Goal: Communication & Community: Answer question/provide support

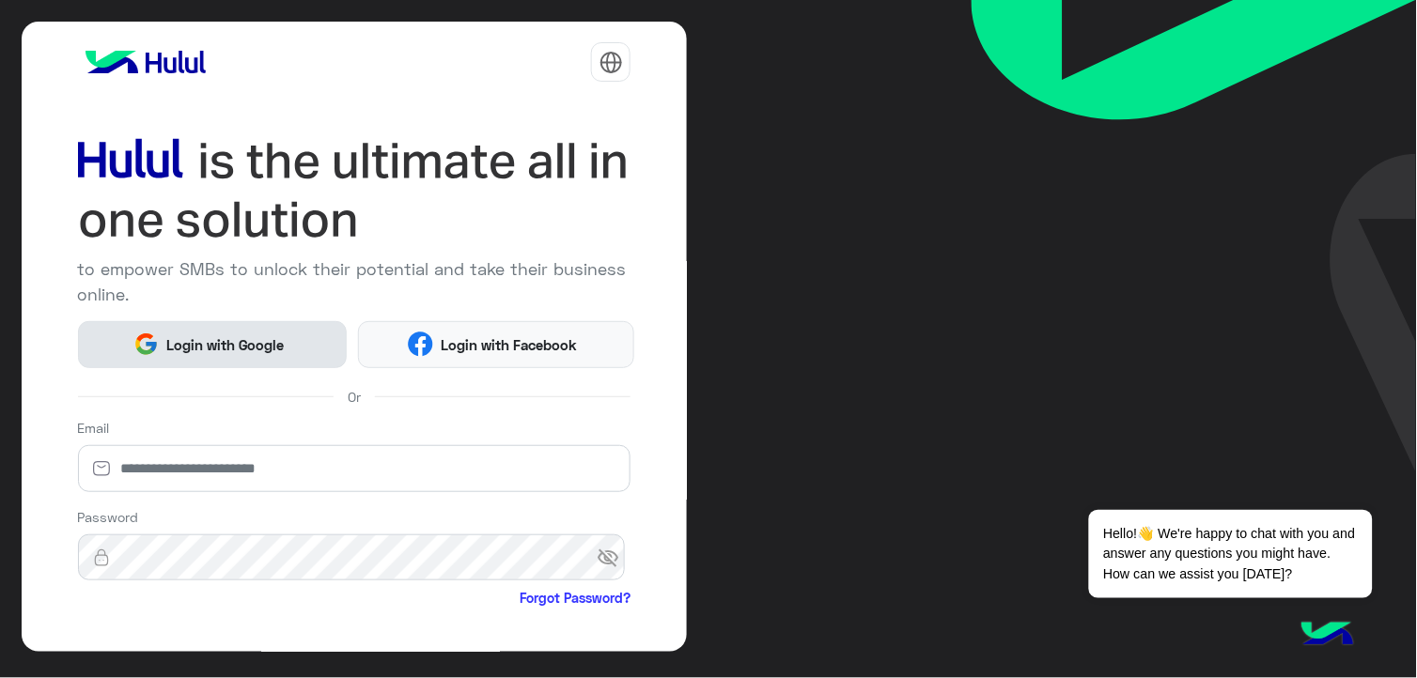
click at [304, 336] on button "Login with Google" at bounding box center [213, 344] width 270 height 47
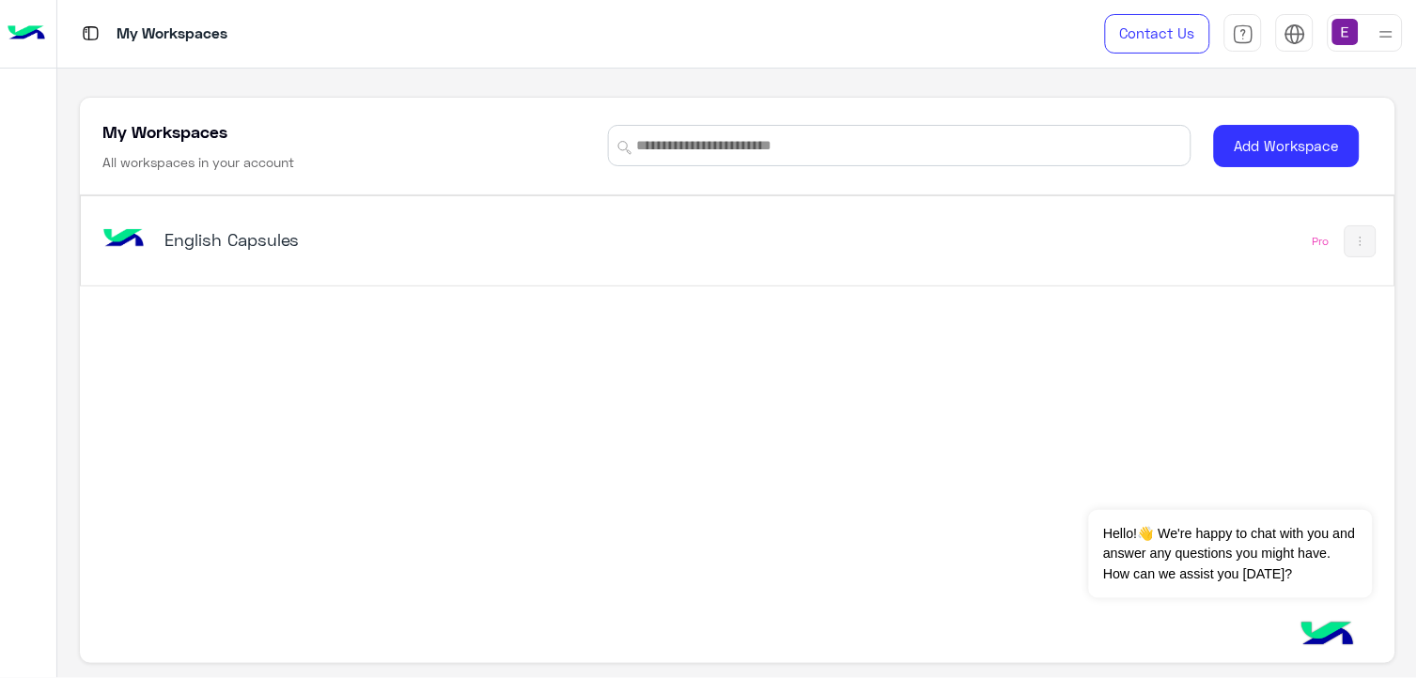
click at [266, 247] on h5 "English Capsules" at bounding box center [394, 239] width 460 height 23
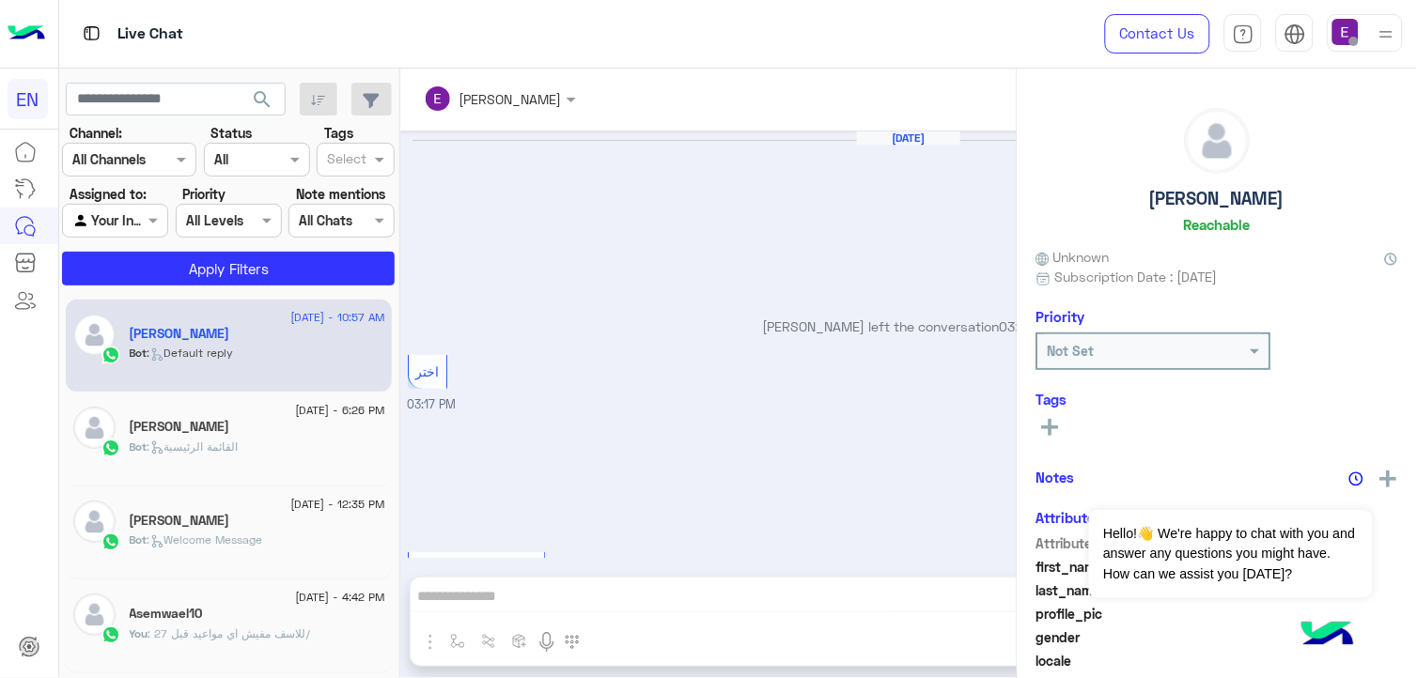
scroll to position [1928, 0]
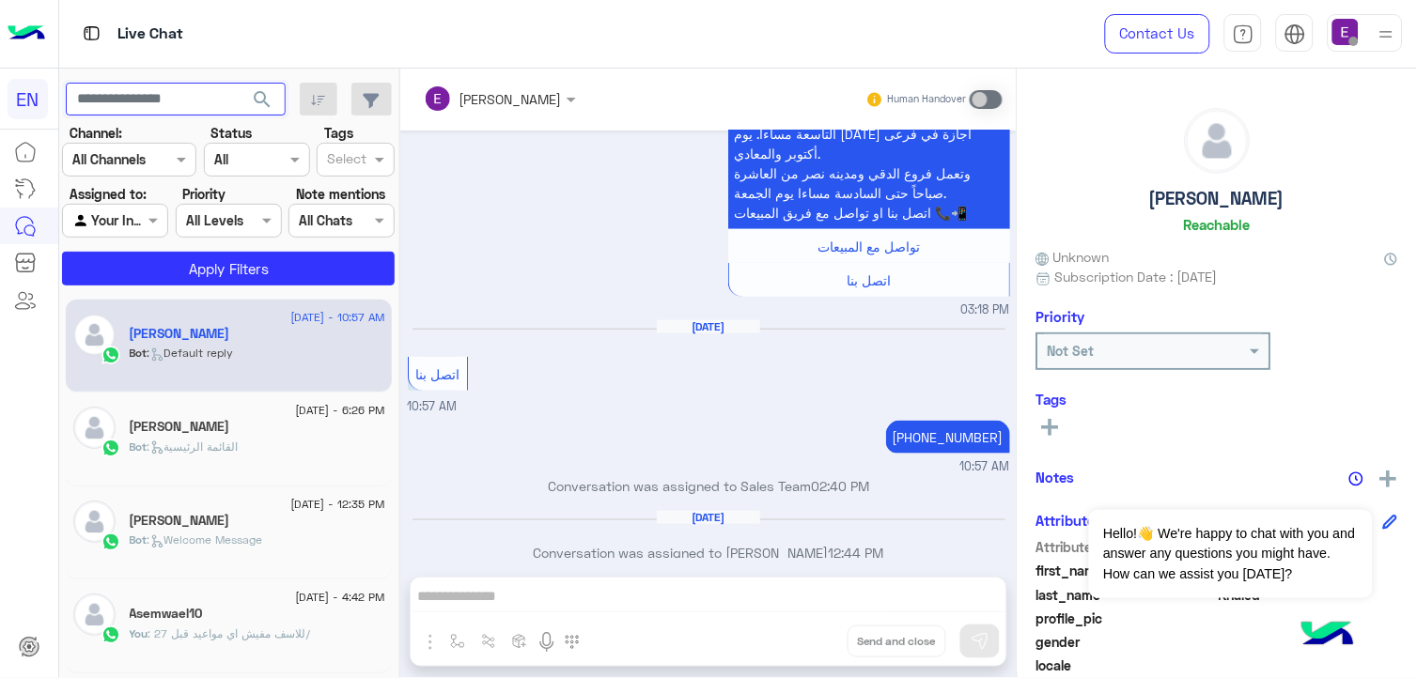
click at [225, 92] on input "text" at bounding box center [176, 100] width 220 height 34
paste input "**********"
type input "**********"
click at [270, 100] on span "search" at bounding box center [262, 99] width 23 height 23
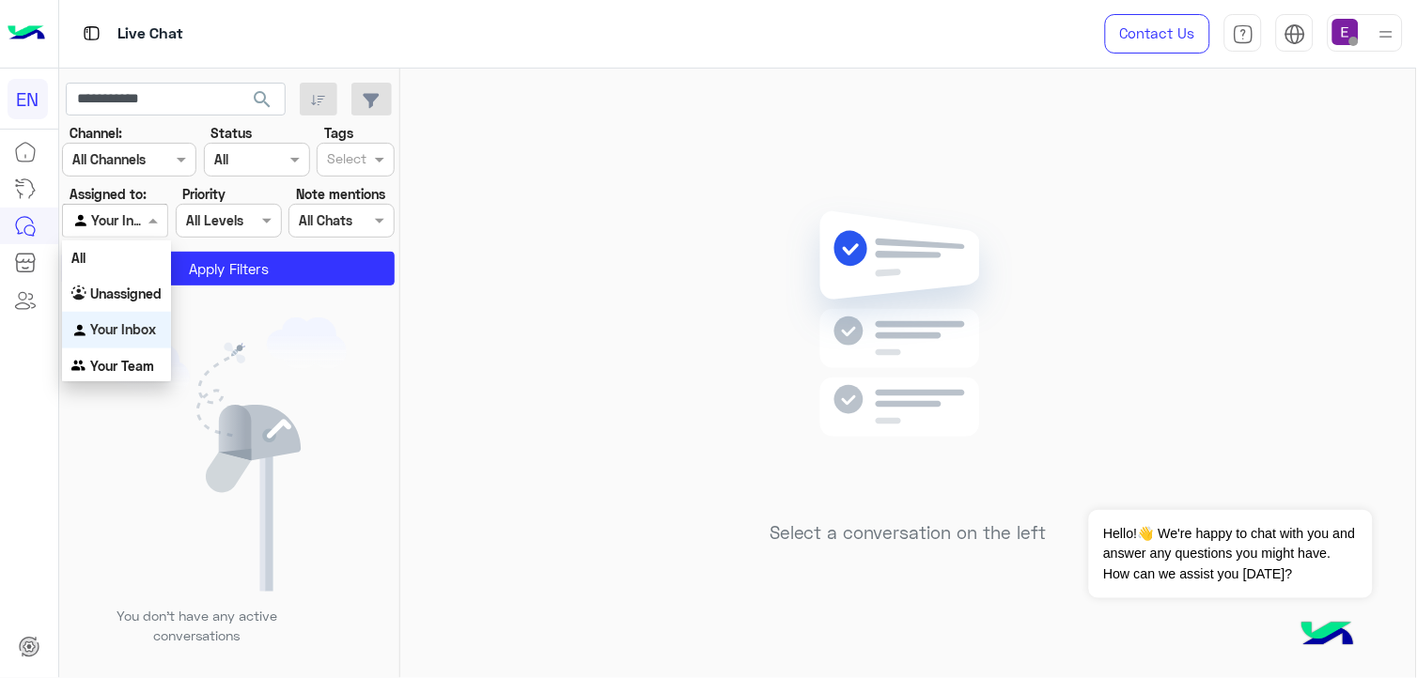
click at [132, 208] on div "Agent Filter Your Inbox" at bounding box center [115, 221] width 106 height 34
click at [125, 295] on b "Unassigned" at bounding box center [125, 294] width 71 height 16
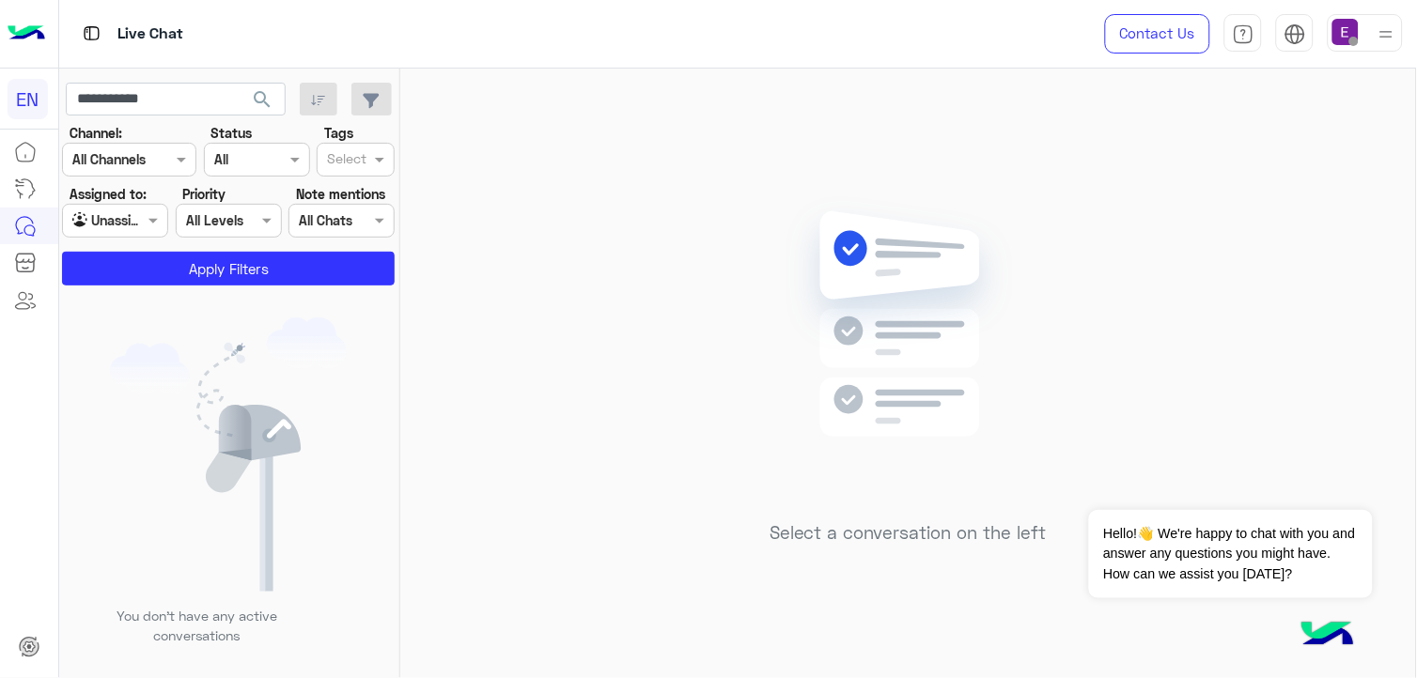
click at [260, 99] on span "search" at bounding box center [262, 99] width 23 height 23
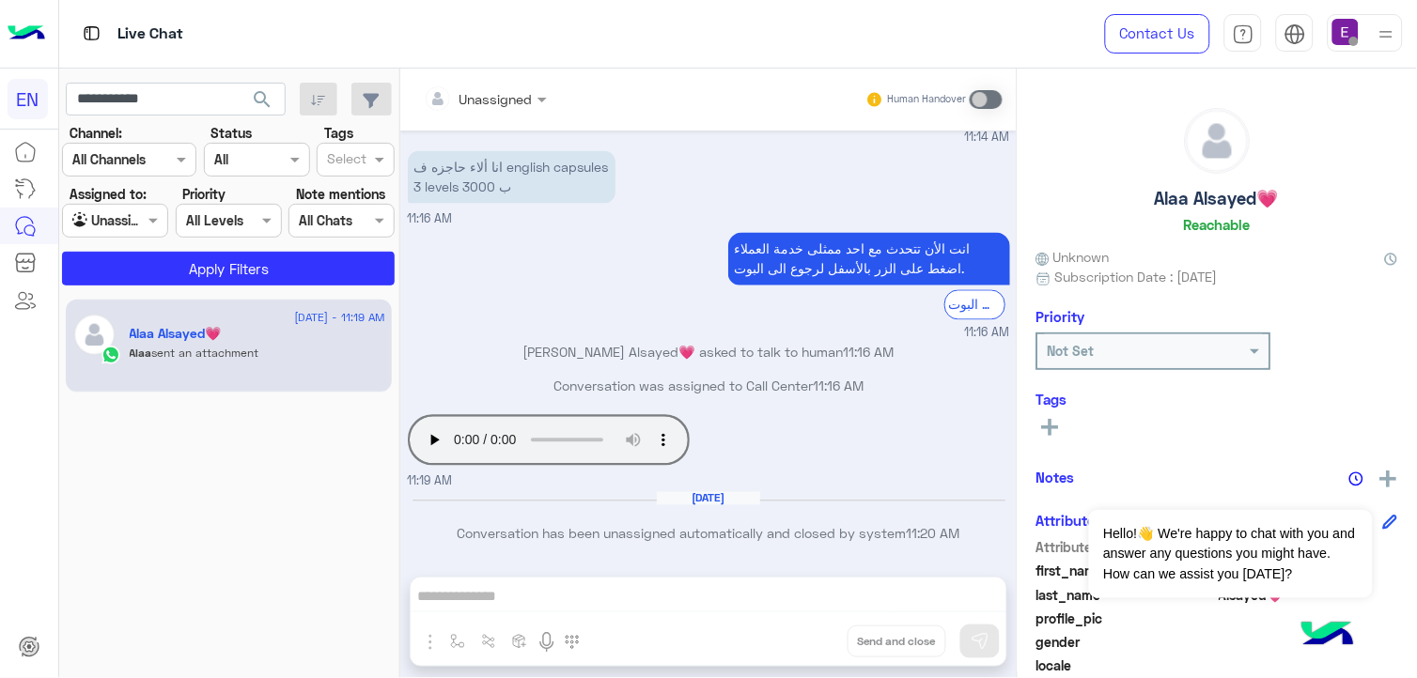
scroll to position [402, 0]
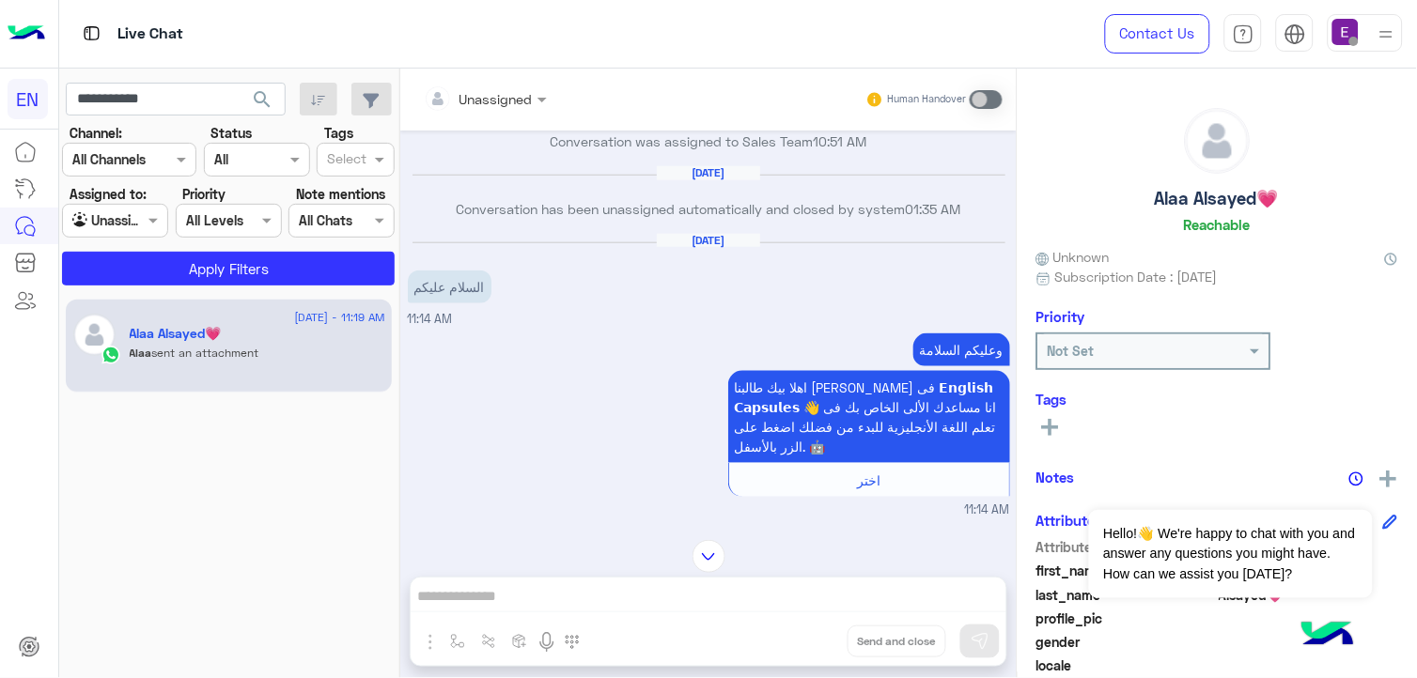
click at [1006, 197] on div "Jul 15, 2025 لو صمحت 01:34 AM احنا الأن خارج مواعيد العمل سيتم التواصل معك خلال…" at bounding box center [708, 326] width 616 height 391
click at [1008, 198] on div "Jul 15, 2025 لو صمحت 01:34 AM احنا الأن خارج مواعيد العمل سيتم التواصل معك خلال…" at bounding box center [708, 326] width 616 height 391
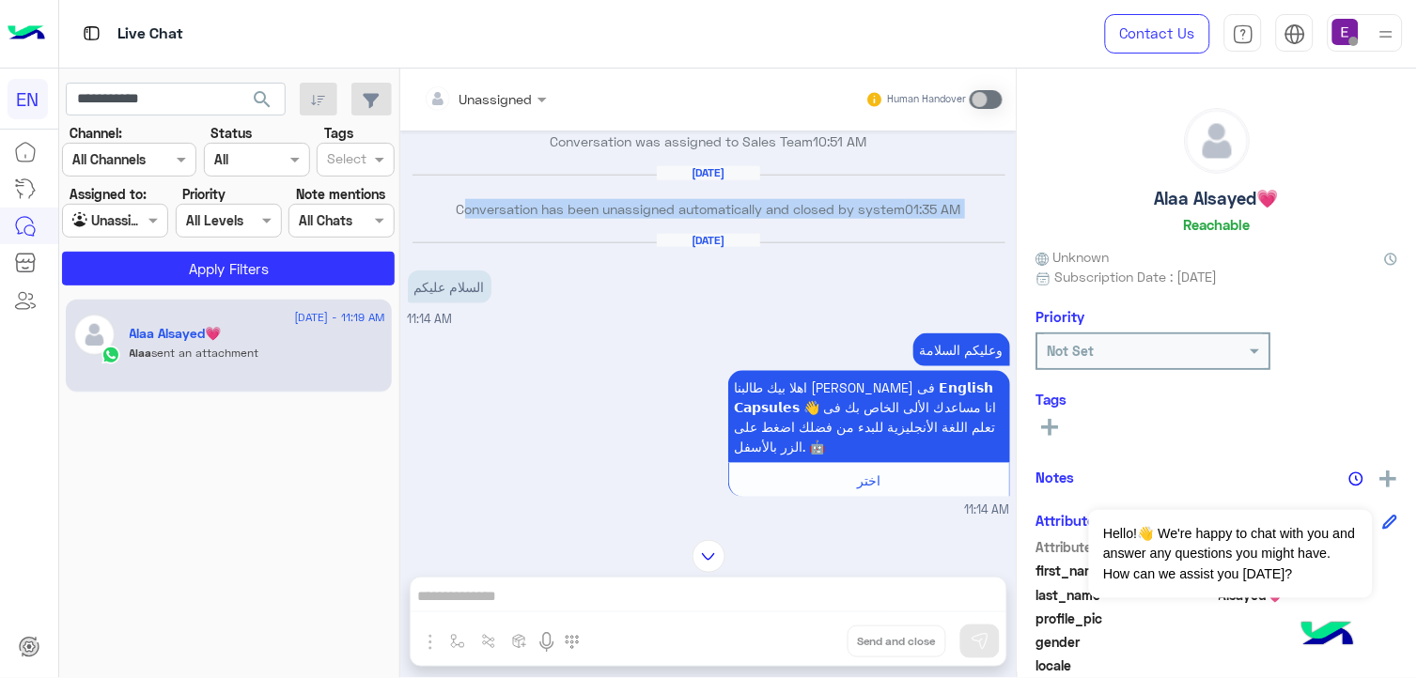
click at [1008, 199] on div "Jul 15, 2025 لو صمحت 01:34 AM احنا الأن خارج مواعيد العمل سيتم التواصل معك خلال…" at bounding box center [708, 326] width 616 height 391
click at [1008, 201] on div "Jul 15, 2025 لو صمحت 01:34 AM احنا الأن خارج مواعيد العمل سيتم التواصل معك خلال…" at bounding box center [708, 326] width 616 height 391
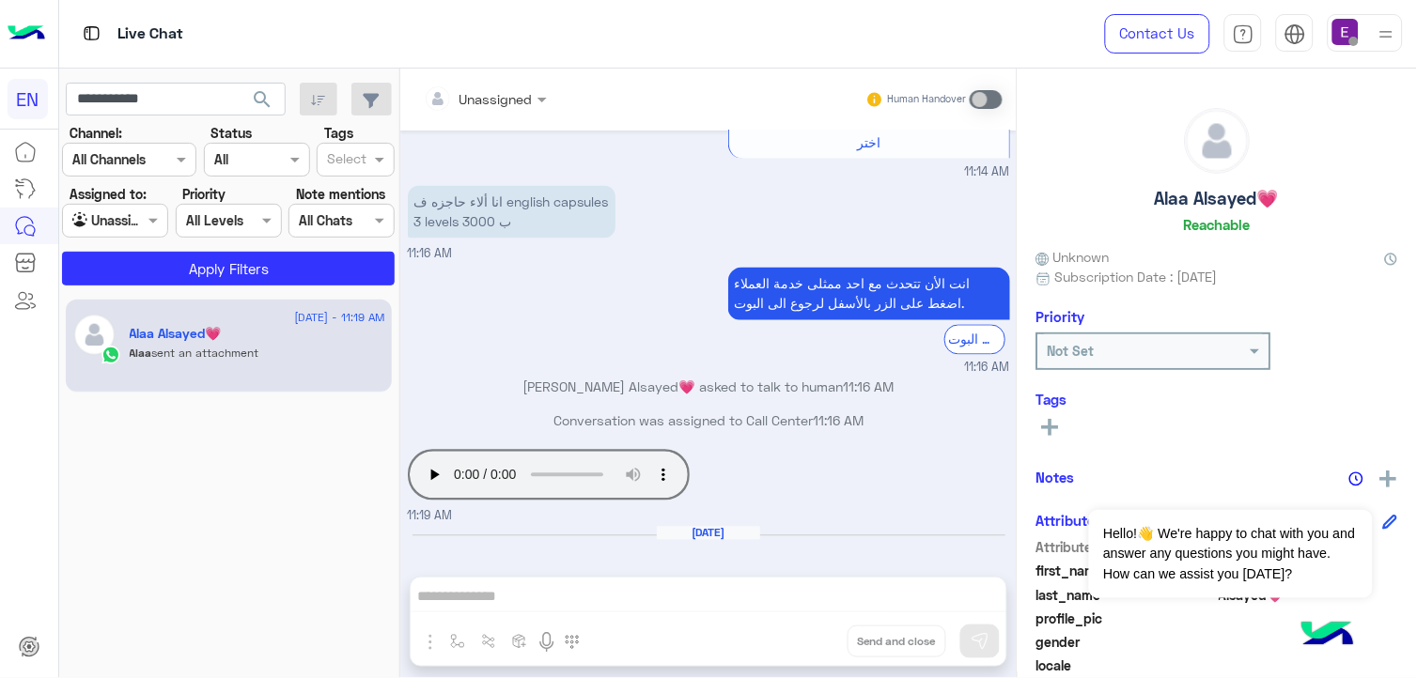
scroll to position [743, 0]
click at [1012, 559] on div "Unassigned Human Handover Jul 15, 2025 لو صمحت 01:34 AM احنا الأن خارج مواعيد ا…" at bounding box center [708, 377] width 616 height 617
click at [1012, 560] on div "Unassigned Human Handover Jul 15, 2025 لو صمحت 01:34 AM احنا الأن خارج مواعيد ا…" at bounding box center [708, 377] width 616 height 617
click at [1012, 567] on div "Unassigned Human Handover Jul 15, 2025 لو صمحت 01:34 AM احنا الأن خارج مواعيد ا…" at bounding box center [708, 377] width 616 height 617
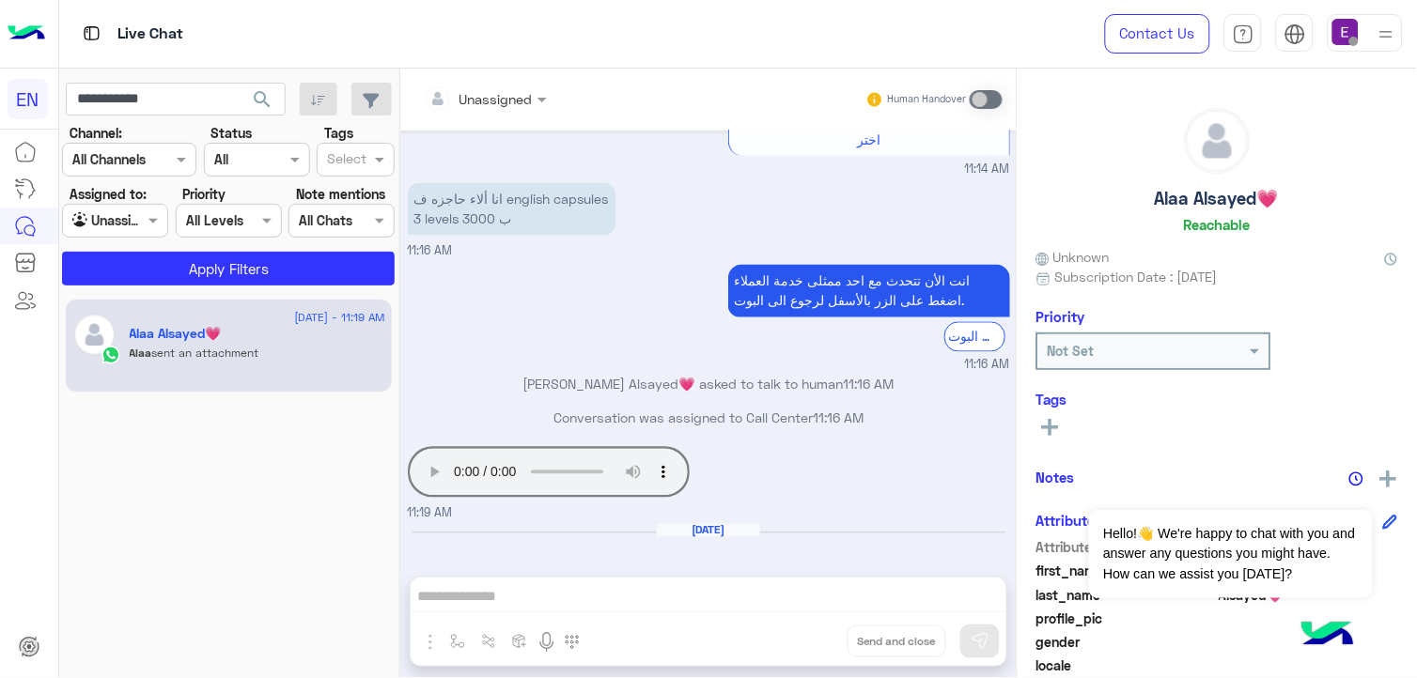
click at [1012, 567] on div "Unassigned Human Handover Jul 15, 2025 لو صمحت 01:34 AM احنا الأن خارج مواعيد ا…" at bounding box center [708, 377] width 616 height 617
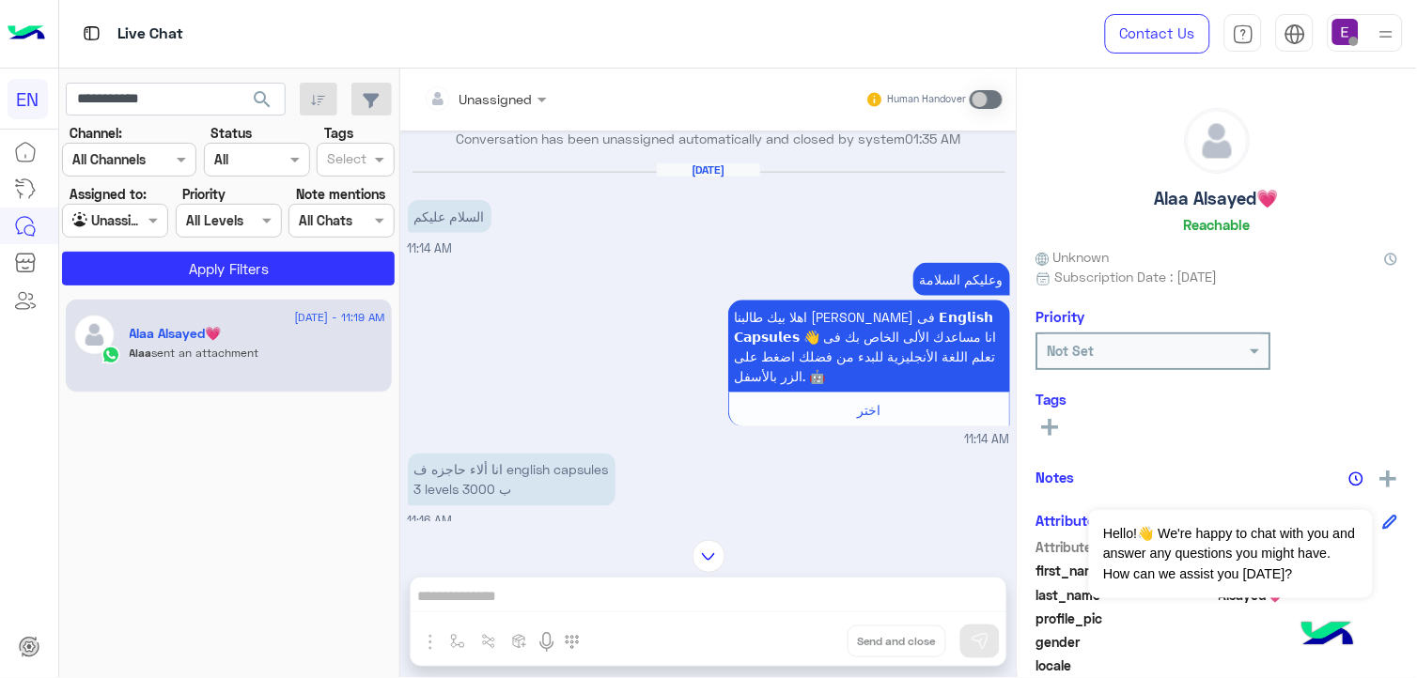
scroll to position [711, 0]
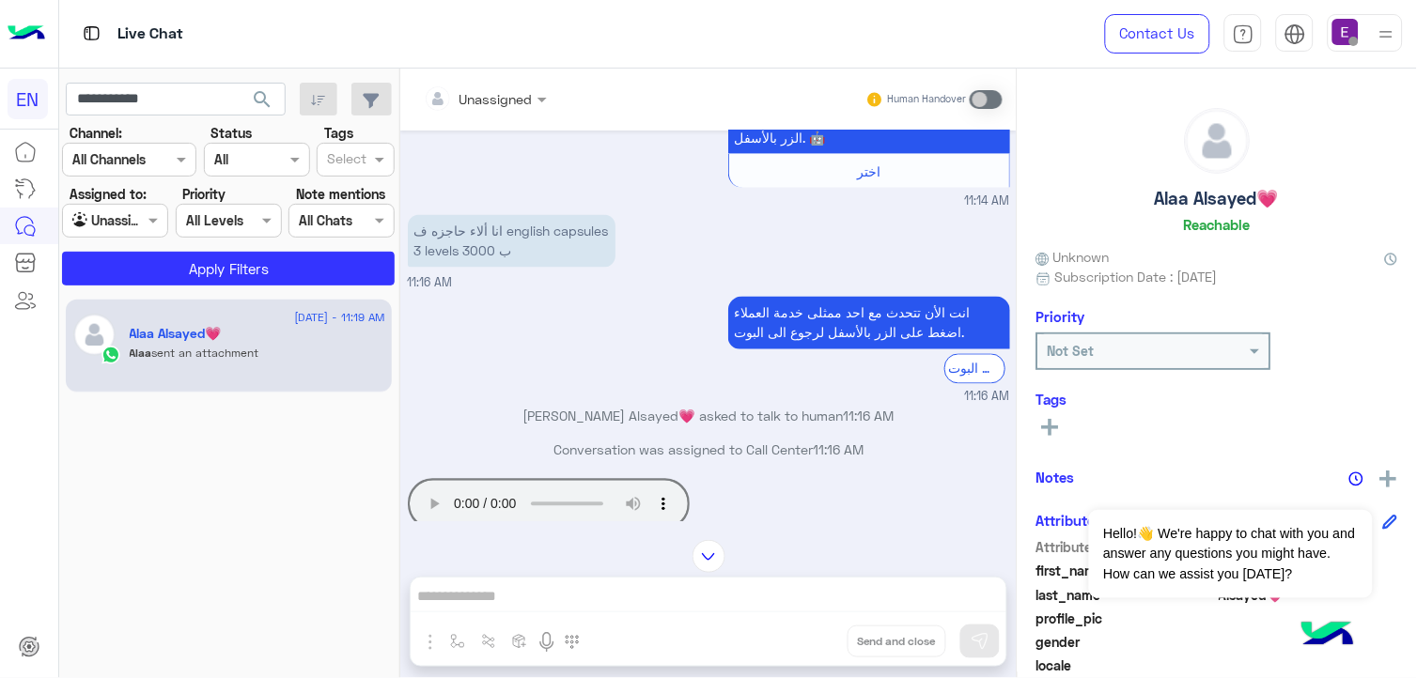
click at [1007, 537] on div "Unassigned Human Handover Jul 15, 2025 لو صمحت 01:34 AM احنا الأن خارج مواعيد ا…" at bounding box center [708, 377] width 616 height 617
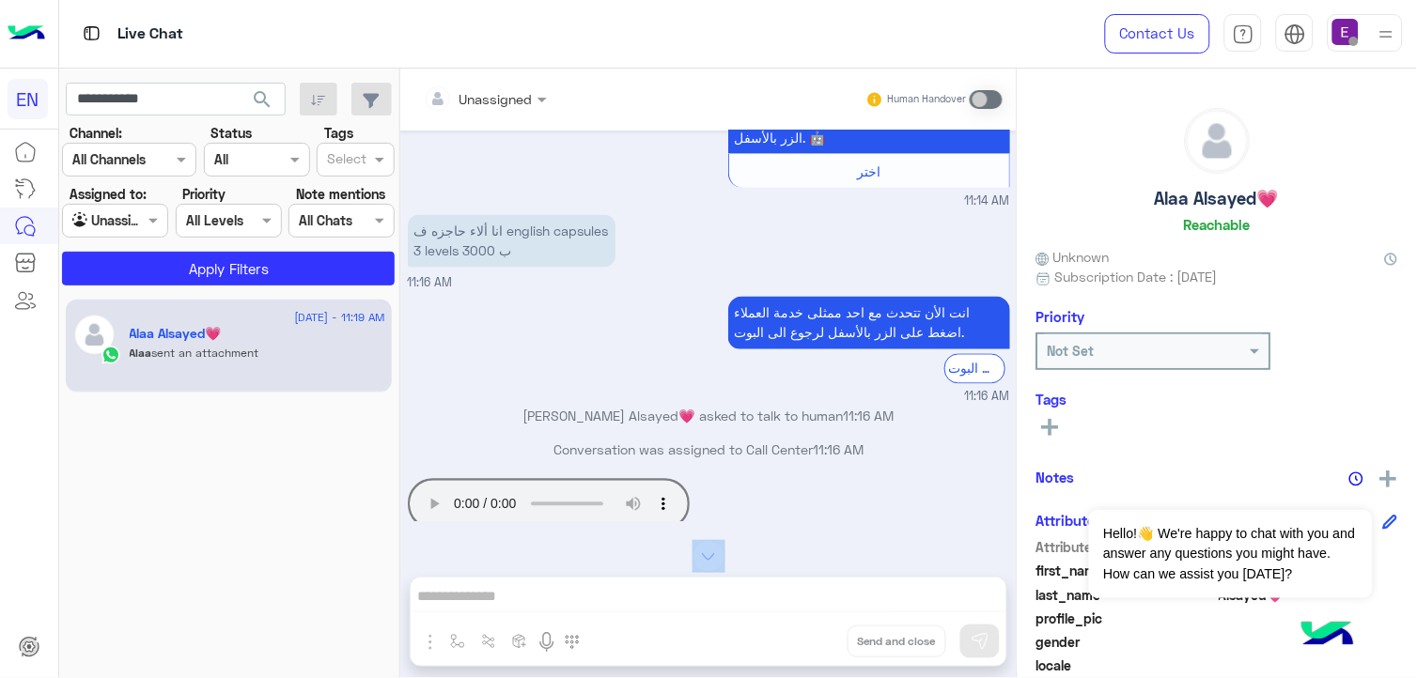
click at [1005, 540] on div at bounding box center [708, 556] width 616 height 33
click at [1012, 534] on div "Unassigned Human Handover Jul 15, 2025 لو صمحت 01:34 AM احنا الأن خارج مواعيد ا…" at bounding box center [708, 377] width 616 height 617
click at [1013, 536] on div "Unassigned Human Handover Jul 15, 2025 لو صمحت 01:34 AM احنا الأن خارج مواعيد ا…" at bounding box center [708, 377] width 616 height 617
click at [708, 557] on img at bounding box center [708, 556] width 33 height 33
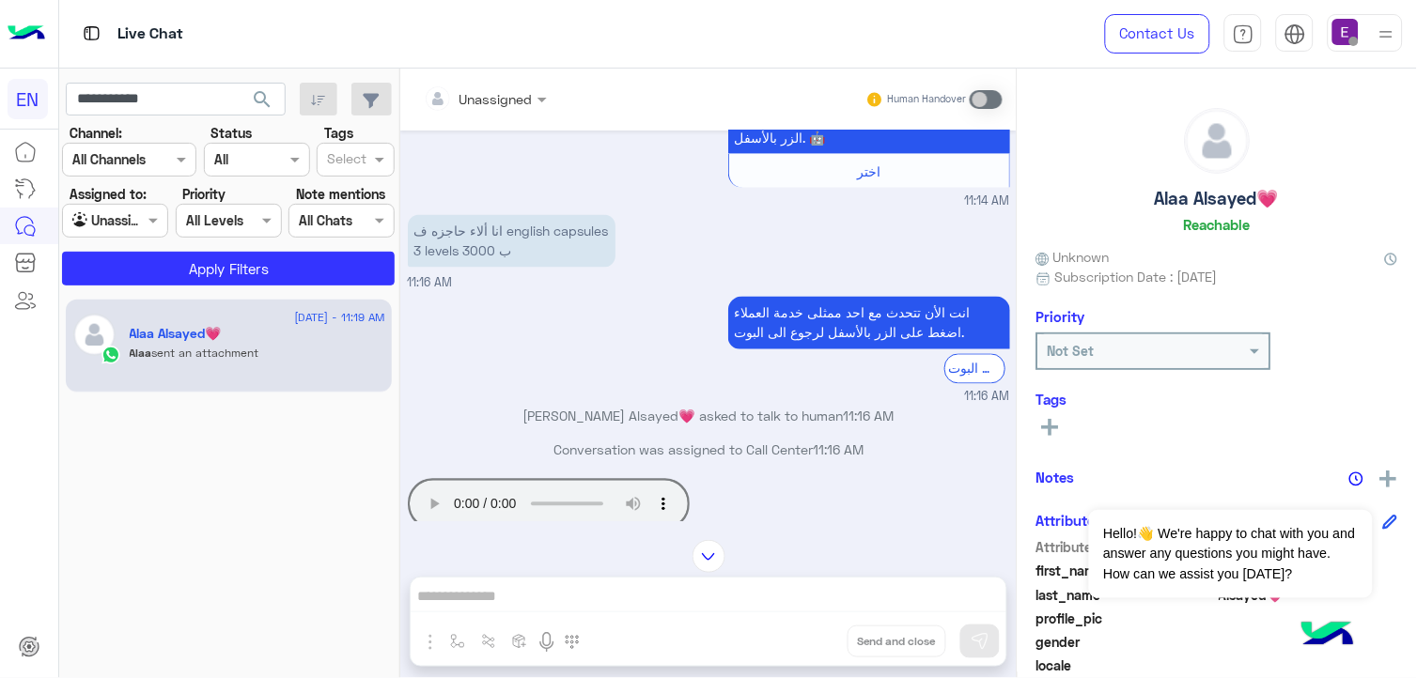
scroll to position [775, 0]
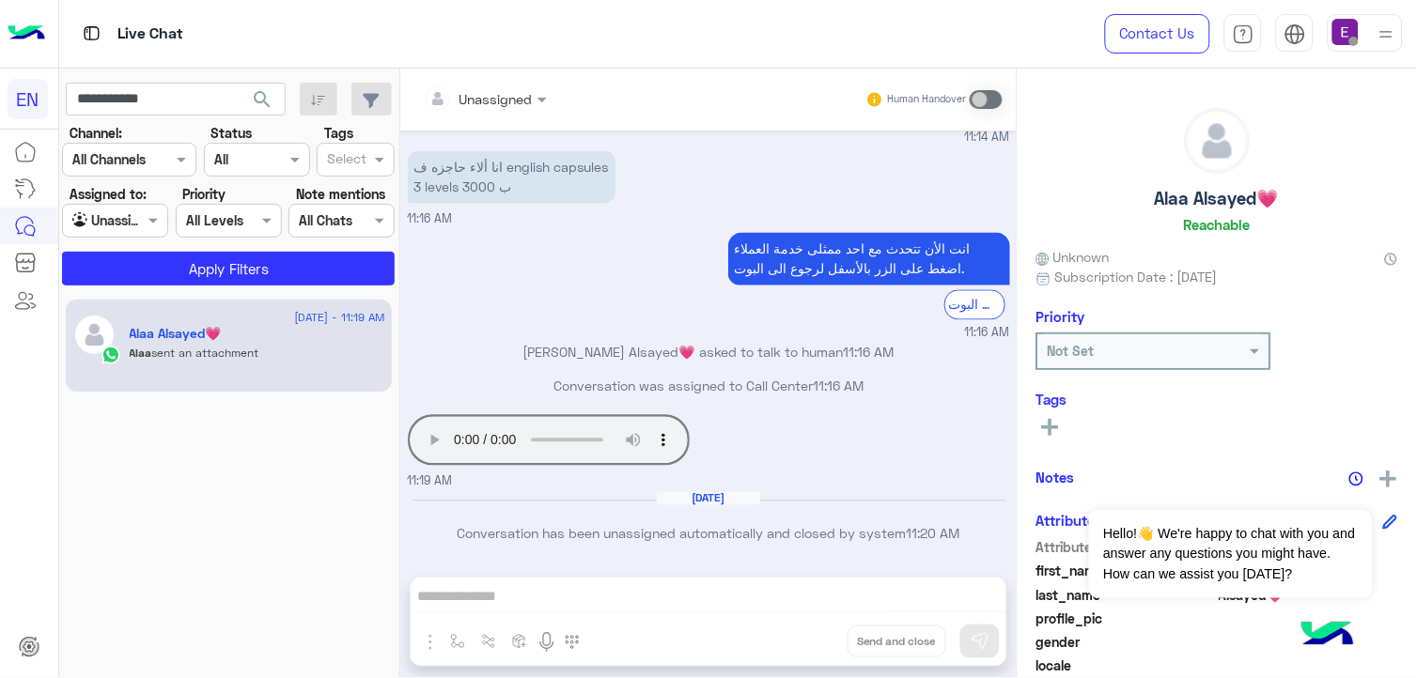
click at [1017, 279] on mat-drawer "Alaa Alsayed💗 Reachable Unknown Subscription Date : 07/15/2025 Priority Not Set…" at bounding box center [1217, 377] width 400 height 617
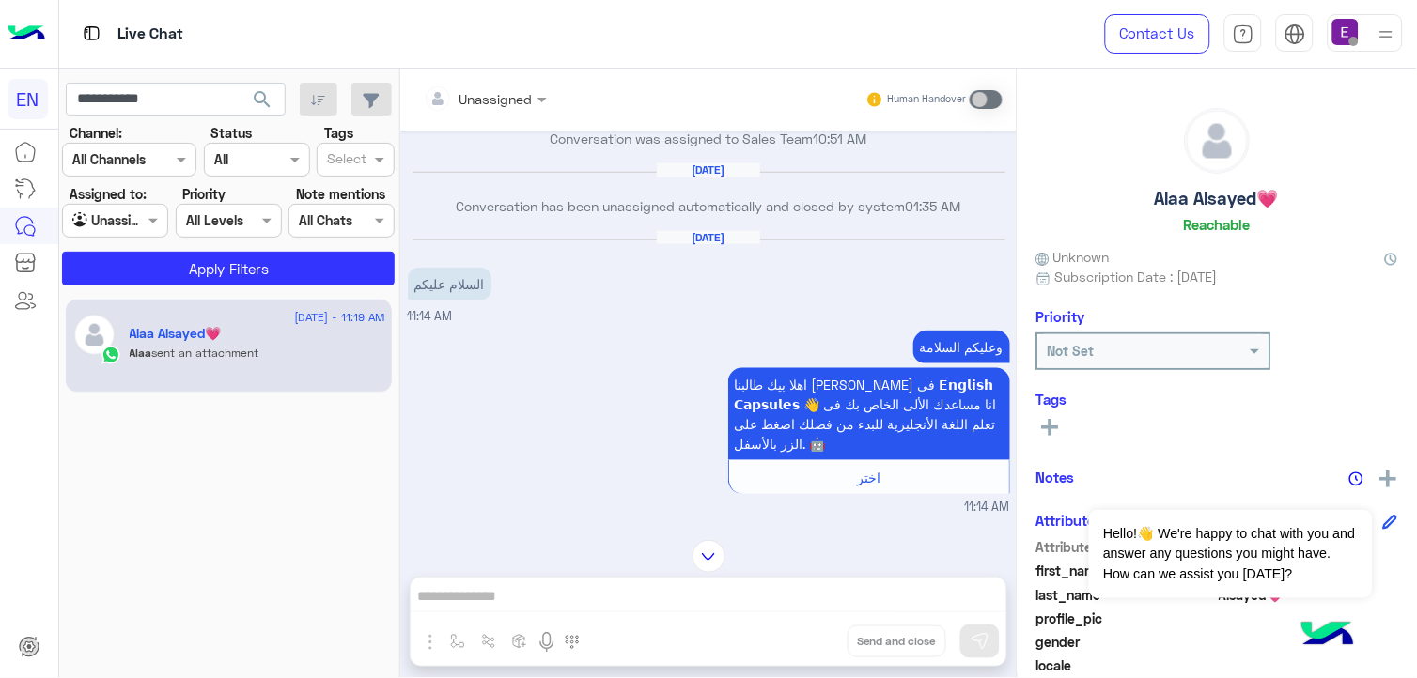
scroll to position [402, 0]
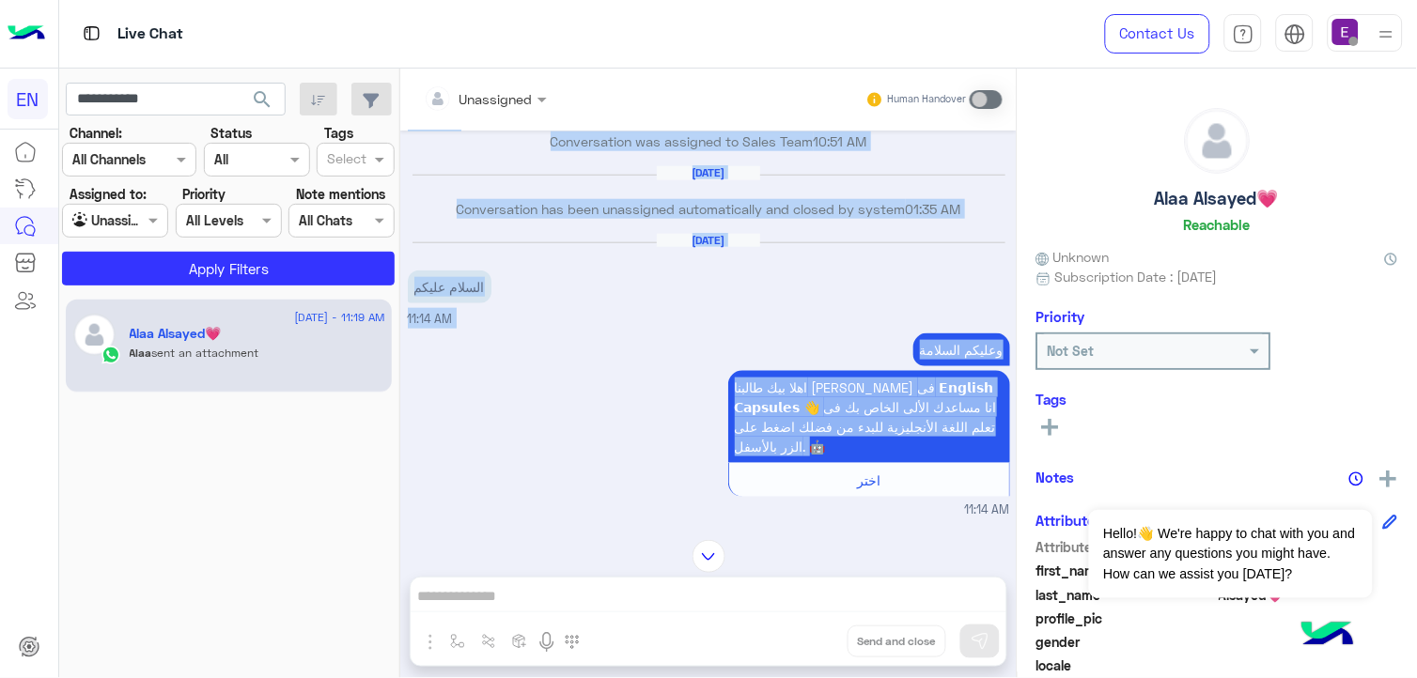
drag, startPoint x: 1006, startPoint y: 436, endPoint x: 983, endPoint y: -53, distance: 489.1
click at [983, 0] on html "**********" at bounding box center [708, 339] width 1417 height 678
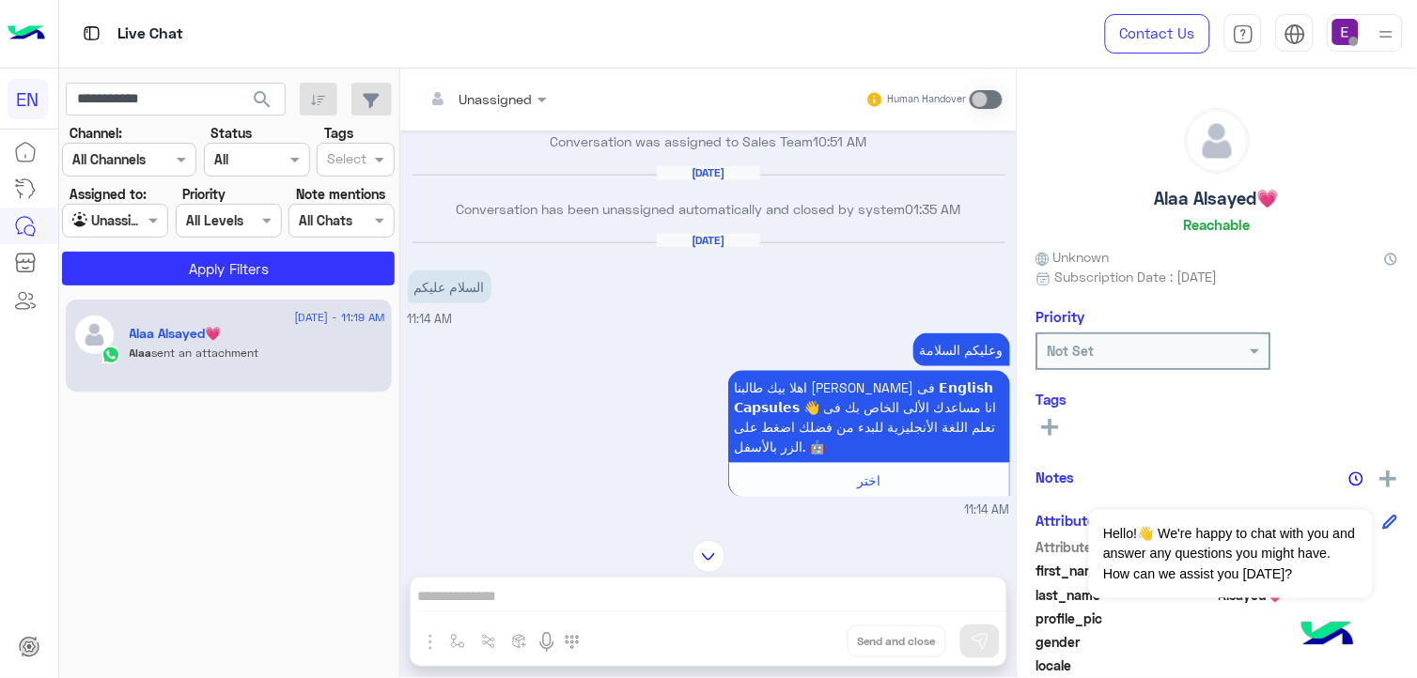
click at [575, 595] on div "Unassigned Human Handover Jul 15, 2025 لو صمحت 01:34 AM احنا الأن خارج مواعيد ا…" at bounding box center [708, 377] width 616 height 617
click at [978, 109] on div "Human Handover" at bounding box center [934, 100] width 138 height 34
click at [977, 99] on span at bounding box center [986, 99] width 33 height 19
click at [977, 98] on span at bounding box center [986, 99] width 33 height 19
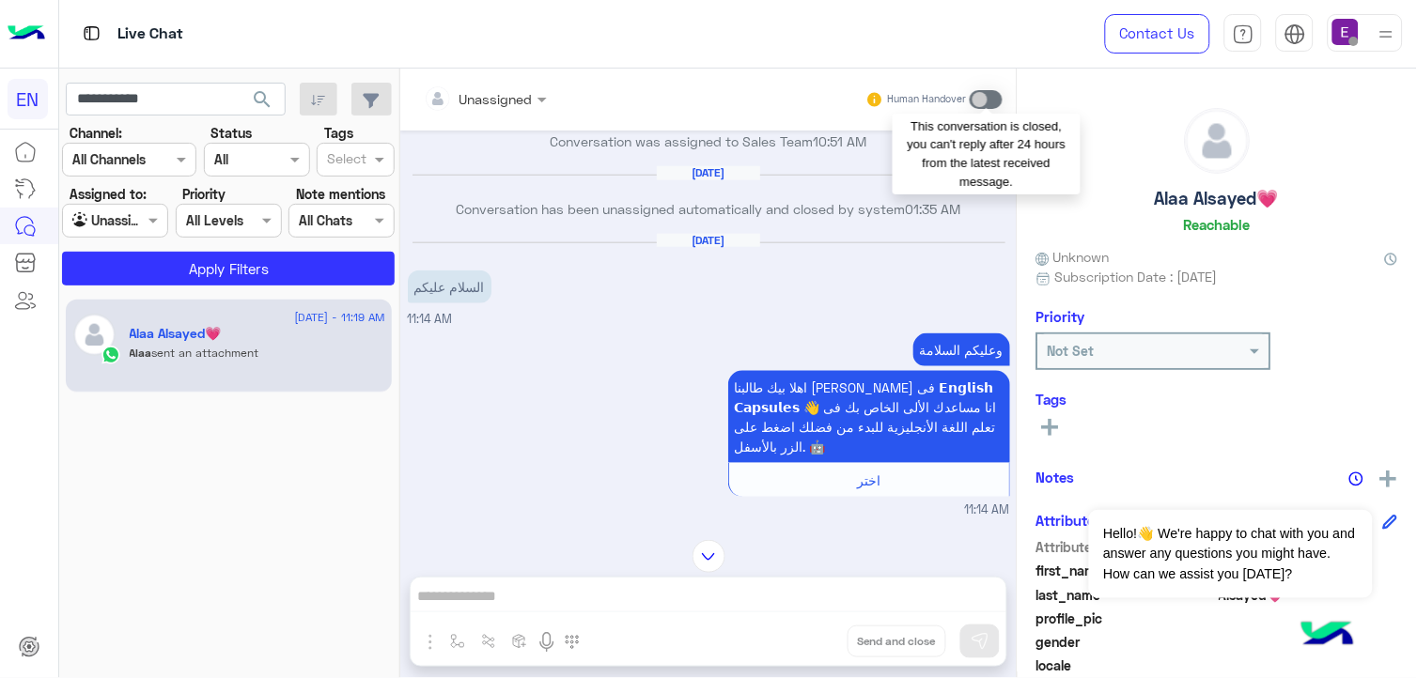
click at [977, 98] on span at bounding box center [986, 99] width 33 height 19
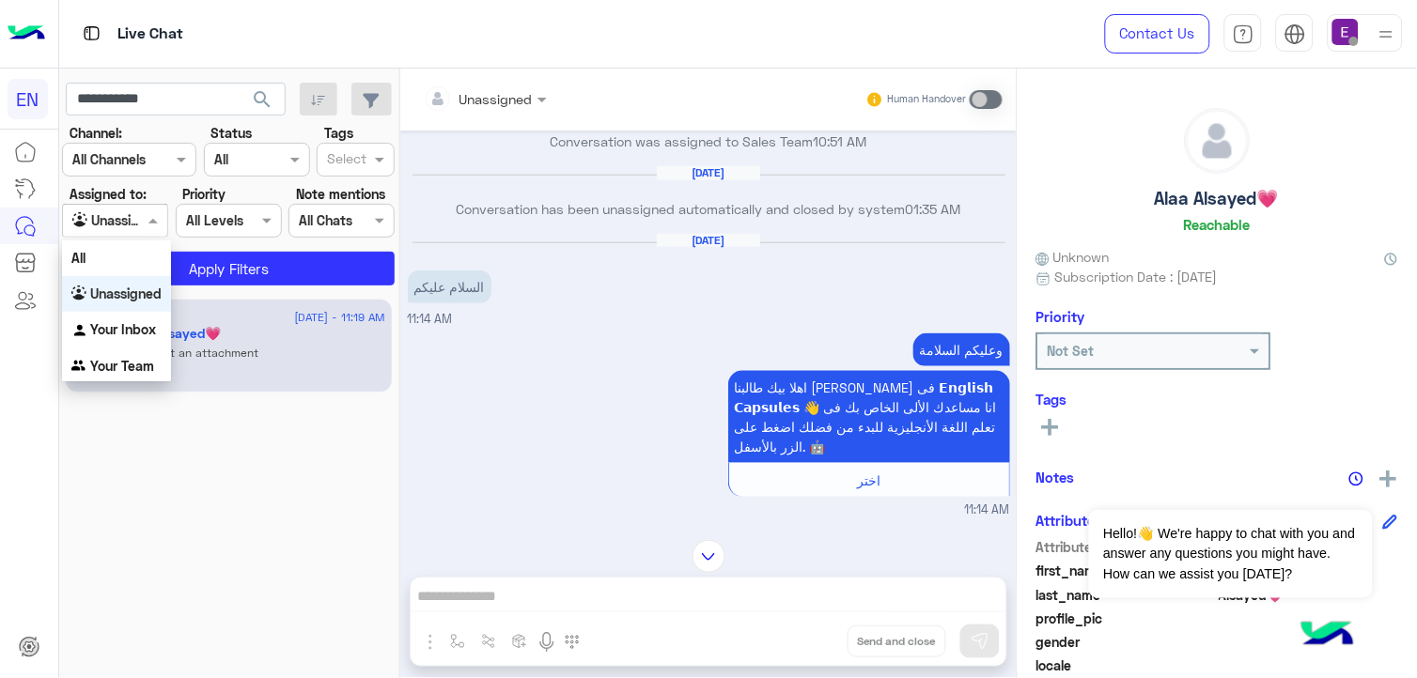
click at [146, 227] on span at bounding box center [155, 220] width 23 height 20
click at [144, 287] on b "Unassigned" at bounding box center [125, 294] width 71 height 16
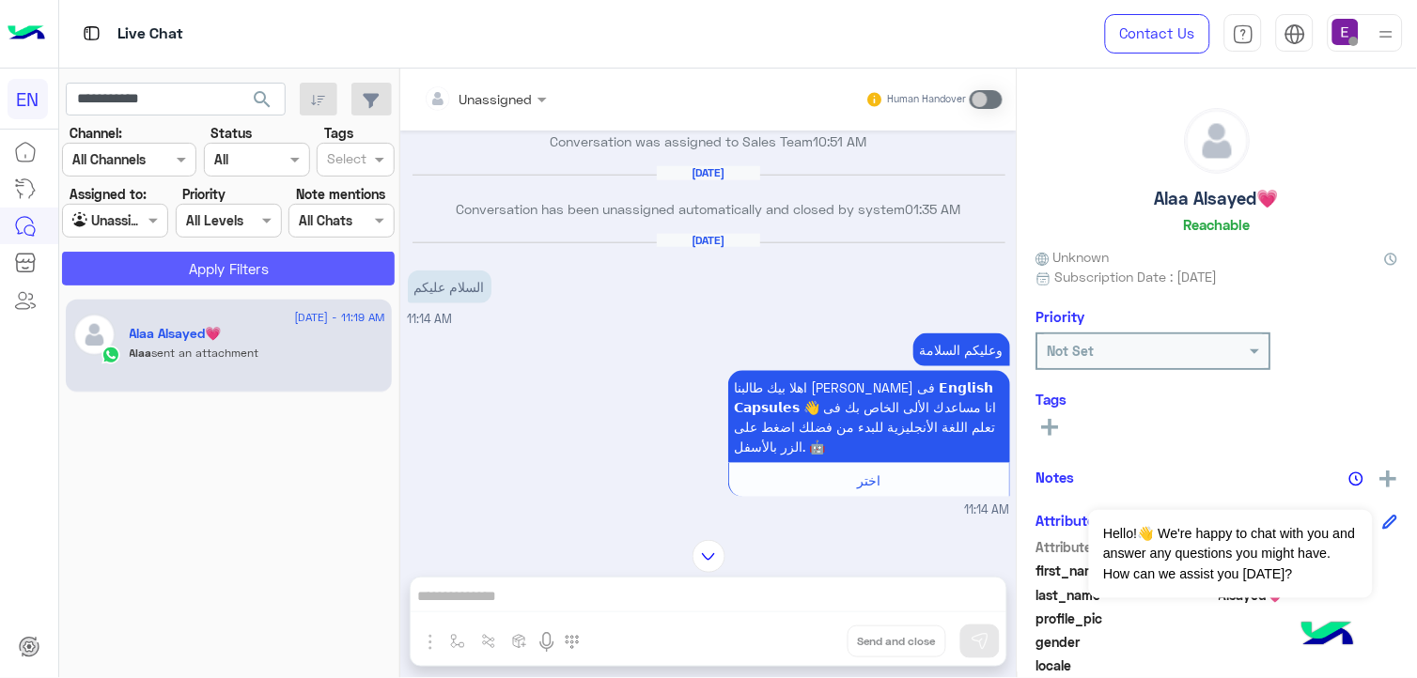
click at [154, 273] on button "Apply Filters" at bounding box center [228, 269] width 333 height 34
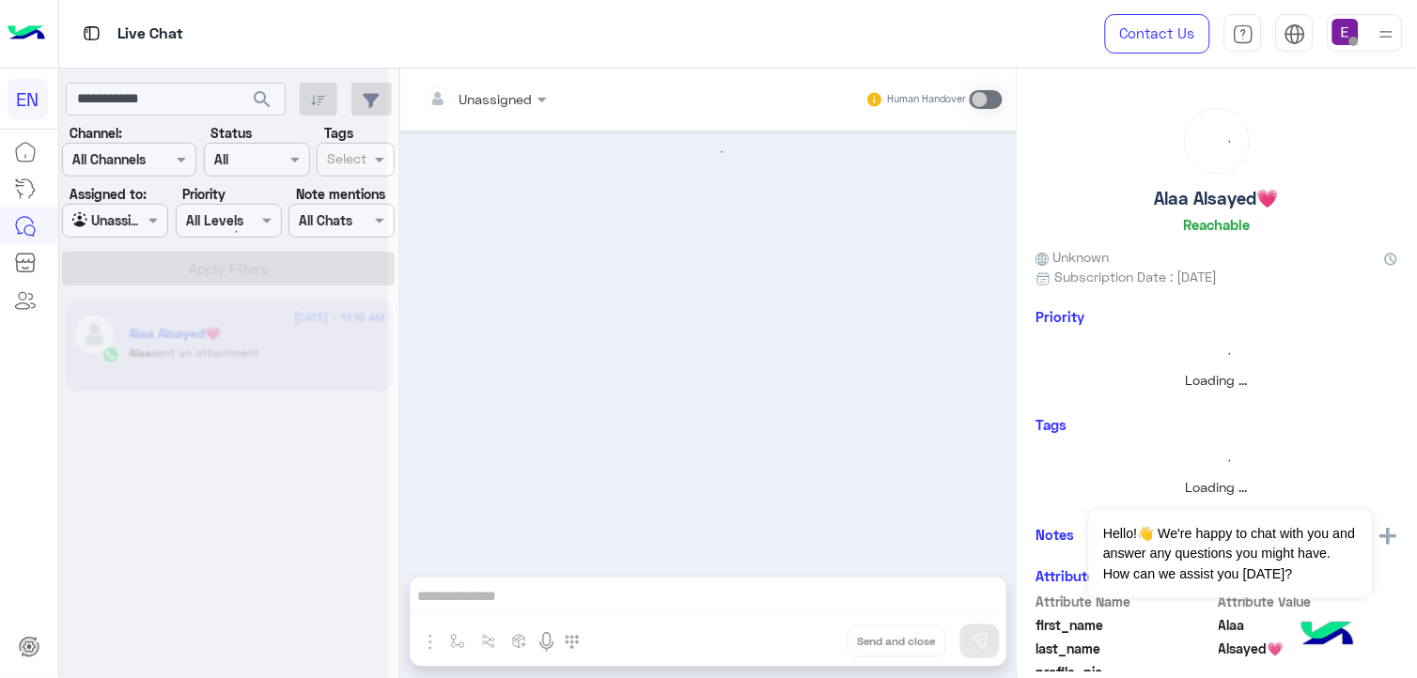
scroll to position [0, 0]
click at [135, 160] on div at bounding box center [223, 347] width 329 height 678
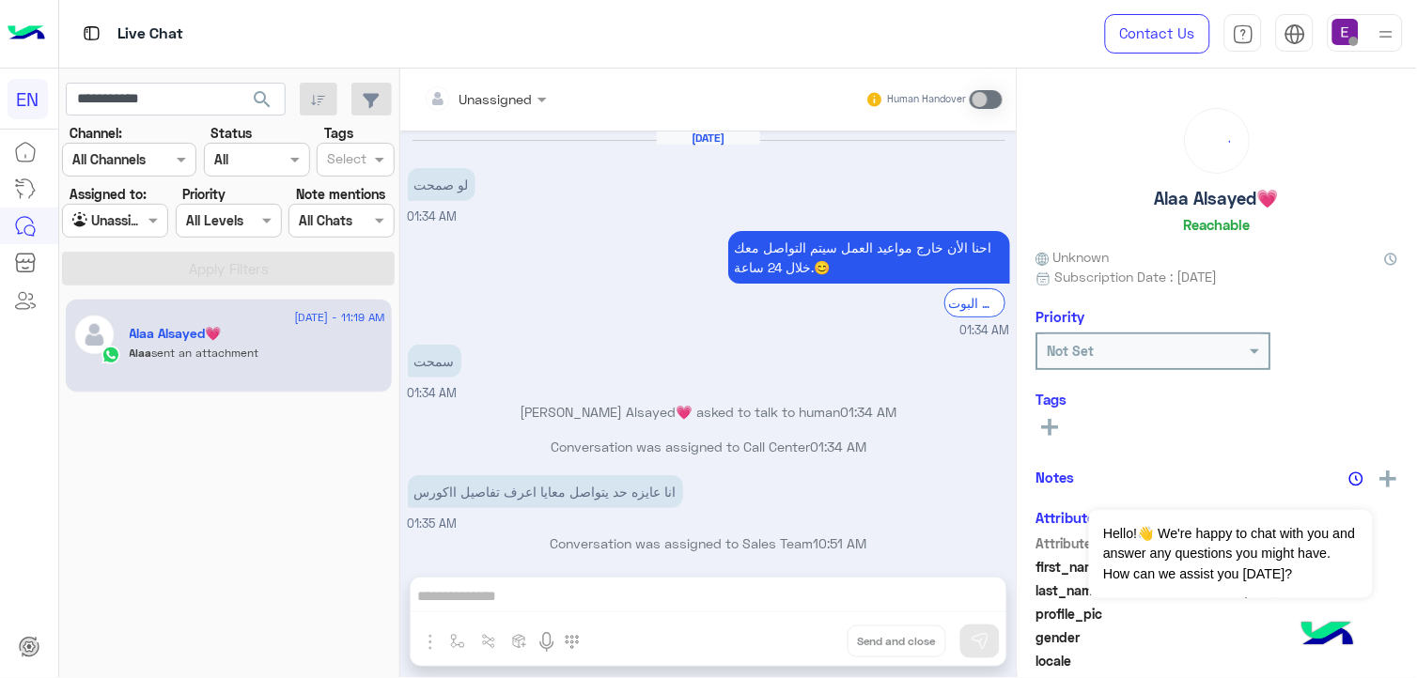
scroll to position [775, 0]
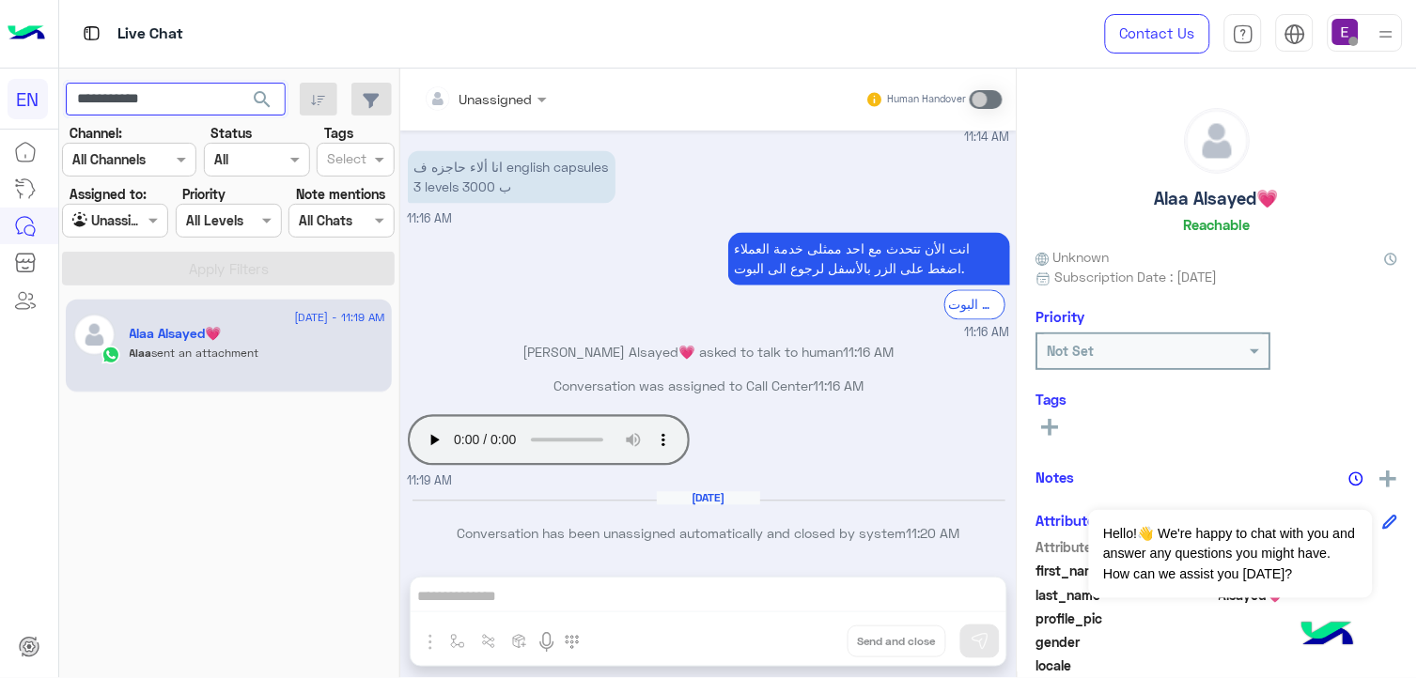
click at [204, 94] on input "**********" at bounding box center [176, 100] width 220 height 34
click at [256, 99] on span "search" at bounding box center [262, 99] width 23 height 23
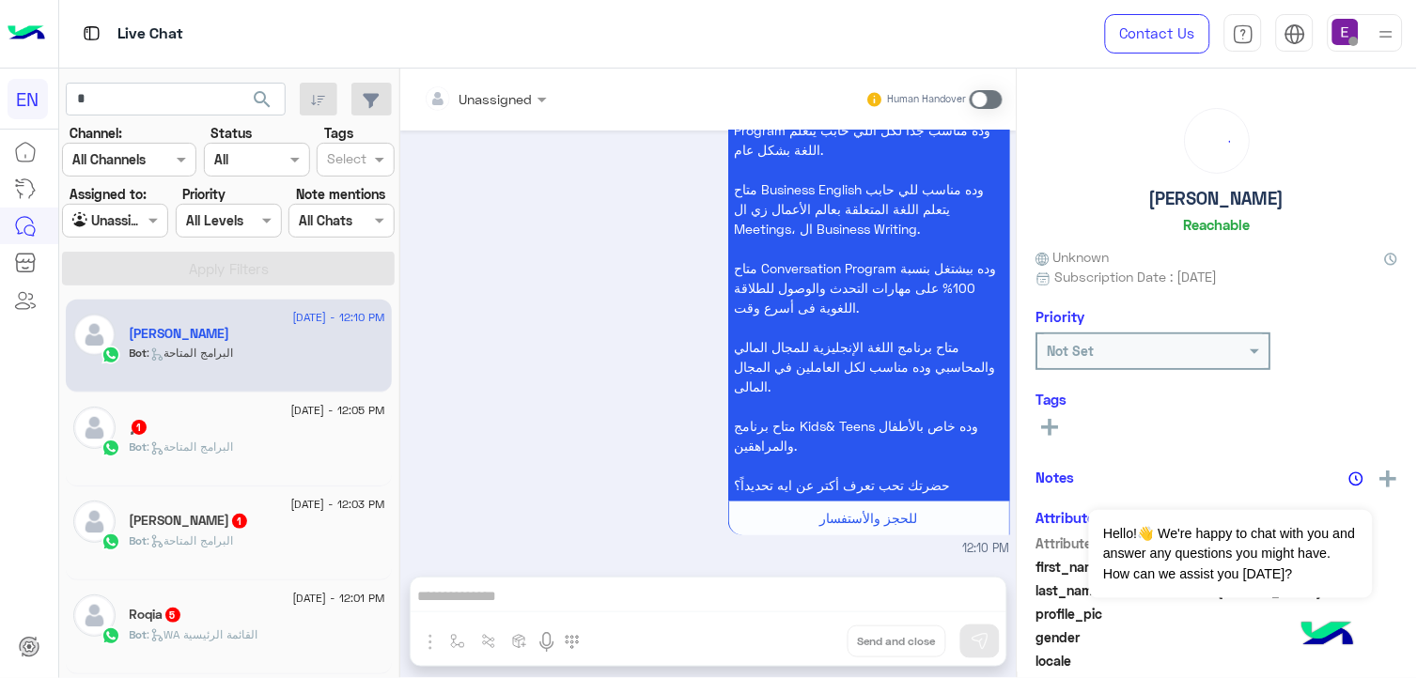
scroll to position [136, 0]
click at [307, 447] on div "Bot : البرامج المتاحة" at bounding box center [258, 455] width 256 height 33
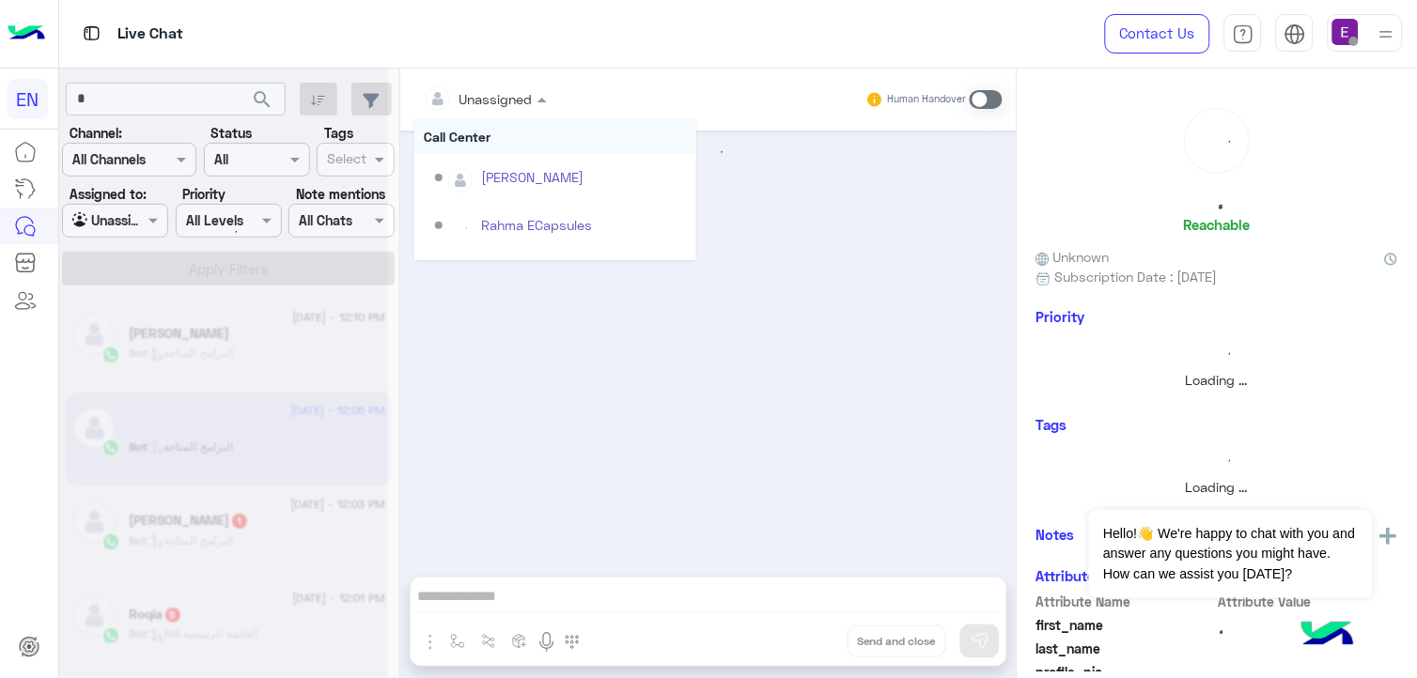
click at [474, 91] on input "text" at bounding box center [462, 99] width 76 height 20
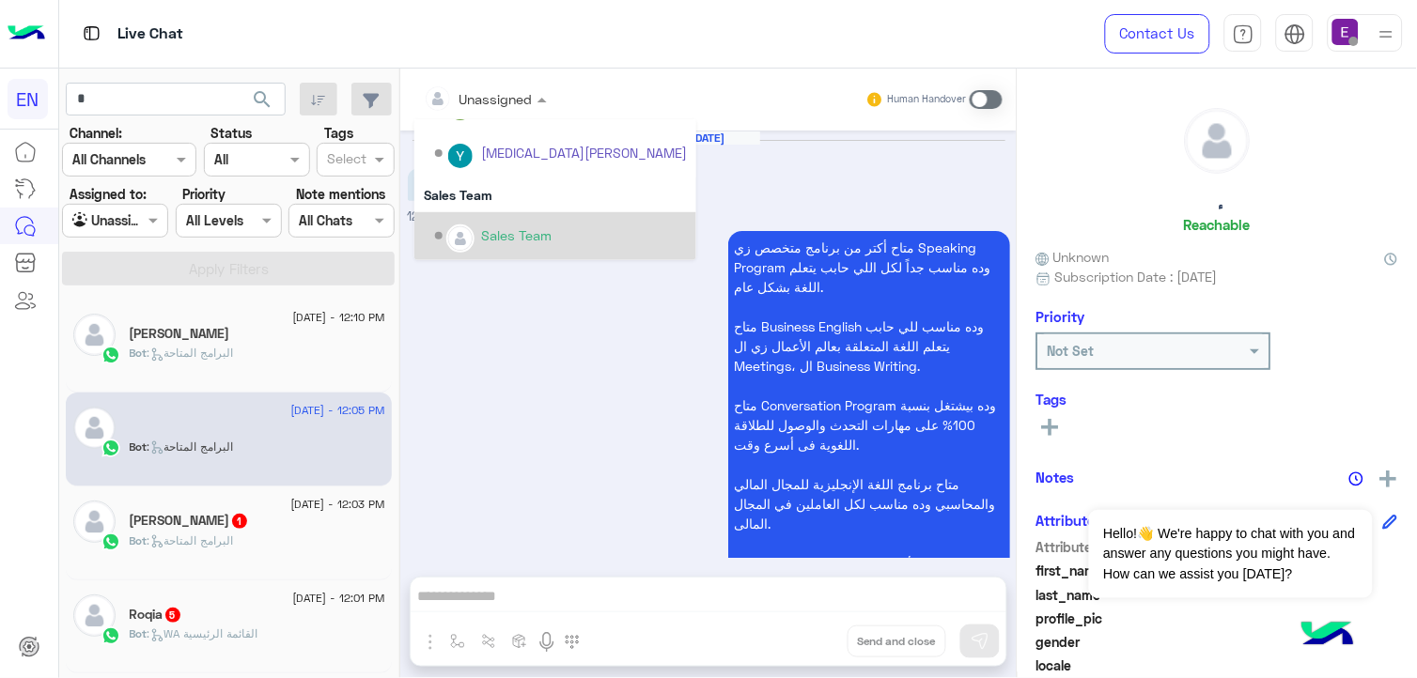
scroll to position [136, 0]
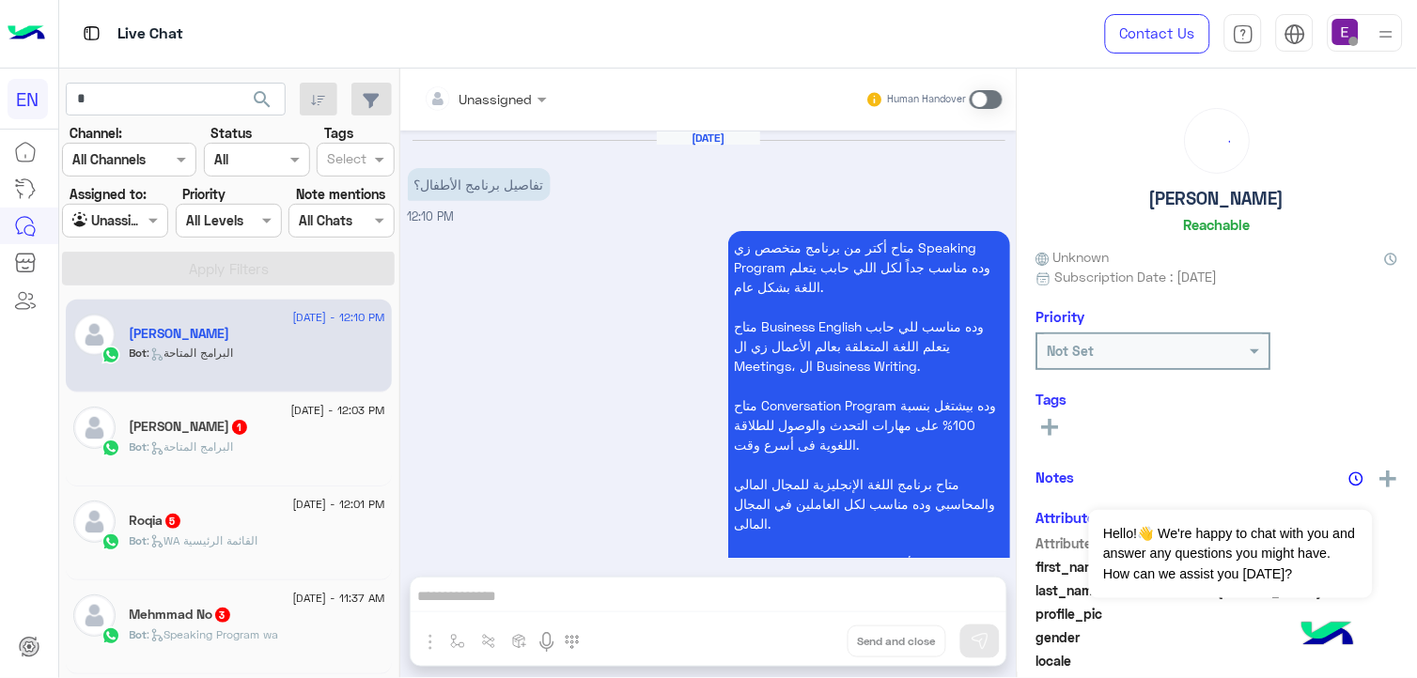
scroll to position [136, 0]
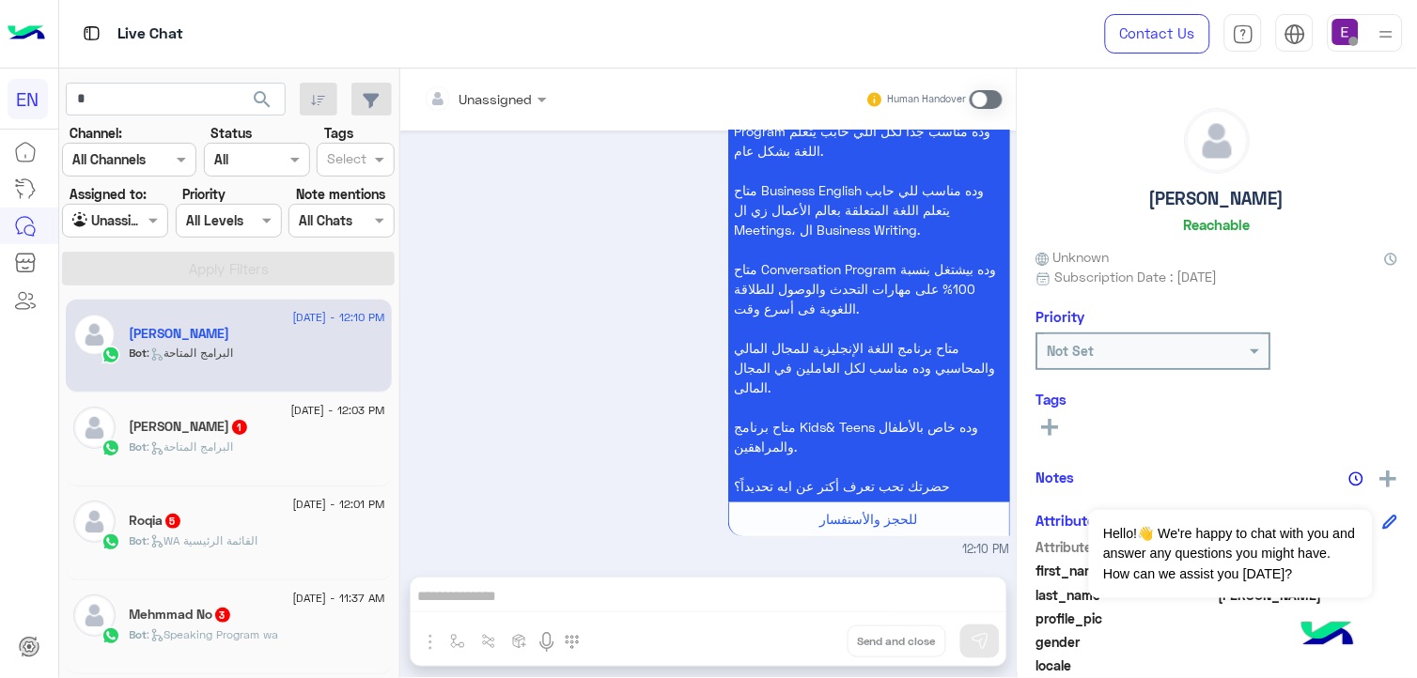
click at [353, 421] on div "عماد زياده 1" at bounding box center [258, 429] width 256 height 20
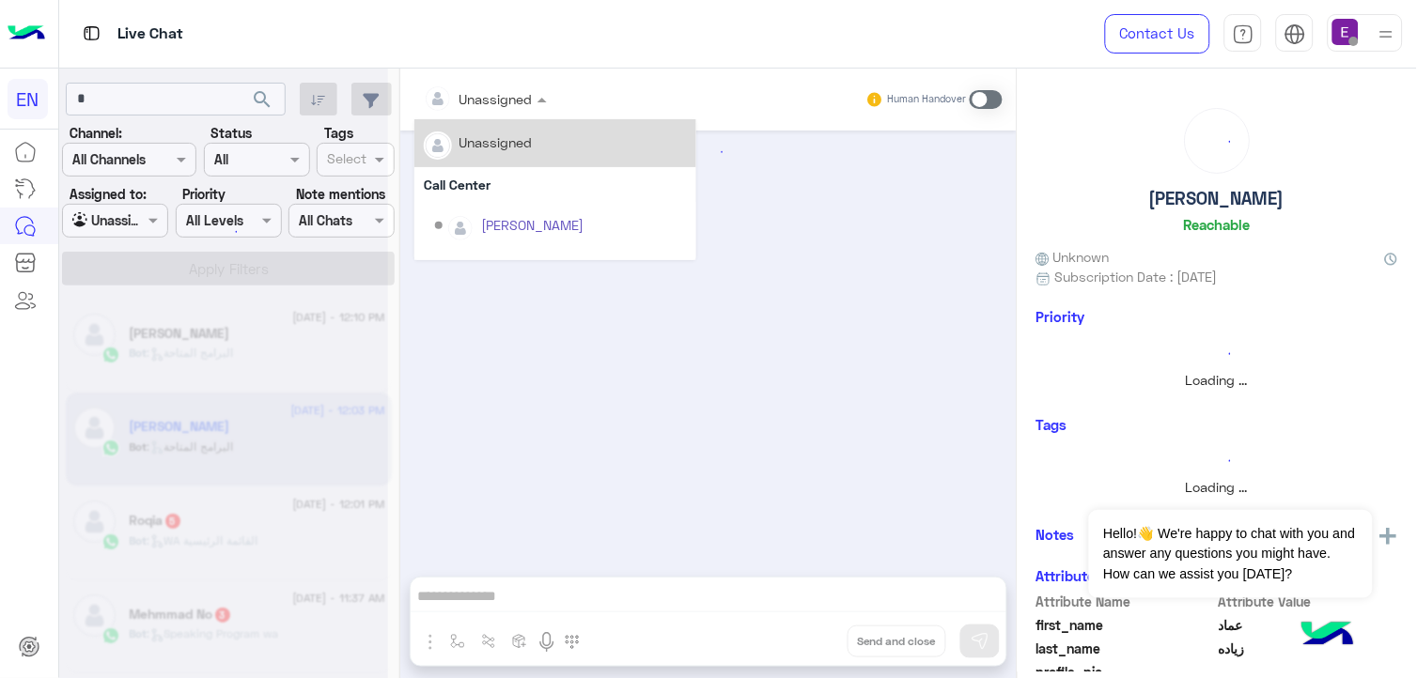
click at [498, 100] on input "text" at bounding box center [462, 99] width 76 height 20
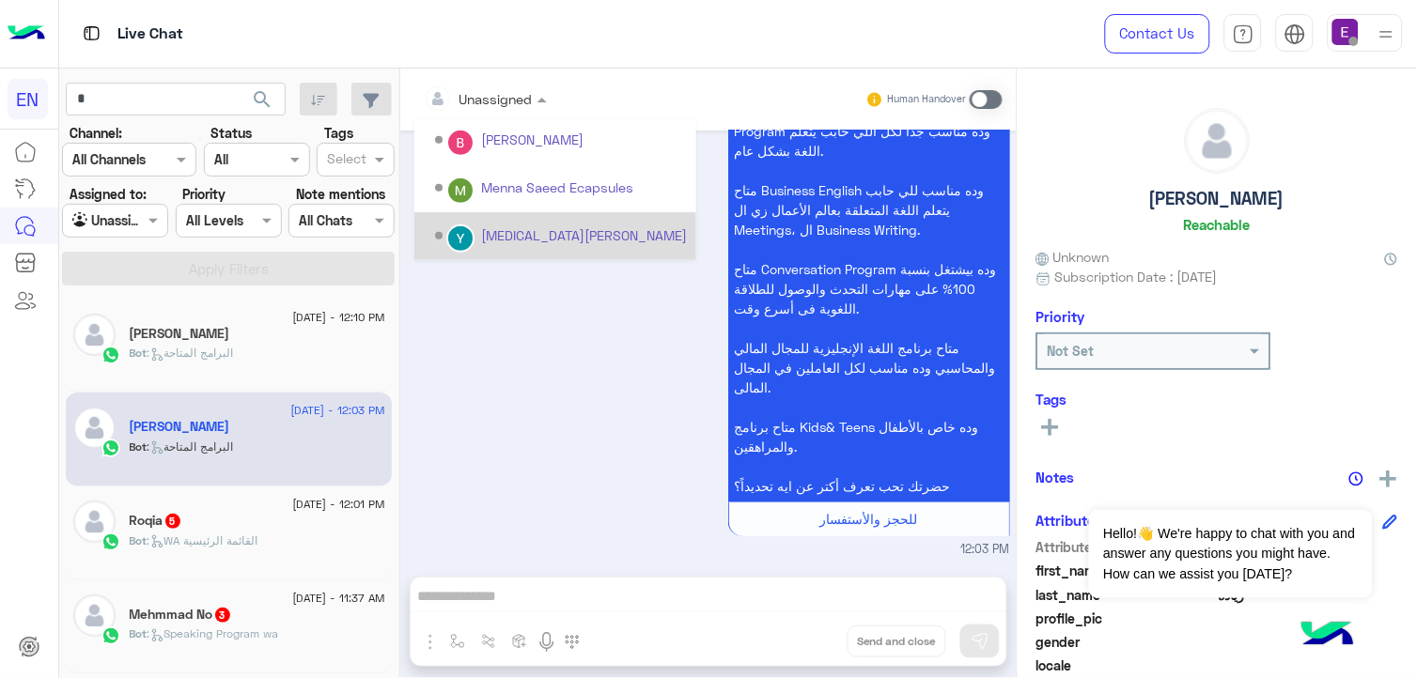
scroll to position [264, 0]
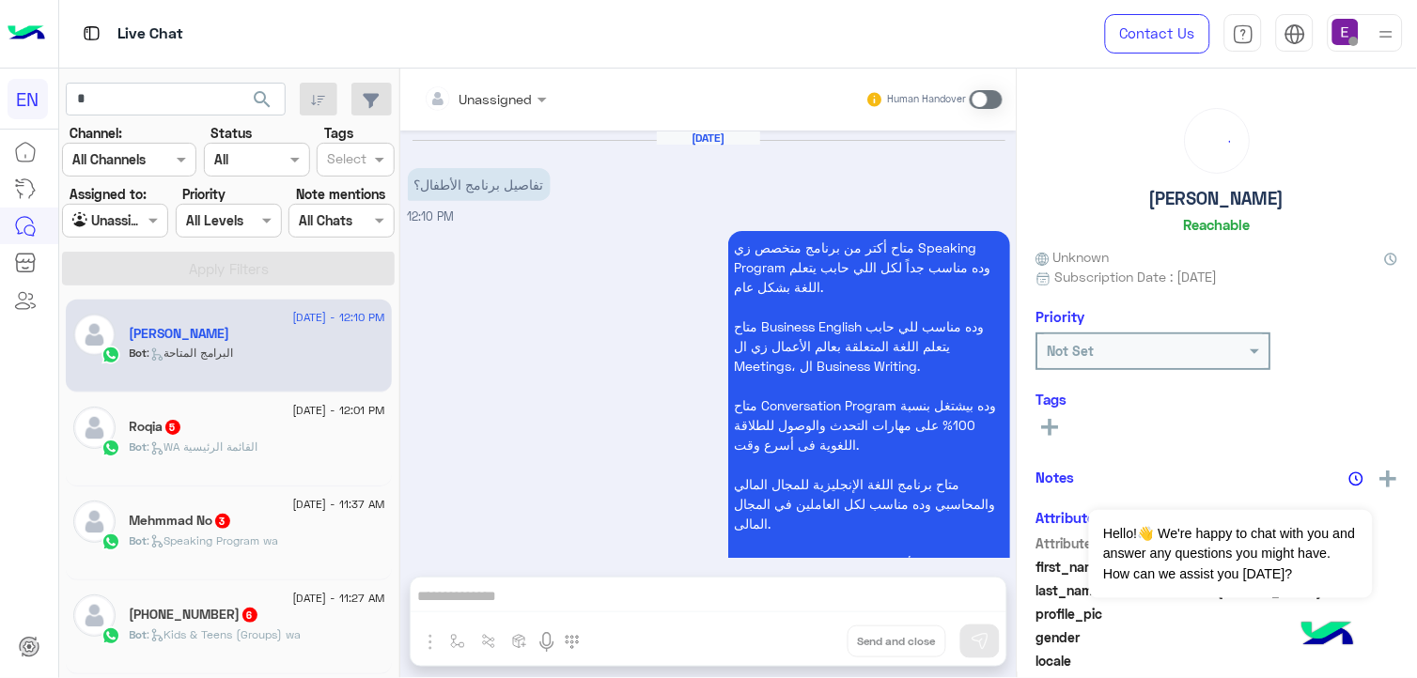
scroll to position [136, 0]
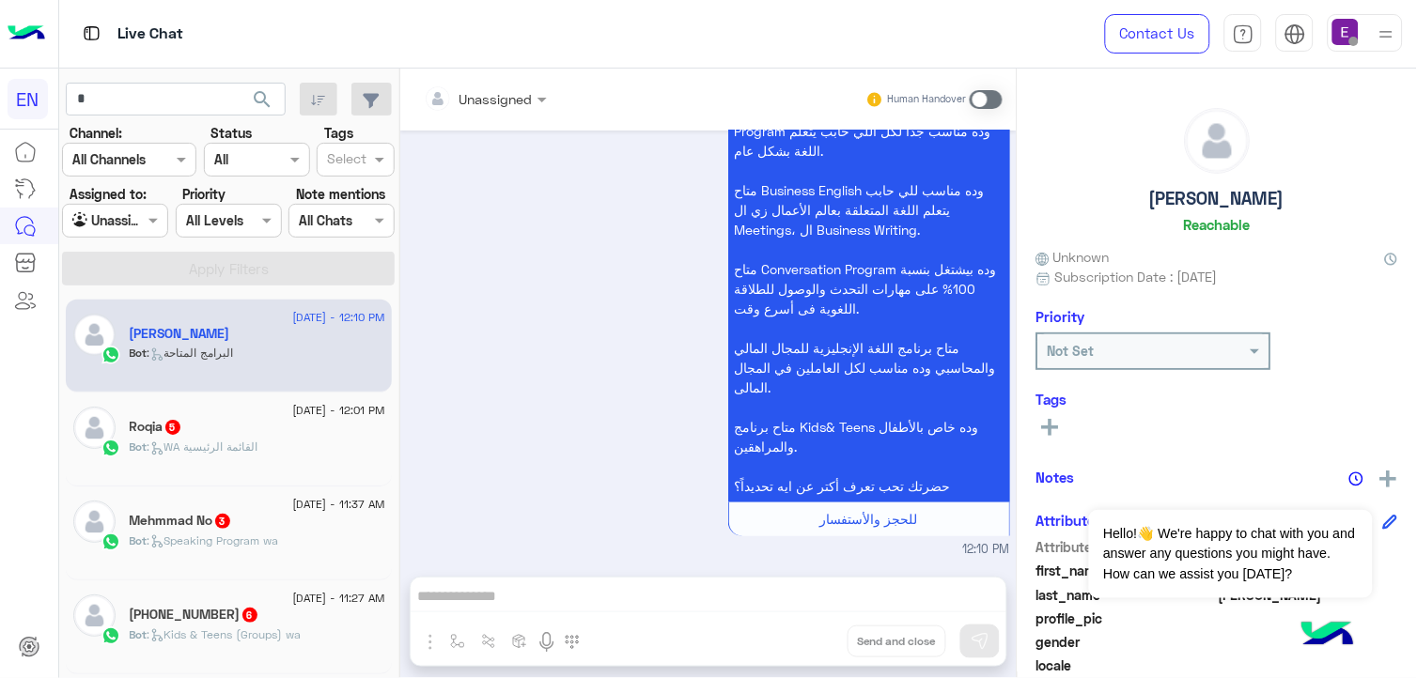
click at [219, 439] on p "Bot : WA القائمة الرئيسية" at bounding box center [194, 447] width 129 height 17
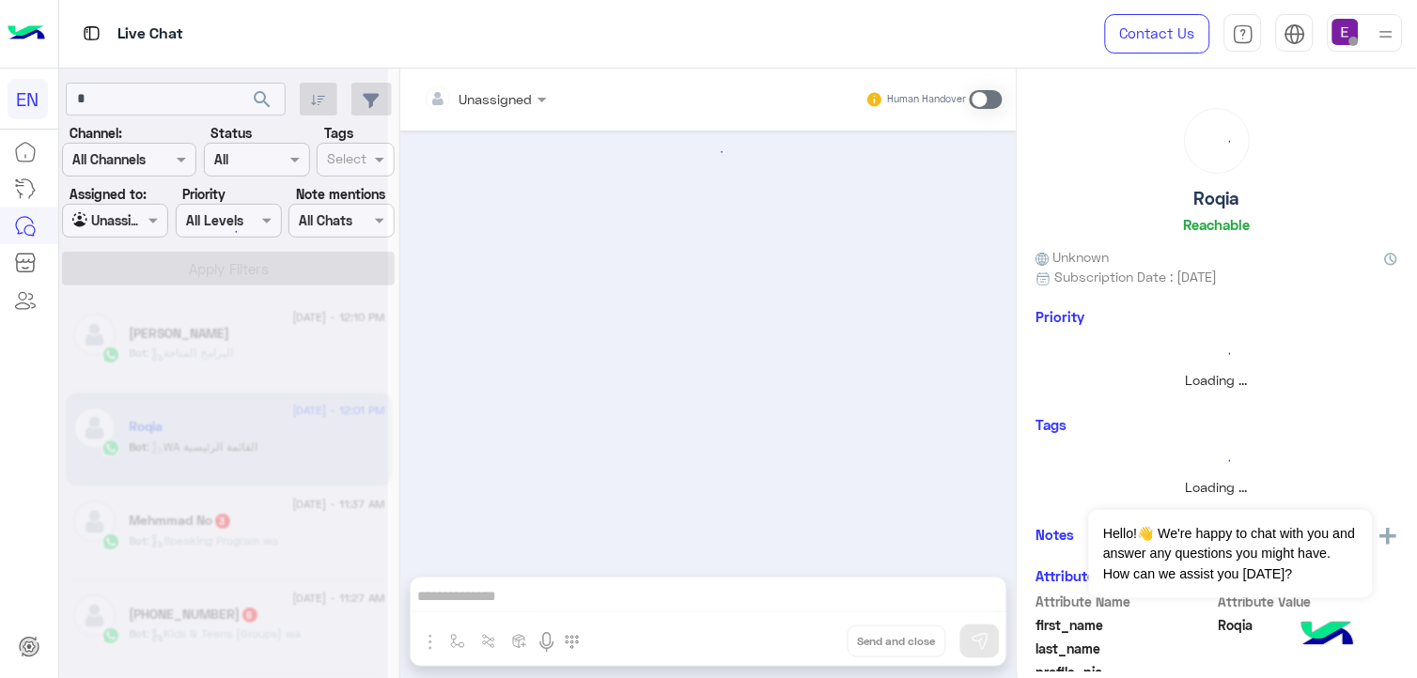
drag, startPoint x: 219, startPoint y: 438, endPoint x: 414, endPoint y: 174, distance: 328.5
click at [414, 174] on mat-drawer-container "search Channel: Channel All Channels Status Channel All Tags Select Assigned to…" at bounding box center [738, 377] width 1359 height 617
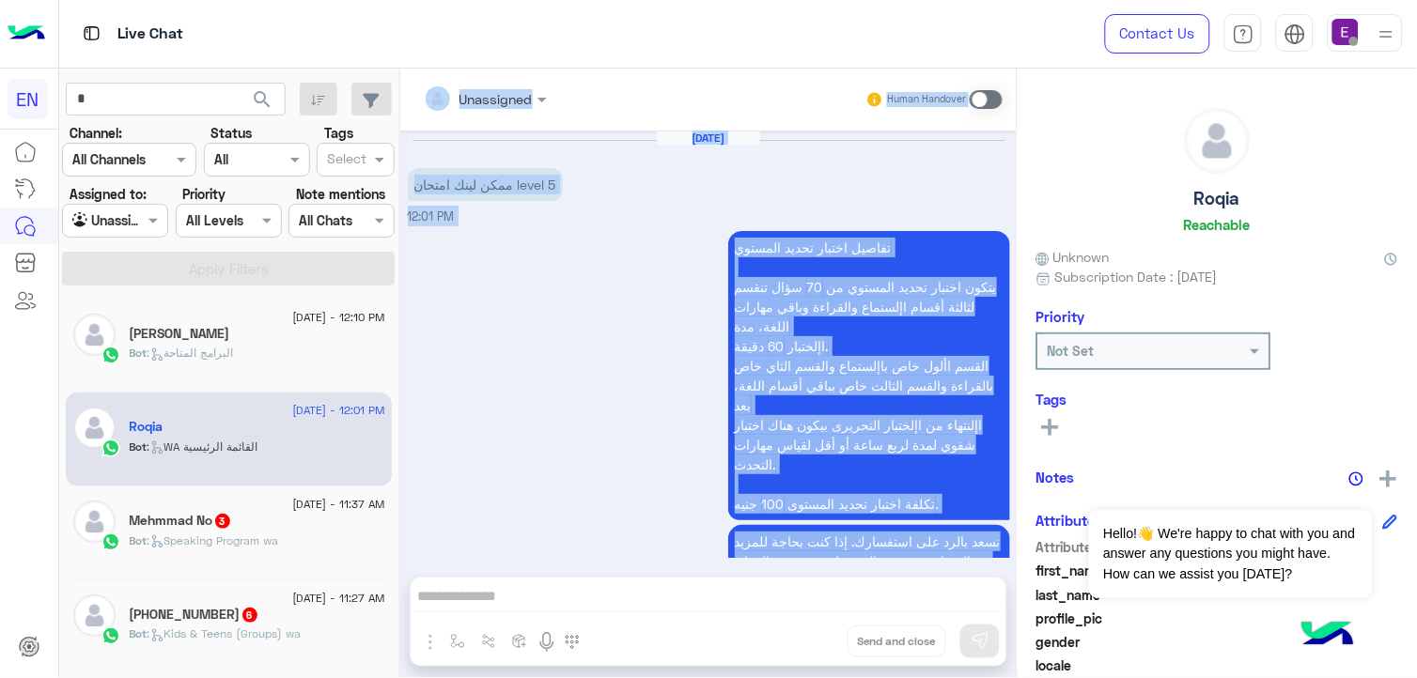
scroll to position [1041, 0]
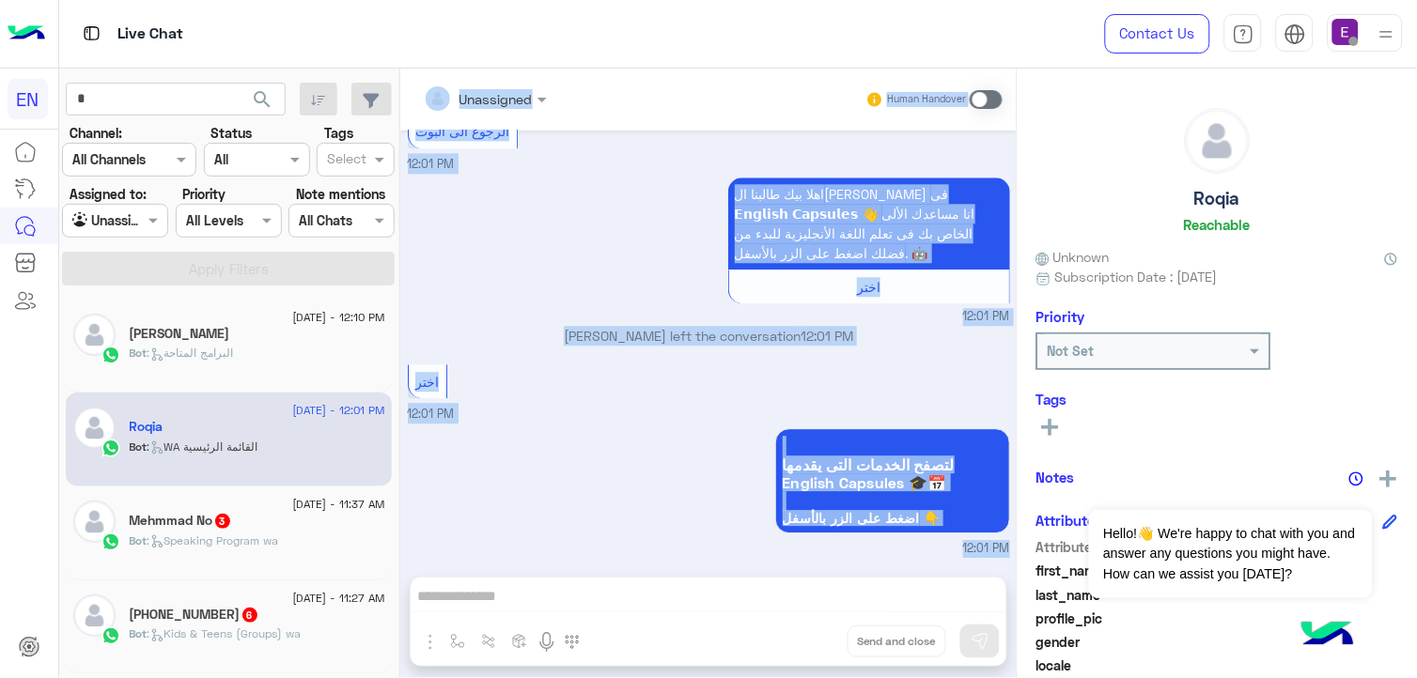
drag, startPoint x: 414, startPoint y: 174, endPoint x: 614, endPoint y: 85, distance: 219.1
click at [614, 85] on div "Unassigned Human Handover" at bounding box center [708, 100] width 588 height 34
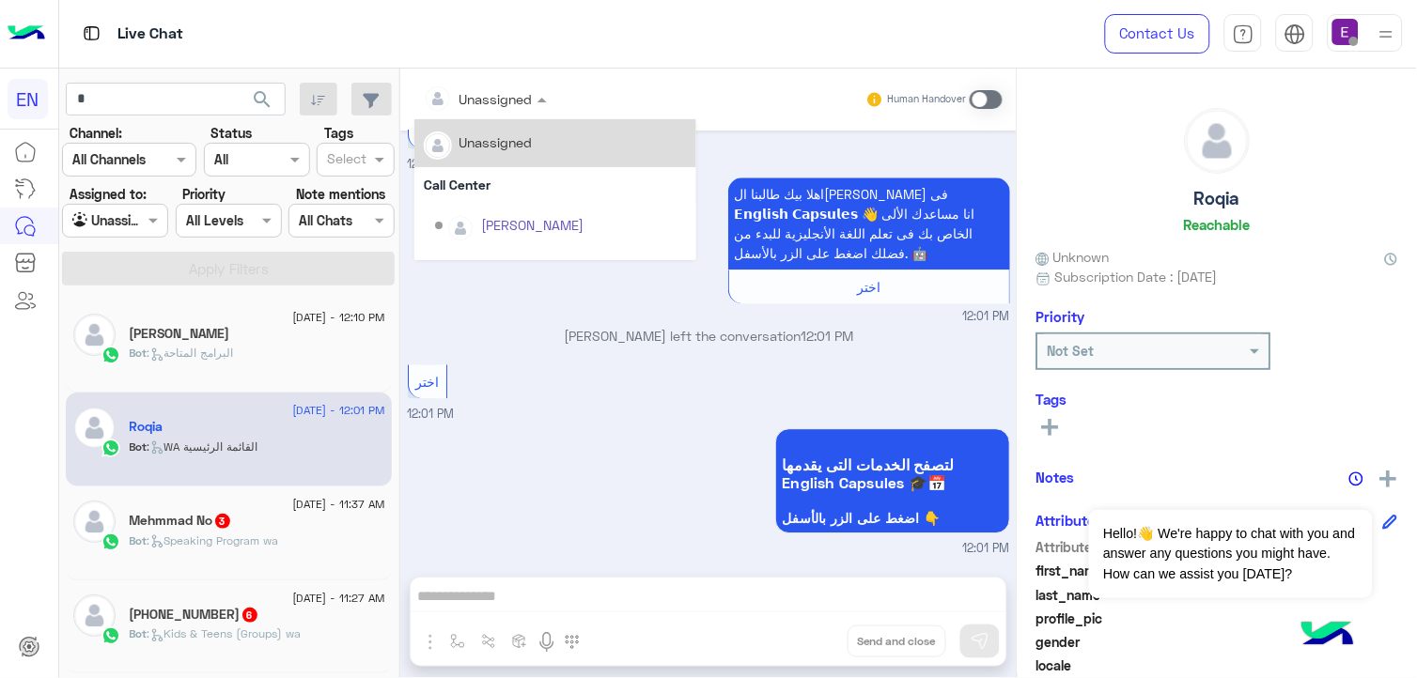
click at [505, 101] on div at bounding box center [485, 98] width 142 height 22
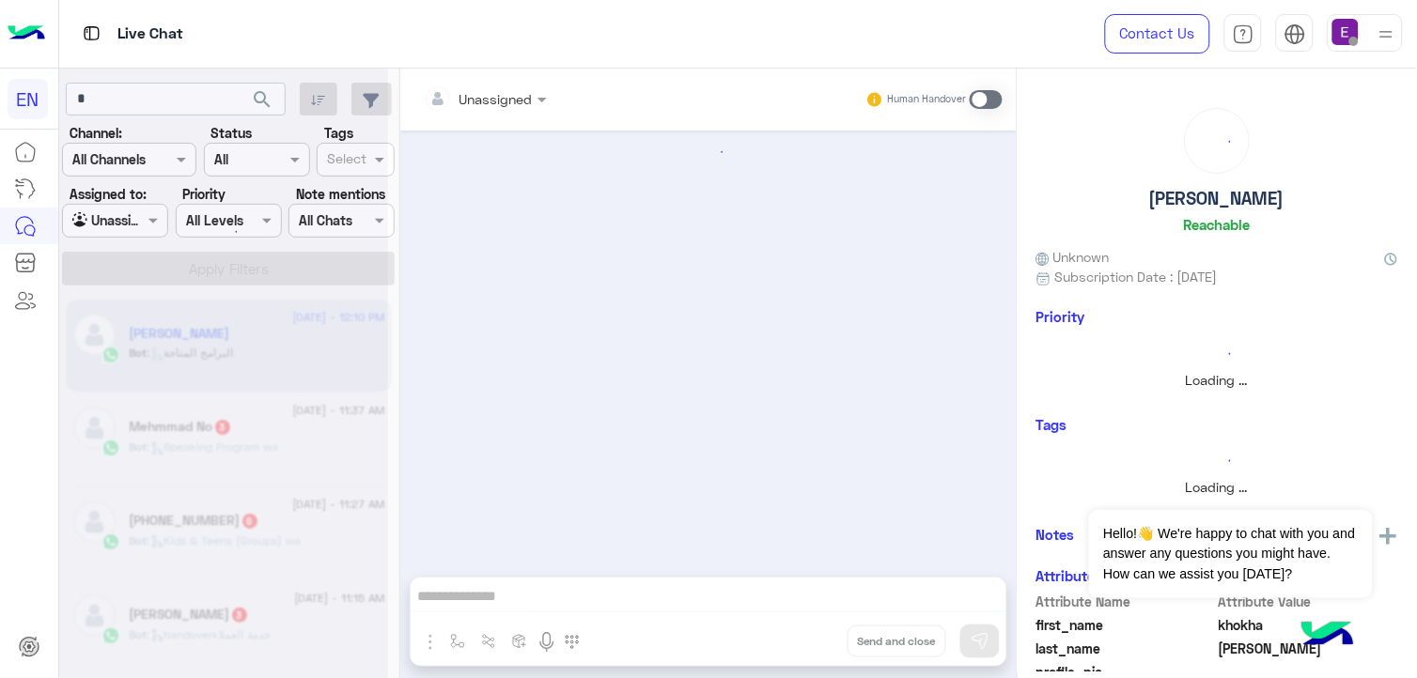
scroll to position [136, 0]
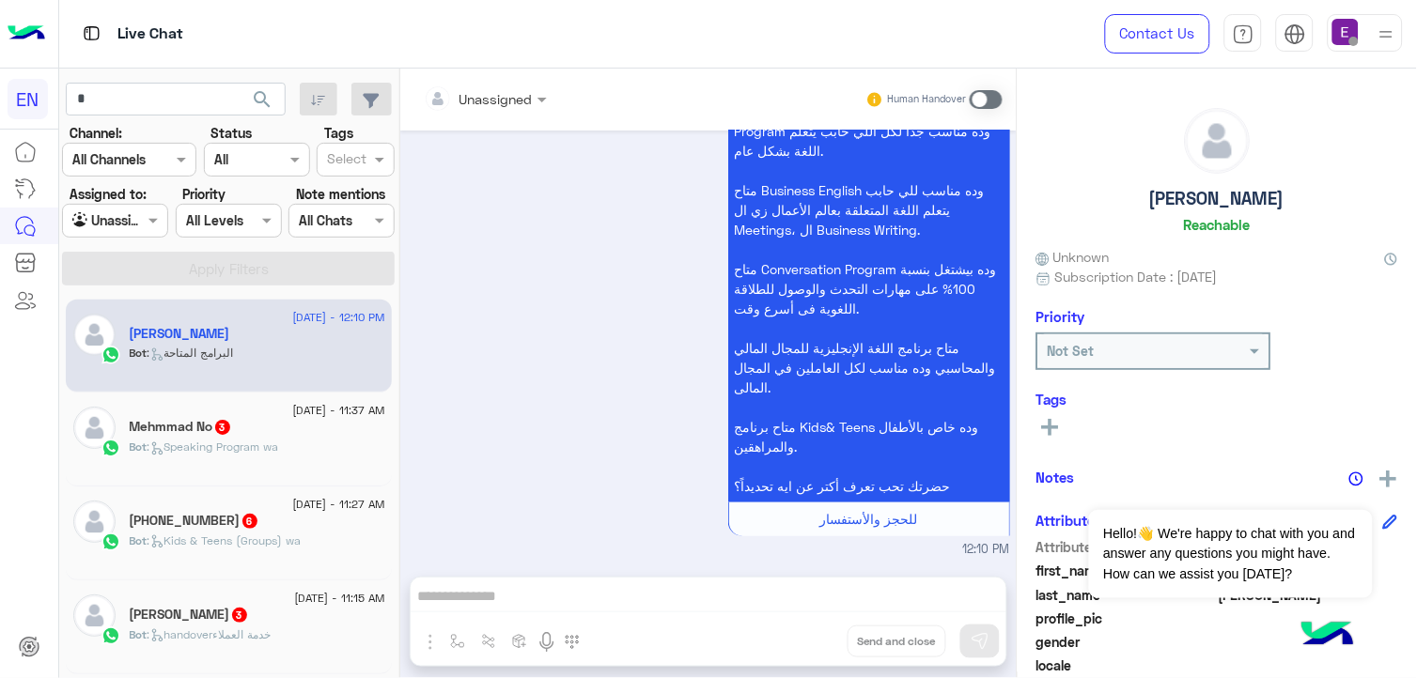
click at [248, 423] on div "Mehmmad No 3" at bounding box center [258, 429] width 256 height 20
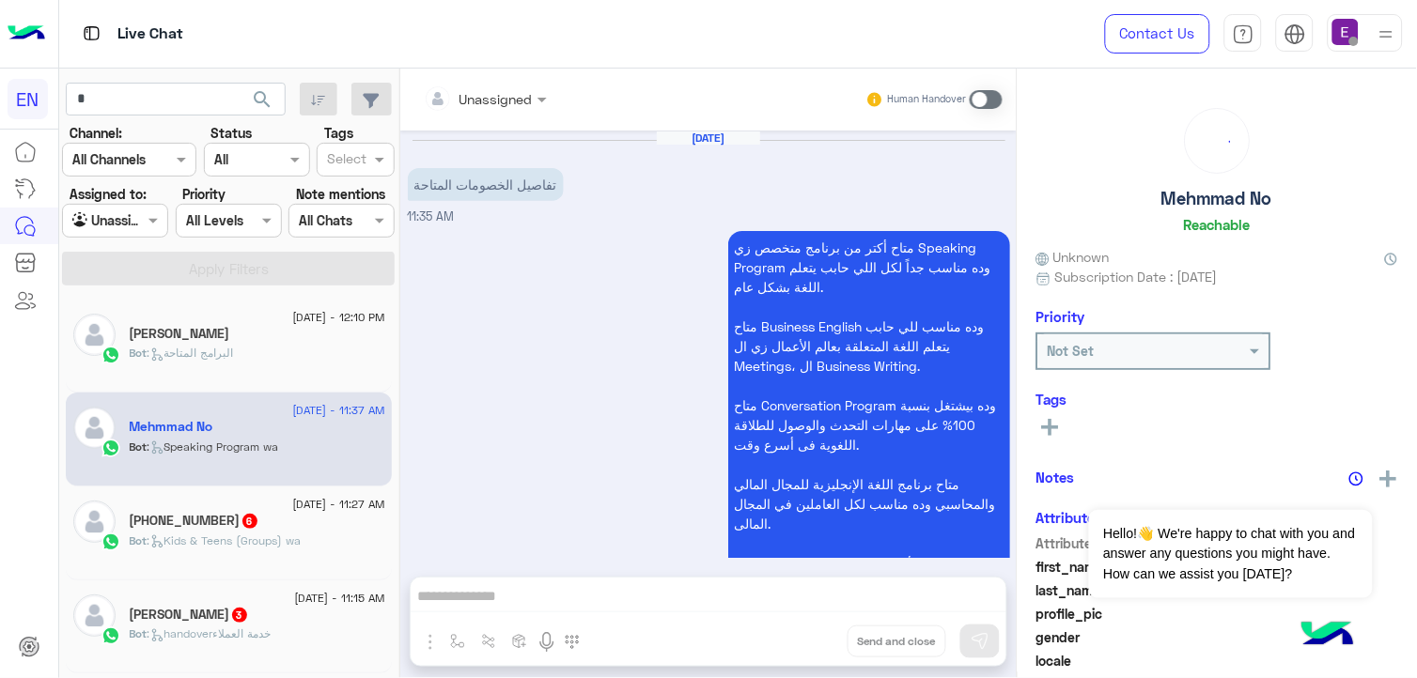
scroll to position [1235, 0]
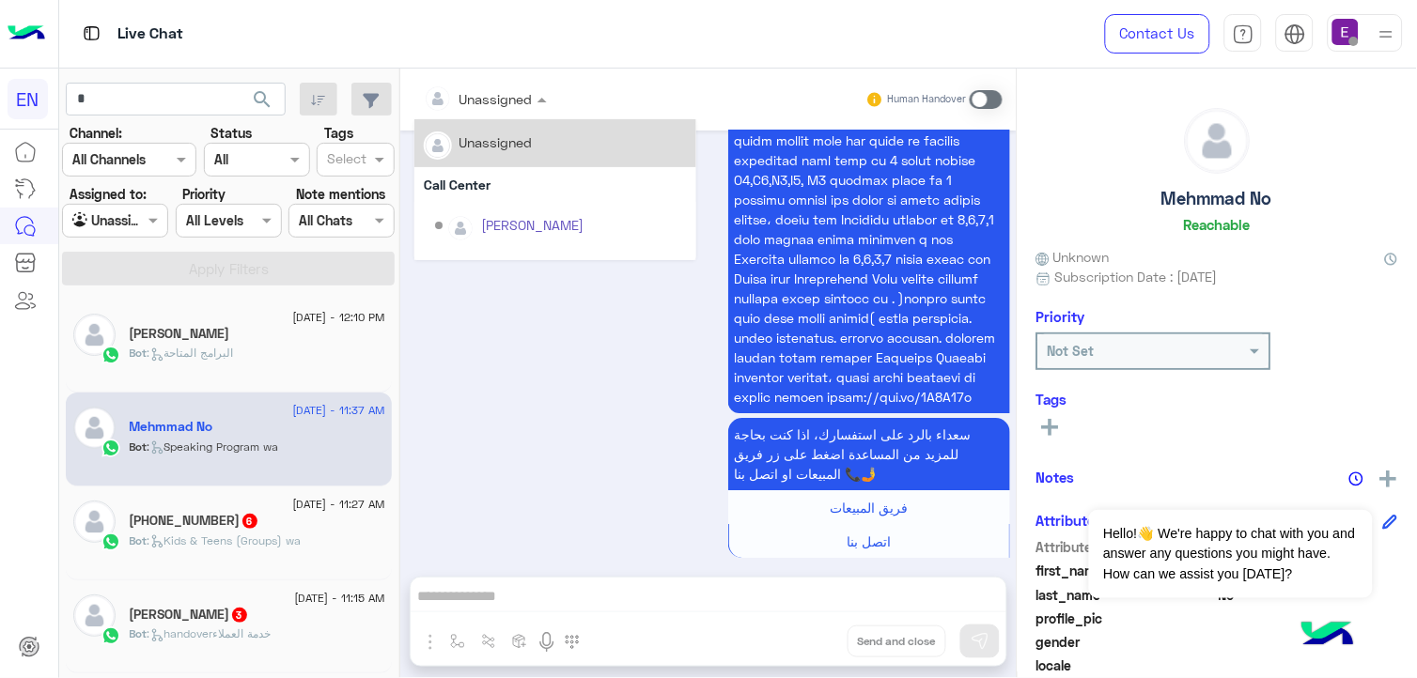
click at [529, 89] on div at bounding box center [485, 98] width 142 height 22
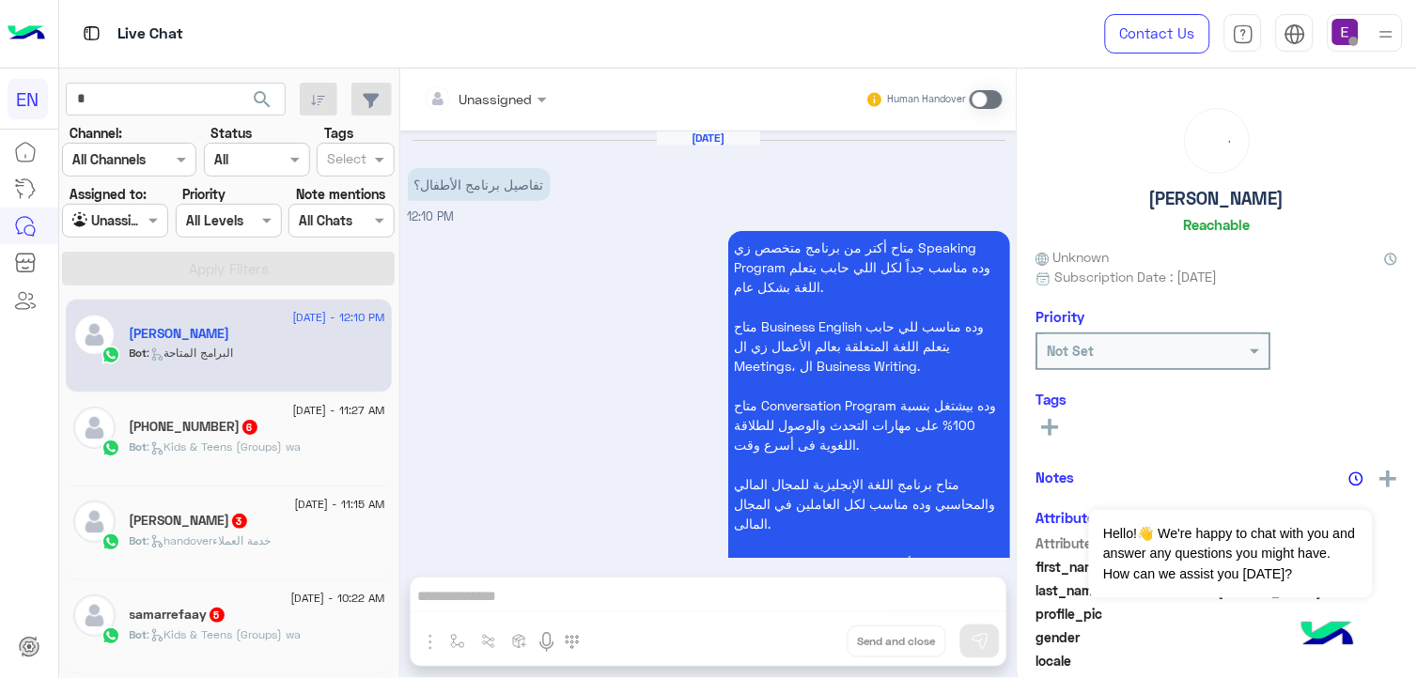
scroll to position [136, 0]
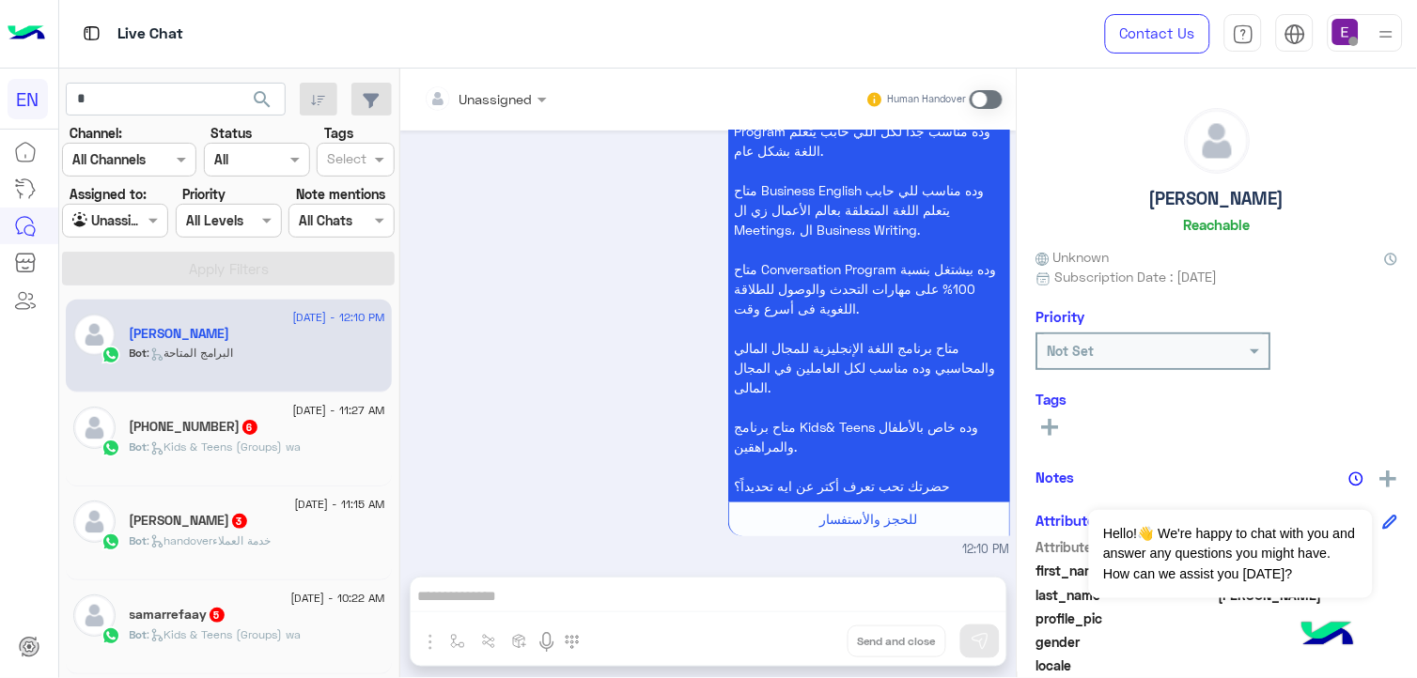
click at [297, 374] on div "Bot : البرامج المتاحة" at bounding box center [258, 361] width 256 height 33
click at [285, 424] on div "+20 107 079 7269 6" at bounding box center [258, 429] width 256 height 20
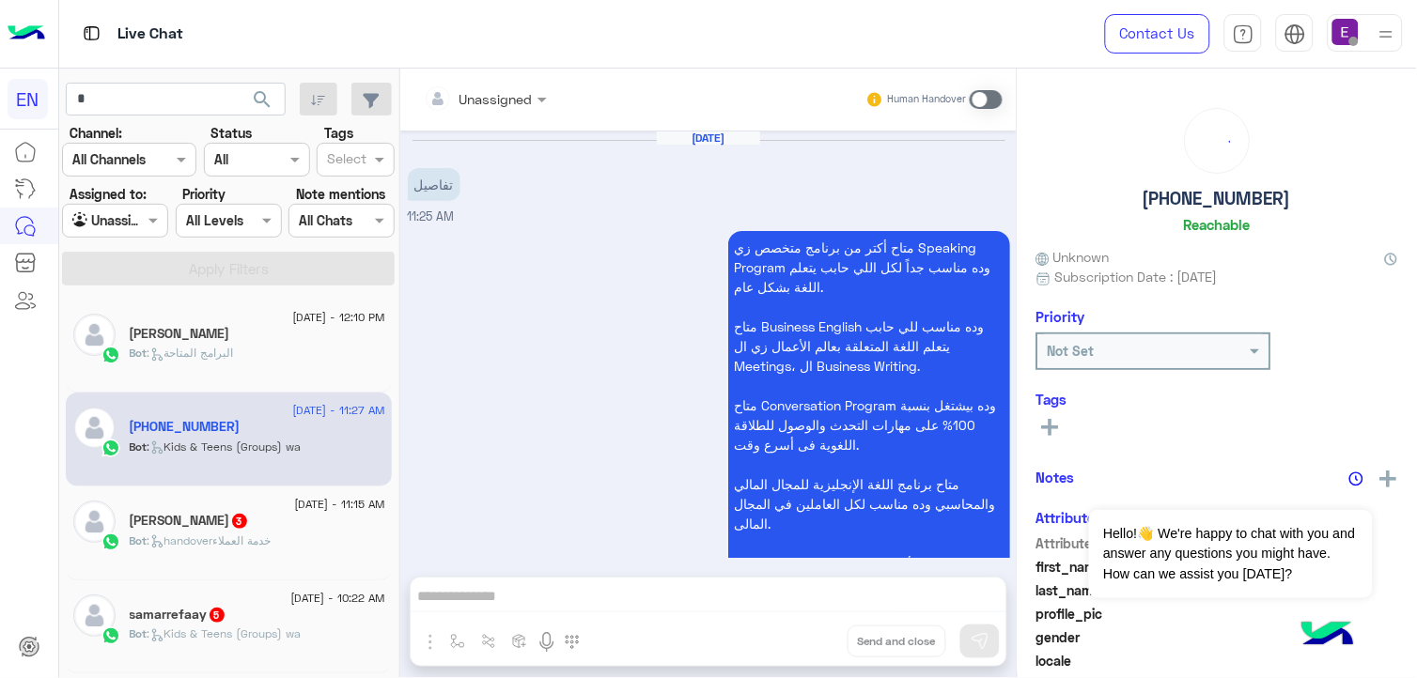
scroll to position [2030, 0]
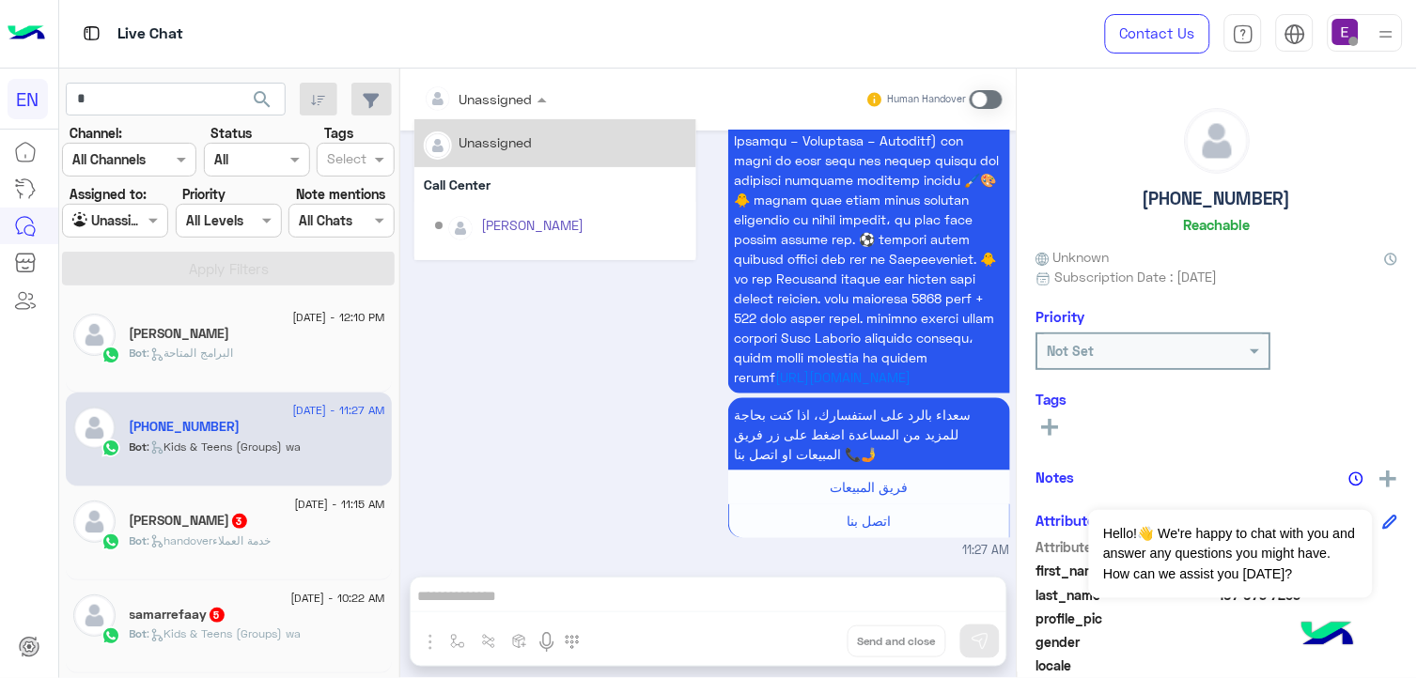
click at [474, 92] on input "text" at bounding box center [462, 99] width 76 height 20
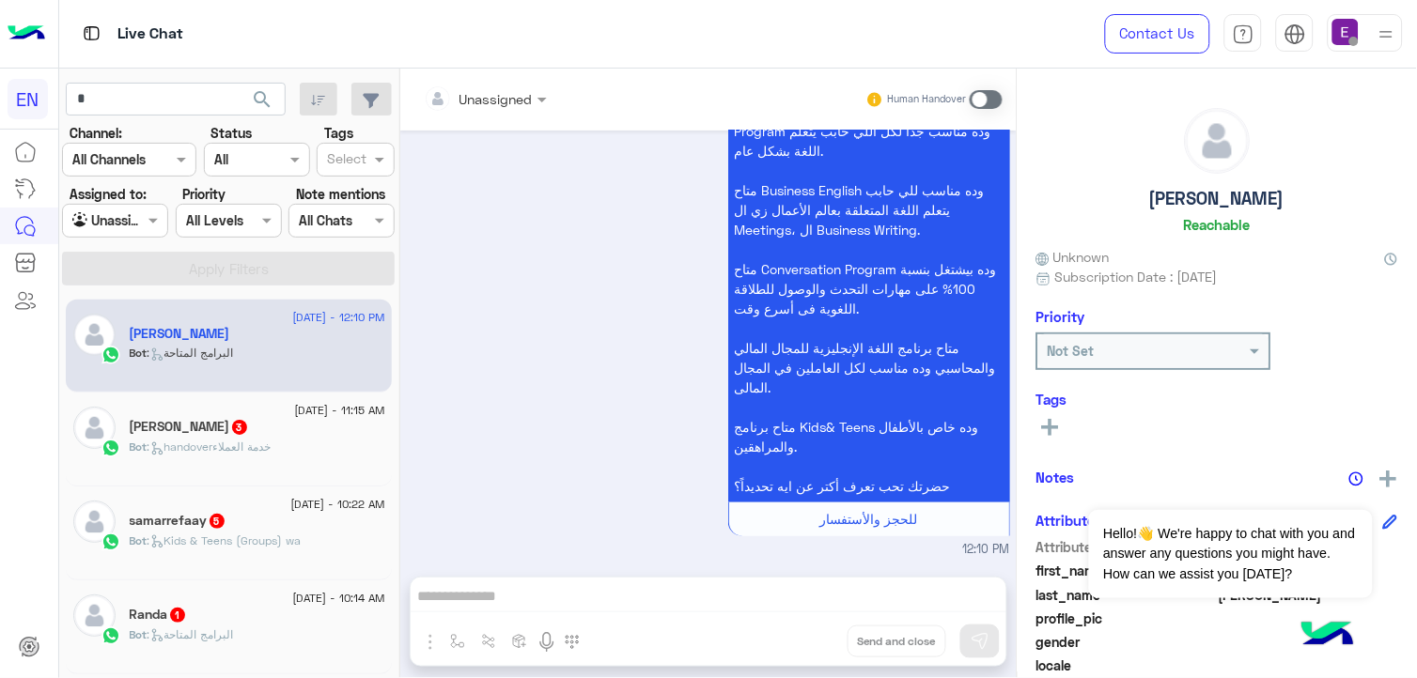
click at [294, 404] on span "27 August - 11:15 AM" at bounding box center [339, 410] width 90 height 17
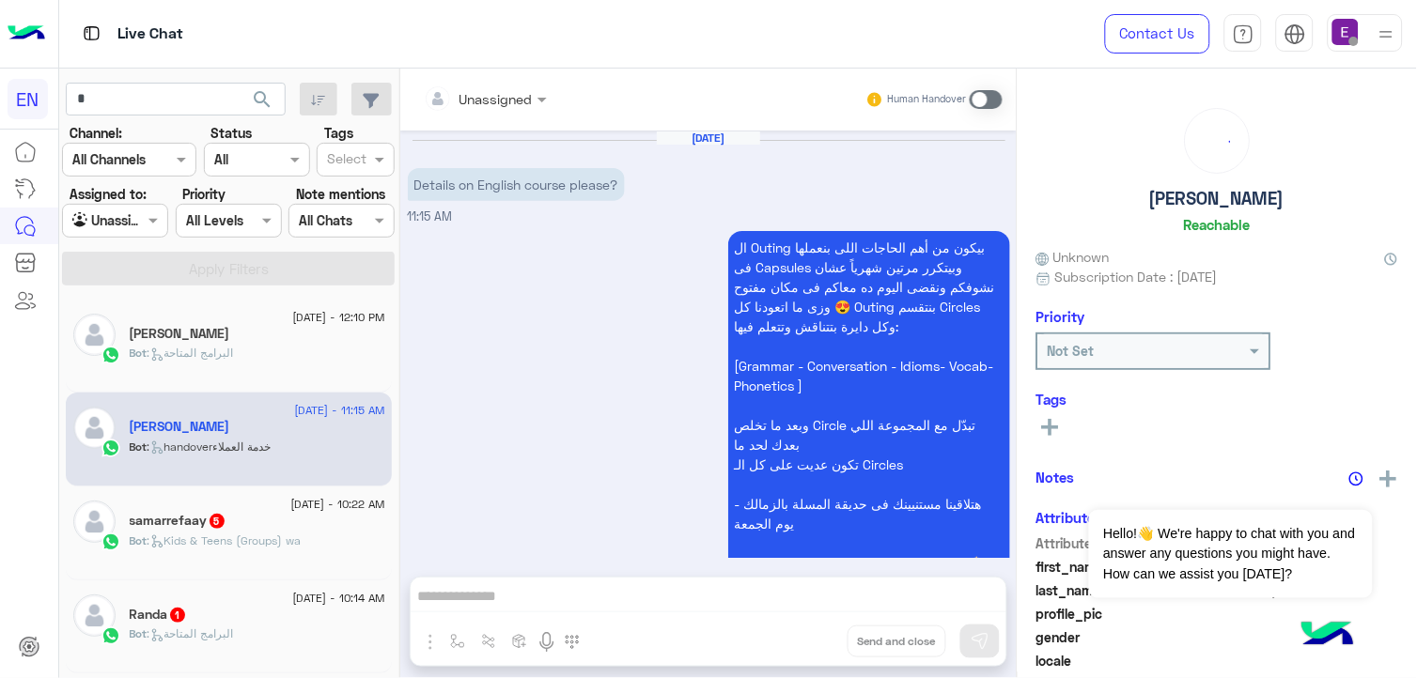
scroll to position [743, 0]
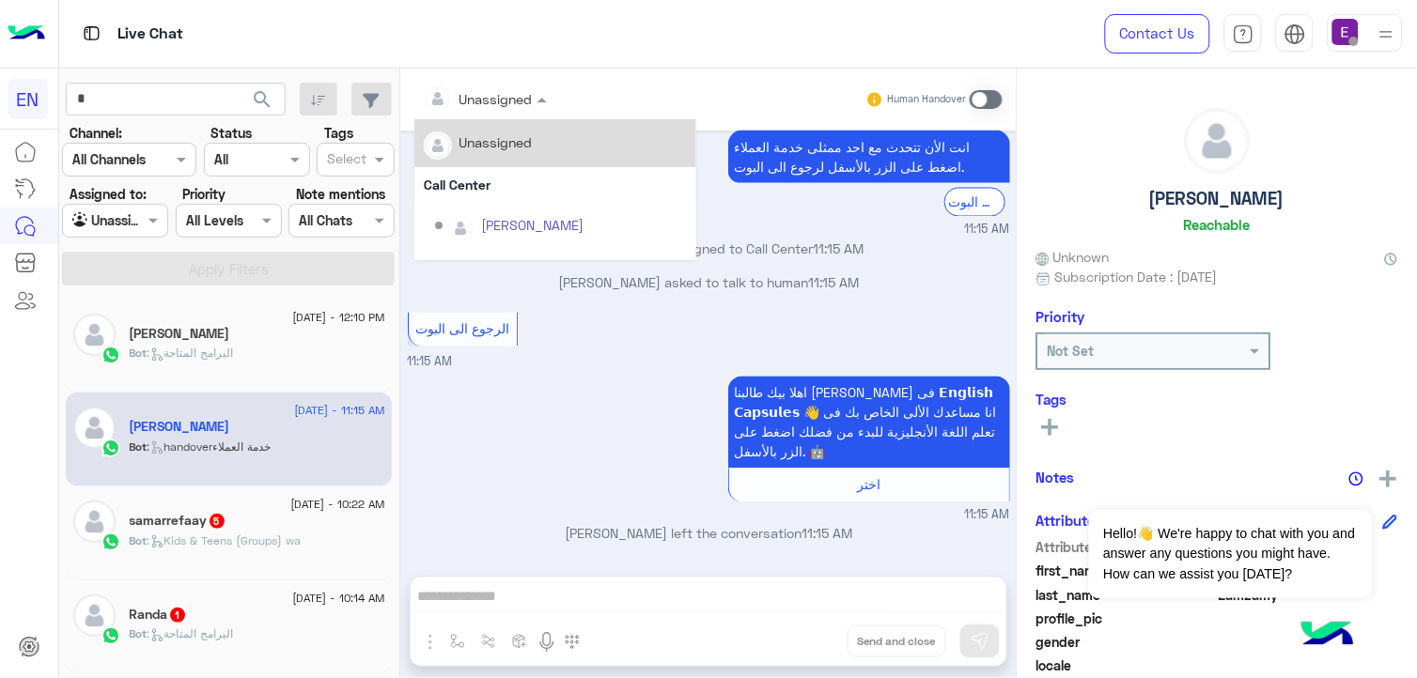
click at [490, 89] on input "text" at bounding box center [462, 99] width 76 height 20
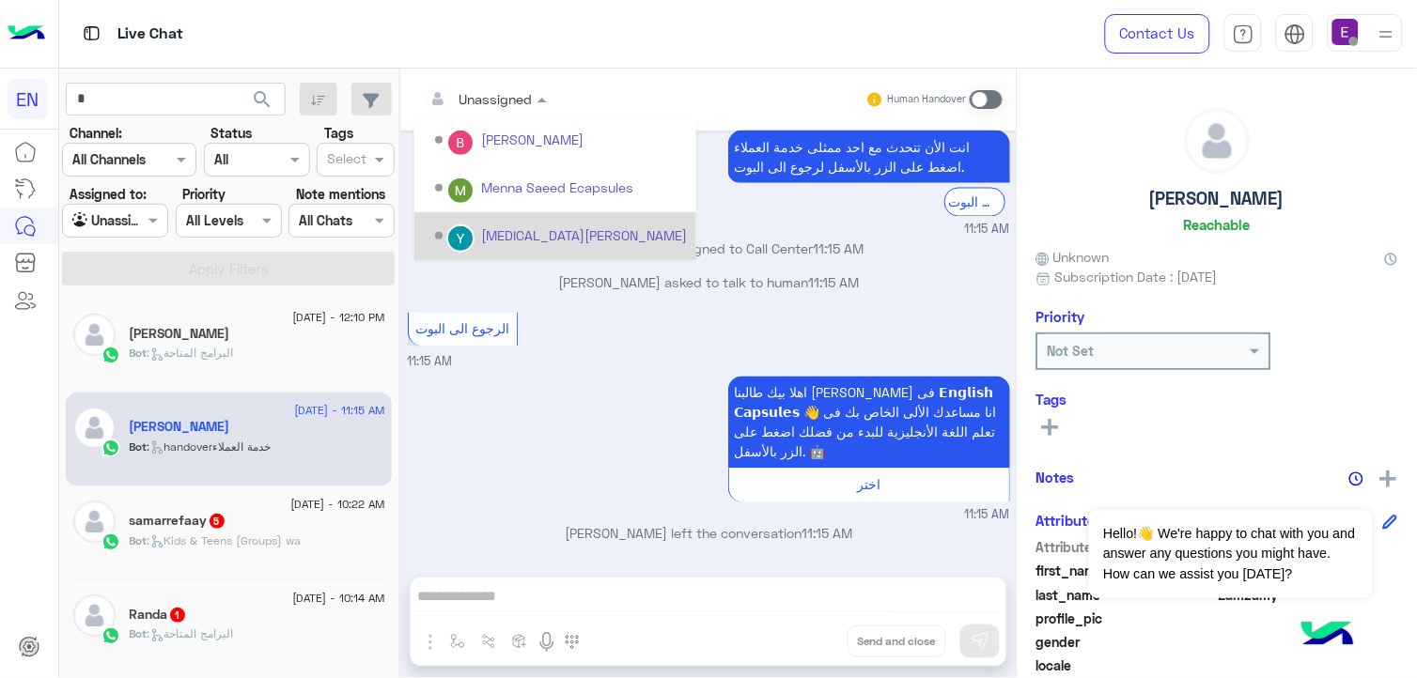
scroll to position [264, 0]
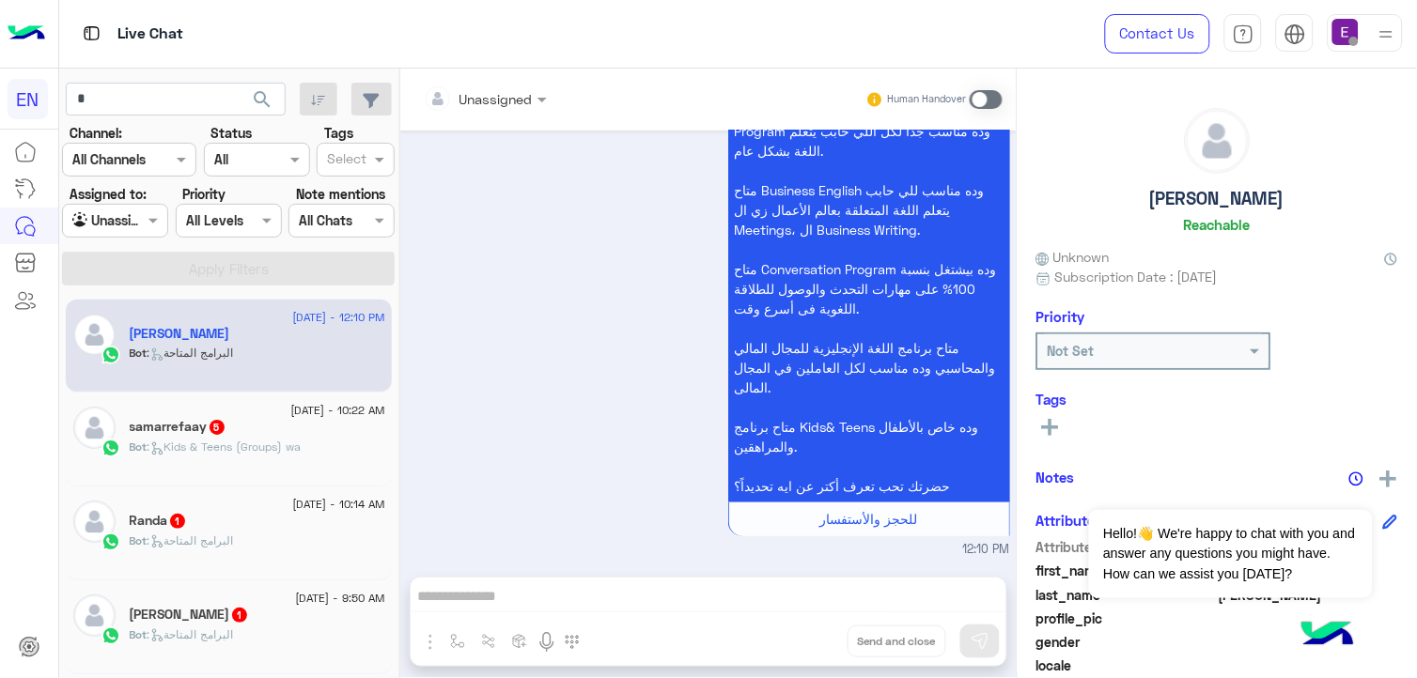
scroll to position [343, 0]
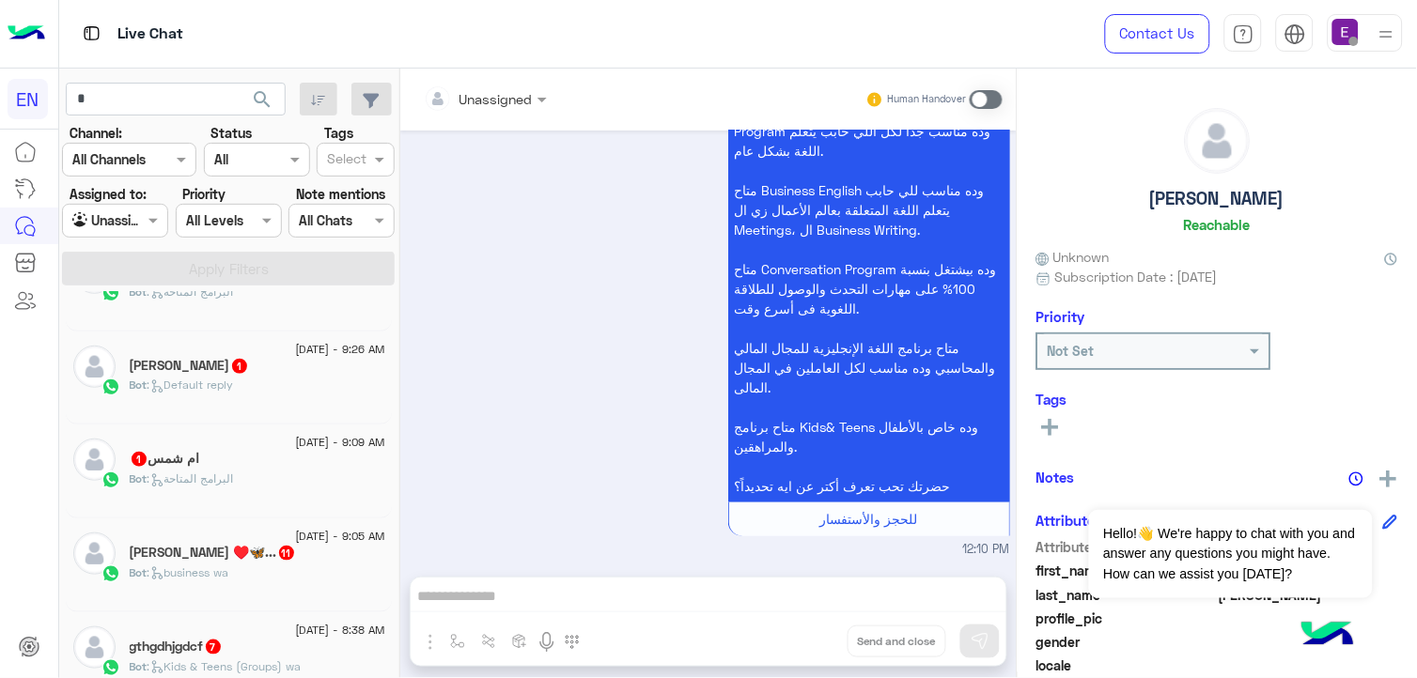
click at [391, 554] on div "27 August - 12:10 PM khokha saleh Bot : البرامج المتاحة 27 August - 10:22 AM sa…" at bounding box center [229, 488] width 340 height 393
click at [400, 593] on div "Unassigned Human Handover Aug 27, 2025 تفاصيل برنامج الأطفال؟ 12:10 PM متاح أكت…" at bounding box center [708, 377] width 616 height 617
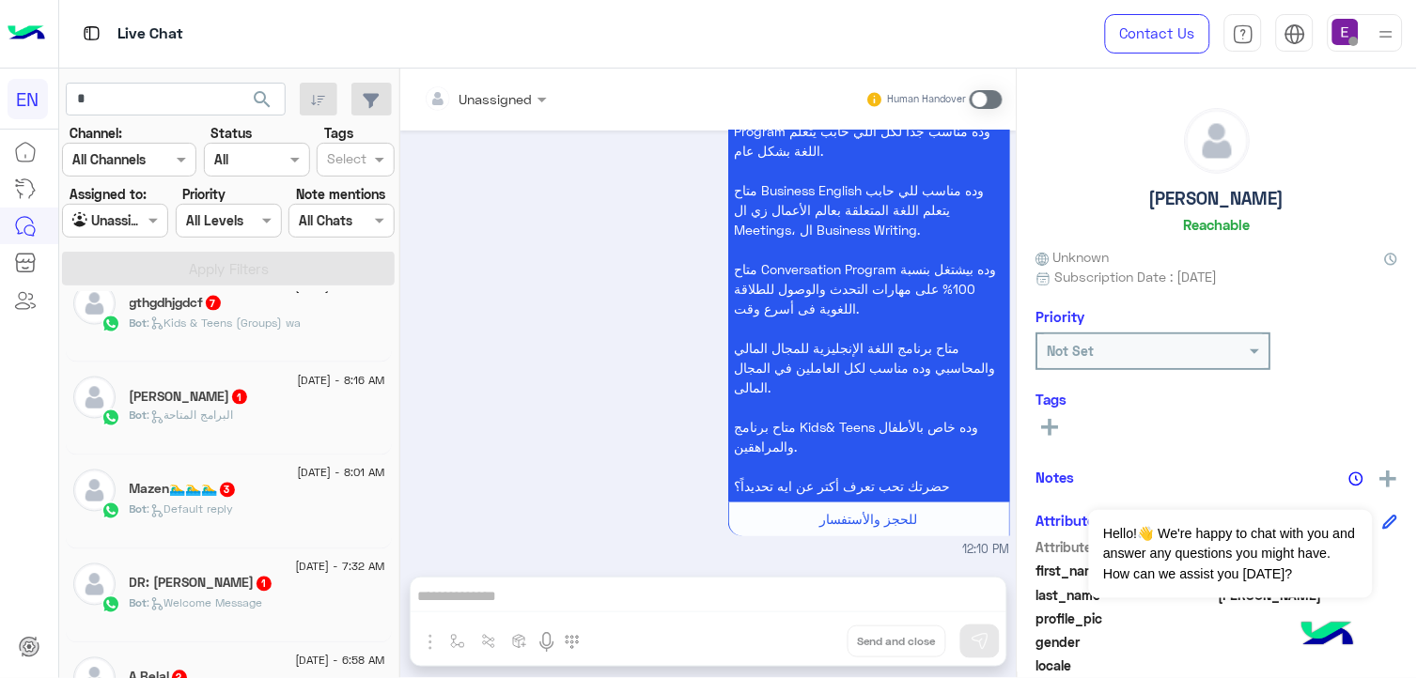
click at [401, 649] on div "Unassigned Human Handover Aug 27, 2025 تفاصيل برنامج الأطفال؟ 12:10 PM متاح أكت…" at bounding box center [708, 377] width 616 height 617
click at [391, 650] on div "27 August - 12:10 PM khokha saleh Bot : البرامج المتاحة 27 August - 10:22 AM sa…" at bounding box center [229, 488] width 340 height 393
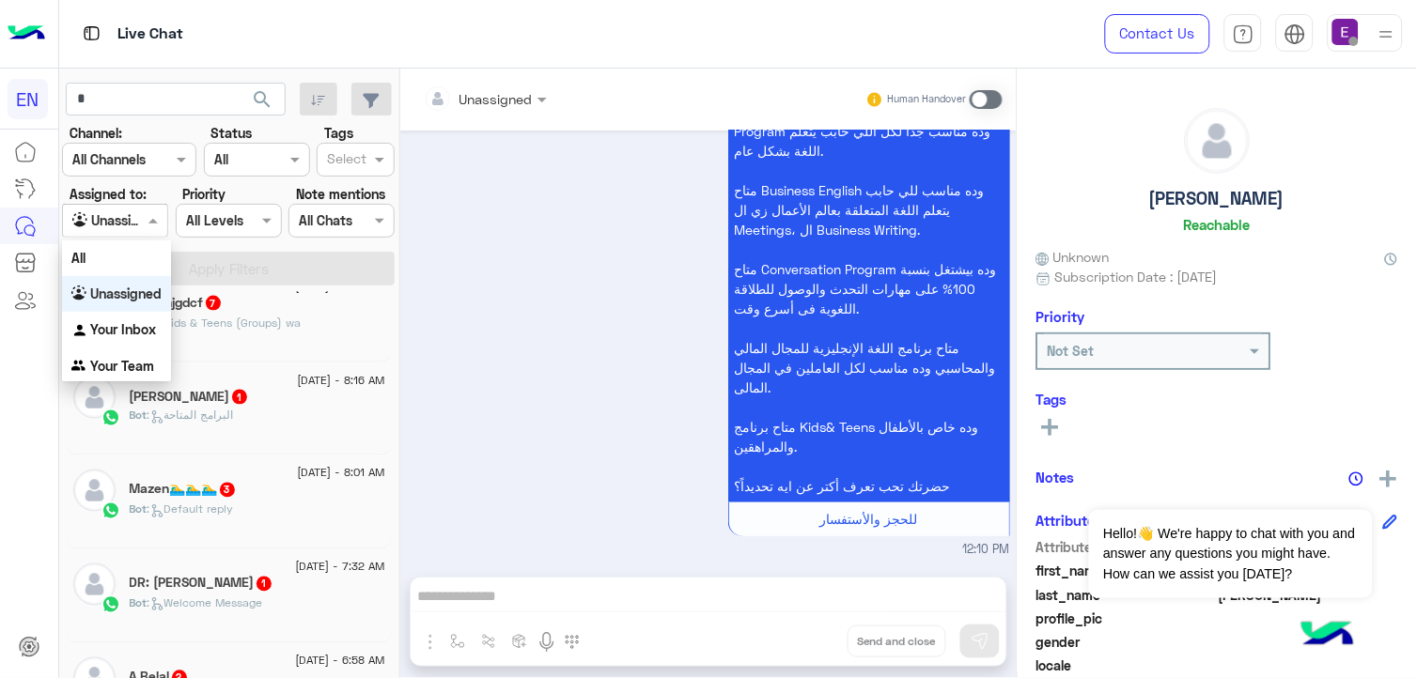
click at [96, 211] on input "text" at bounding box center [93, 221] width 43 height 20
click at [113, 340] on div "Your Inbox" at bounding box center [116, 330] width 109 height 37
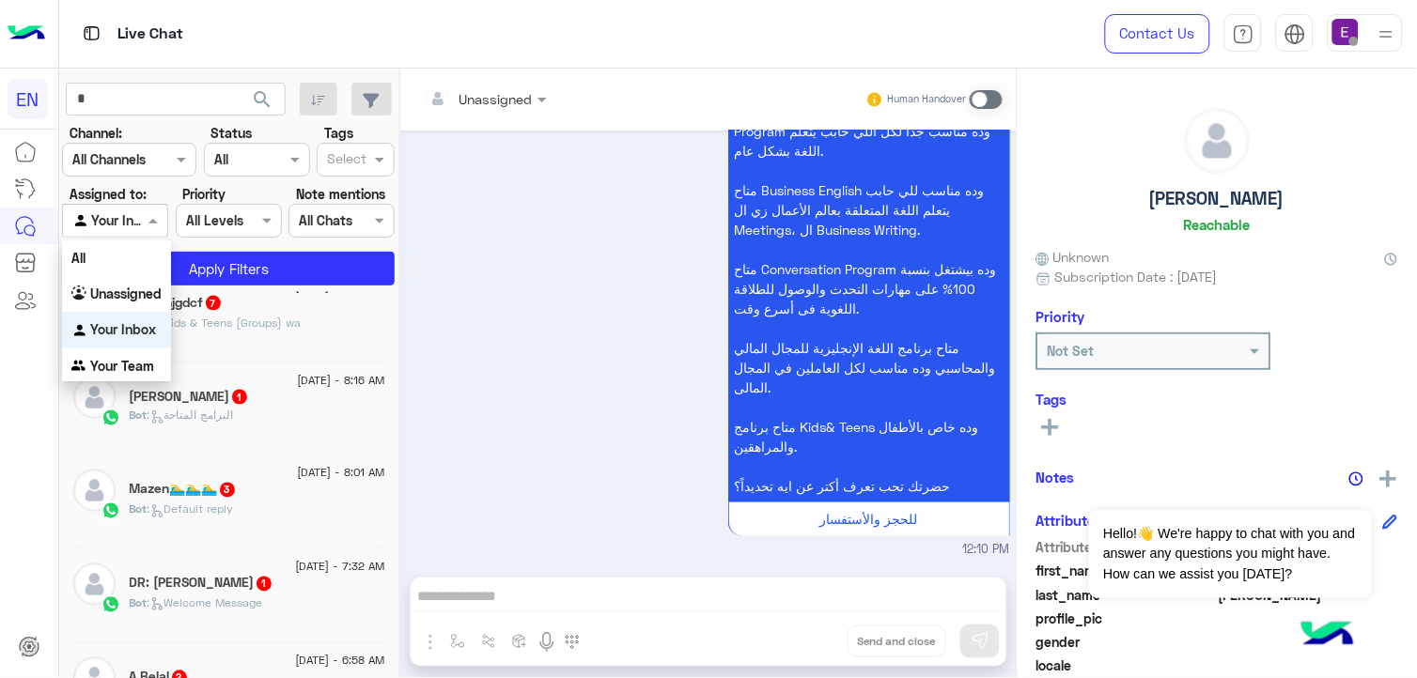
click at [134, 224] on div at bounding box center [115, 221] width 104 height 22
click at [118, 360] on b "Your Team" at bounding box center [122, 366] width 64 height 16
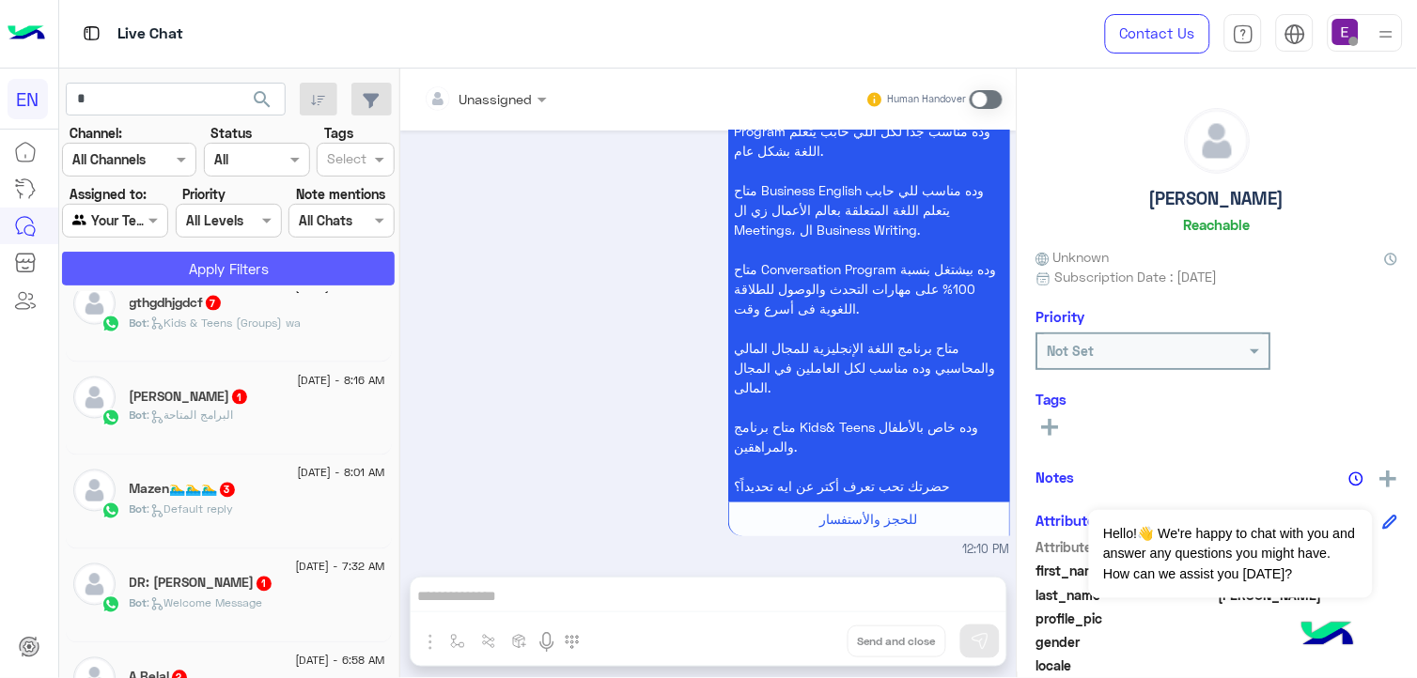
click at [181, 271] on button "Apply Filters" at bounding box center [228, 269] width 333 height 34
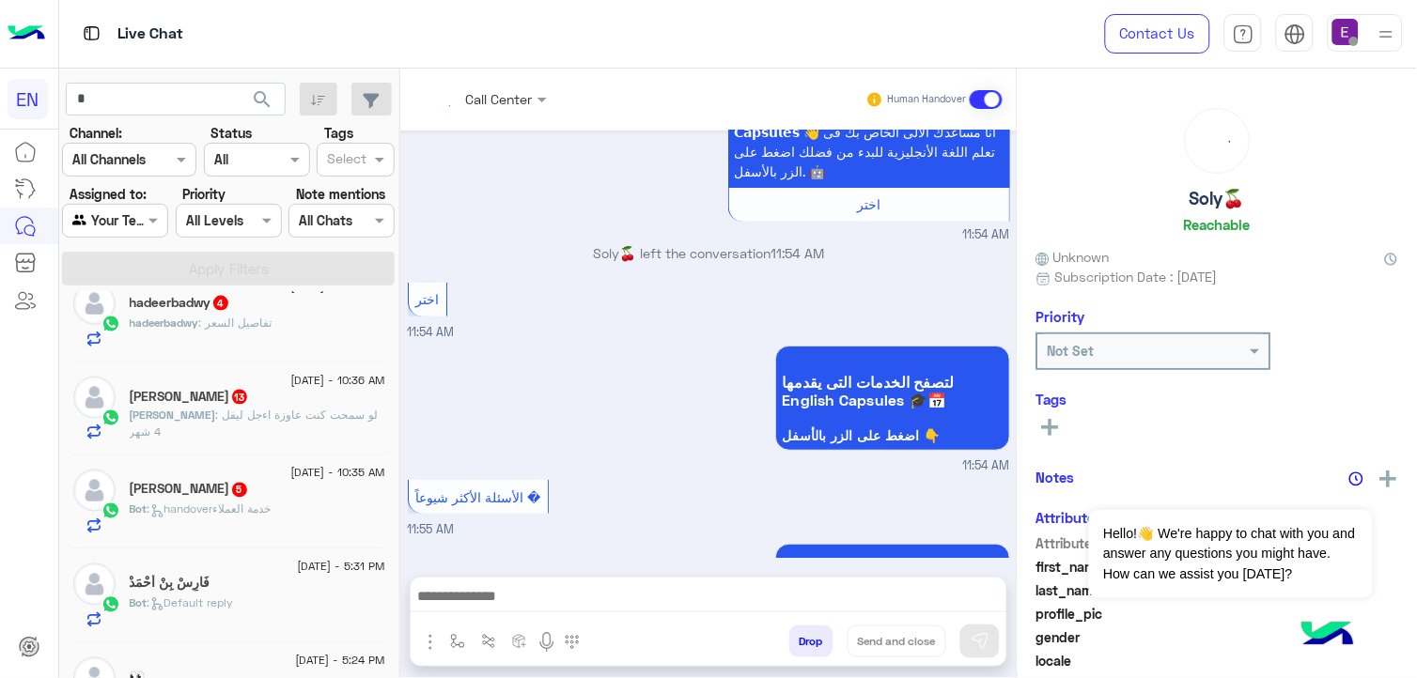
scroll to position [980, 0]
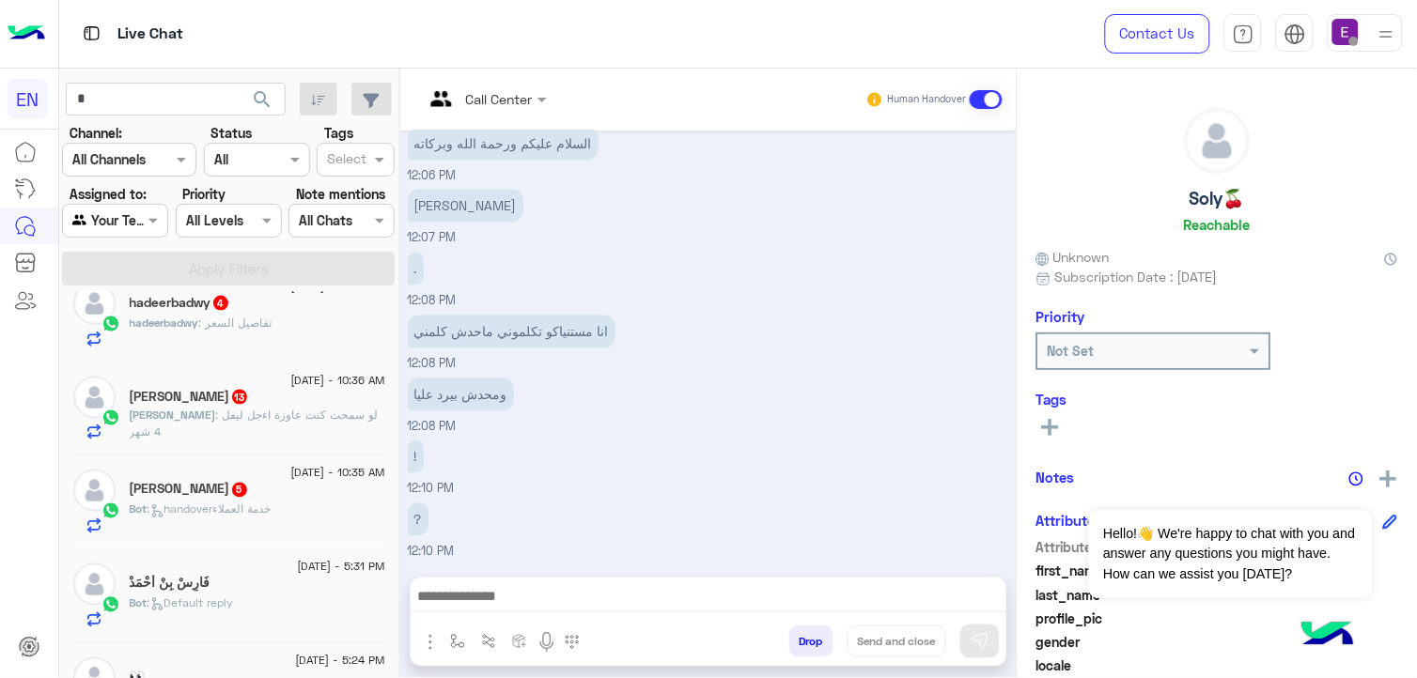
click at [339, 468] on span "27 August - 10:35 AM" at bounding box center [337, 473] width 94 height 17
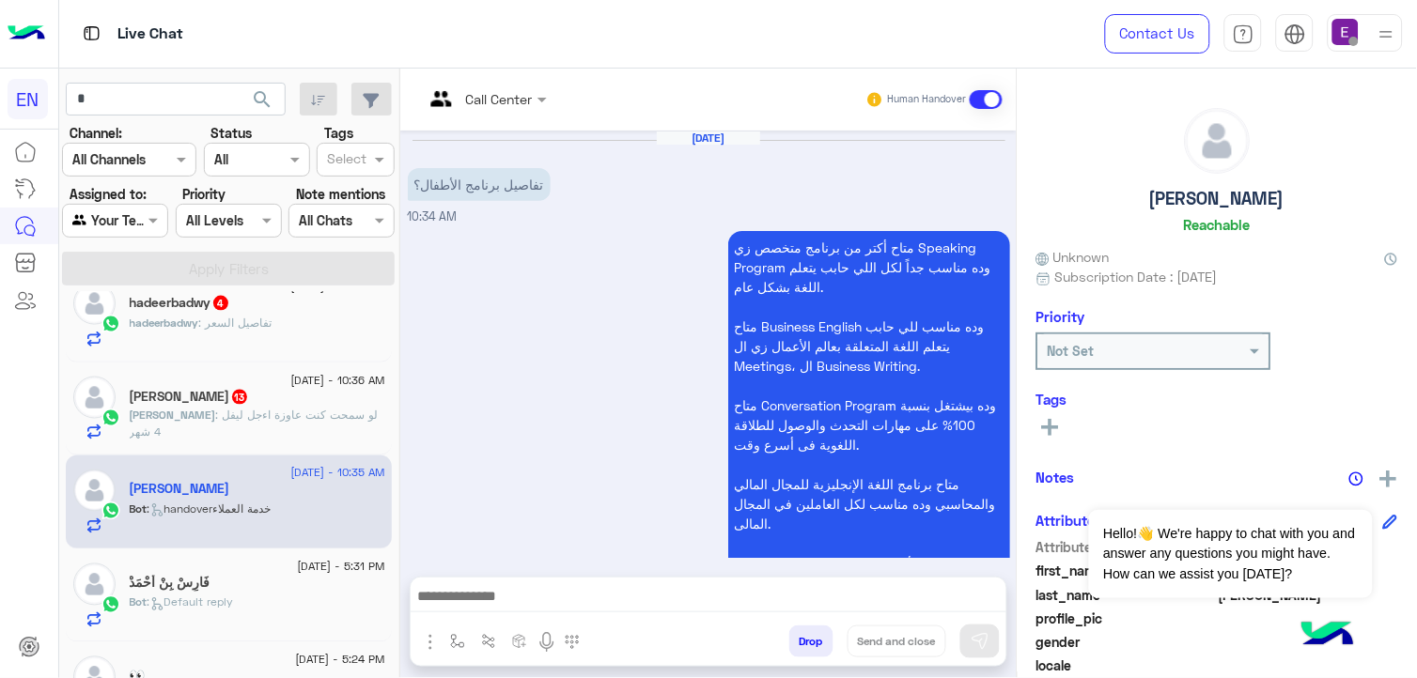
scroll to position [649, 0]
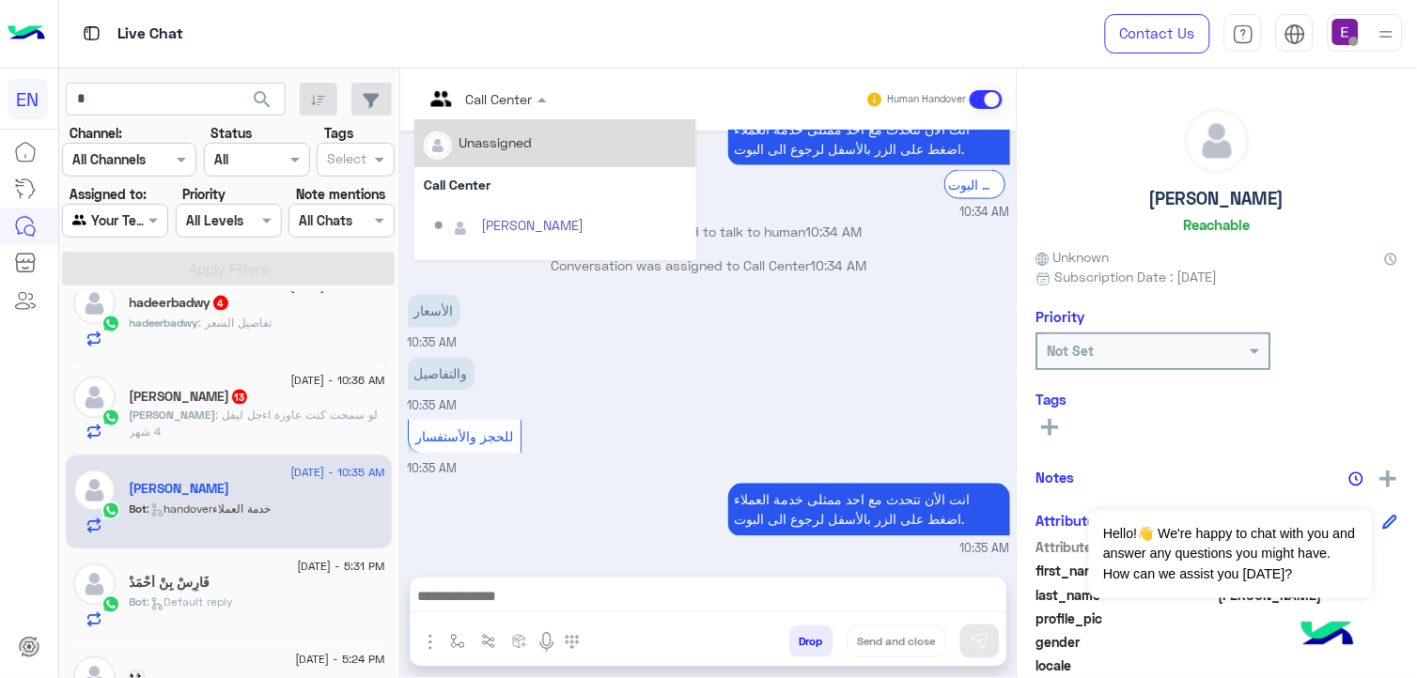
click at [522, 101] on div at bounding box center [485, 98] width 142 height 22
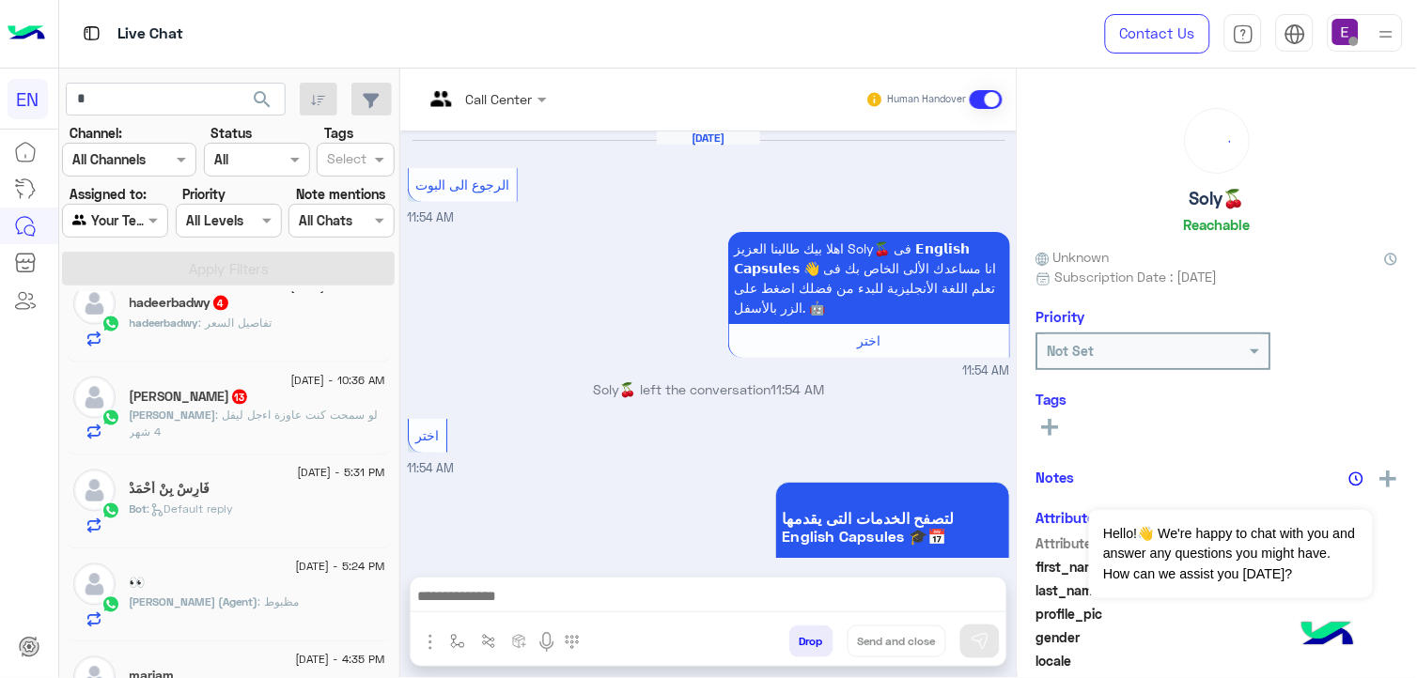
scroll to position [980, 0]
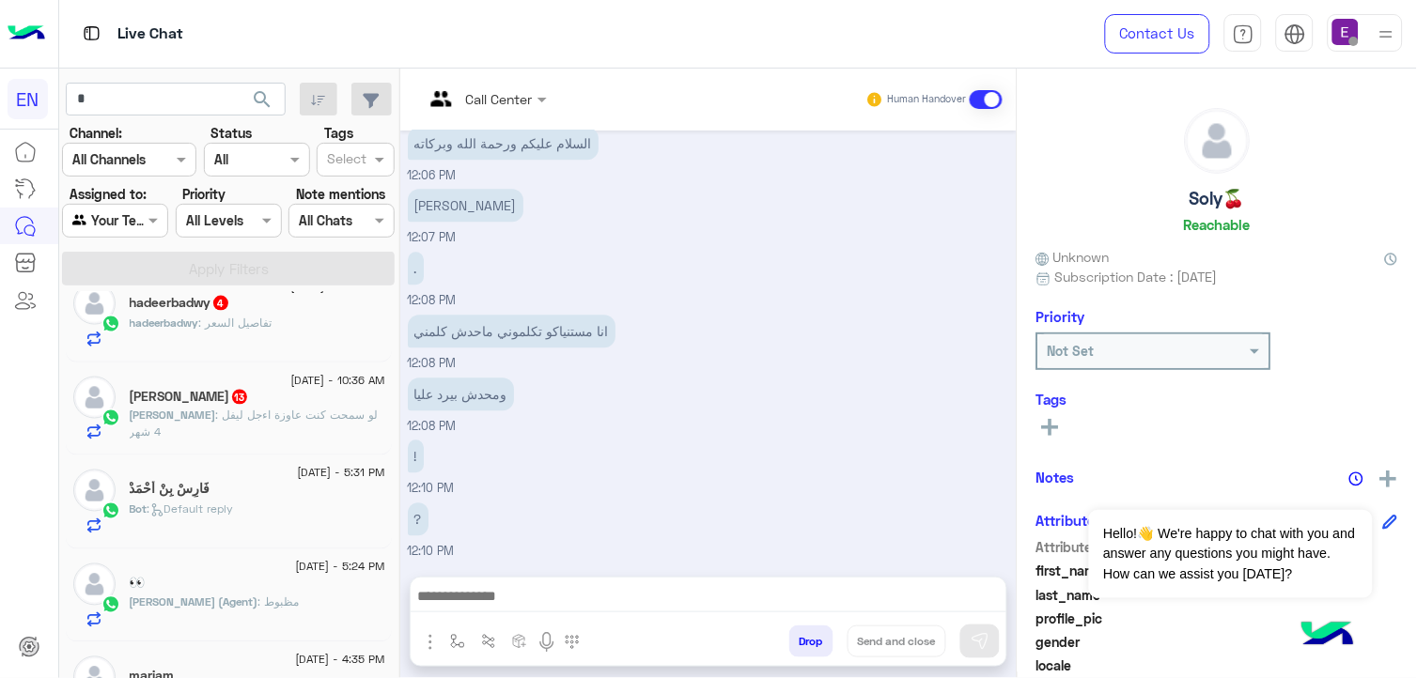
click at [241, 418] on span ": لو سمحت كنت عاوزة اءجل ليفل 4 شهر" at bounding box center [254, 424] width 249 height 31
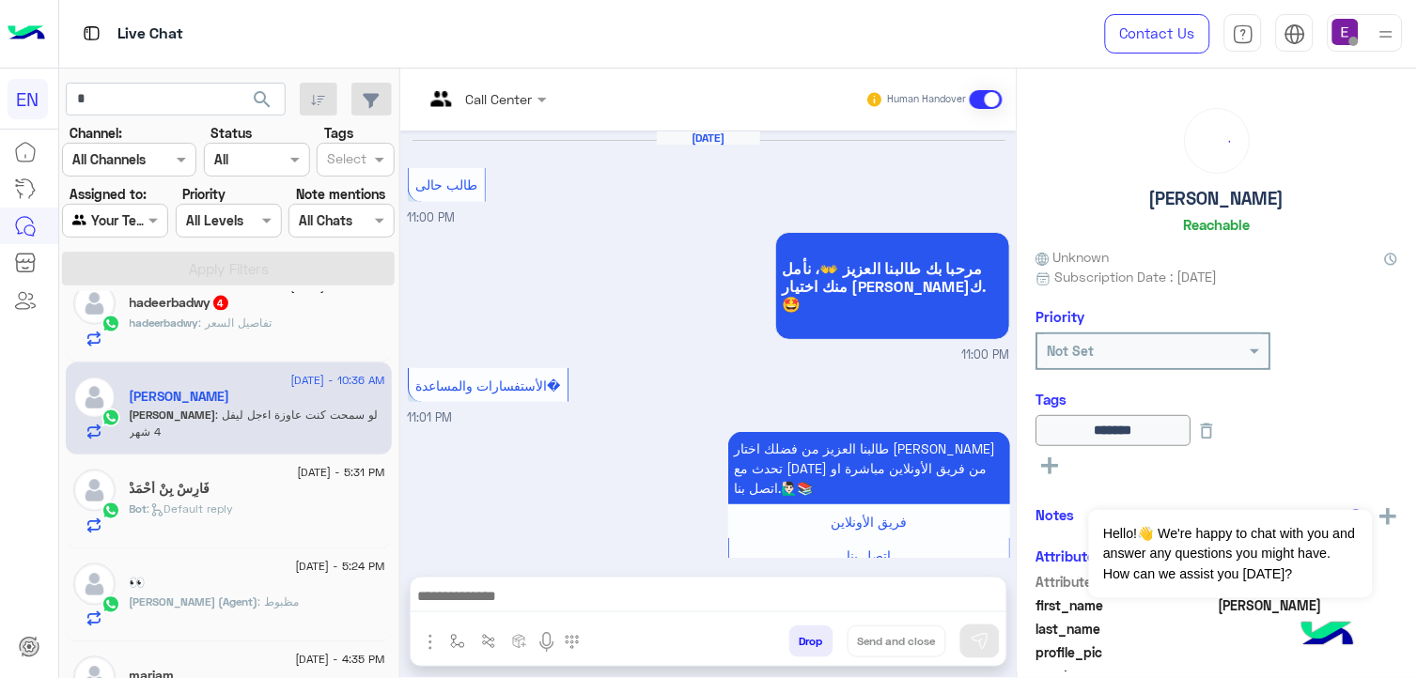
scroll to position [1477, 0]
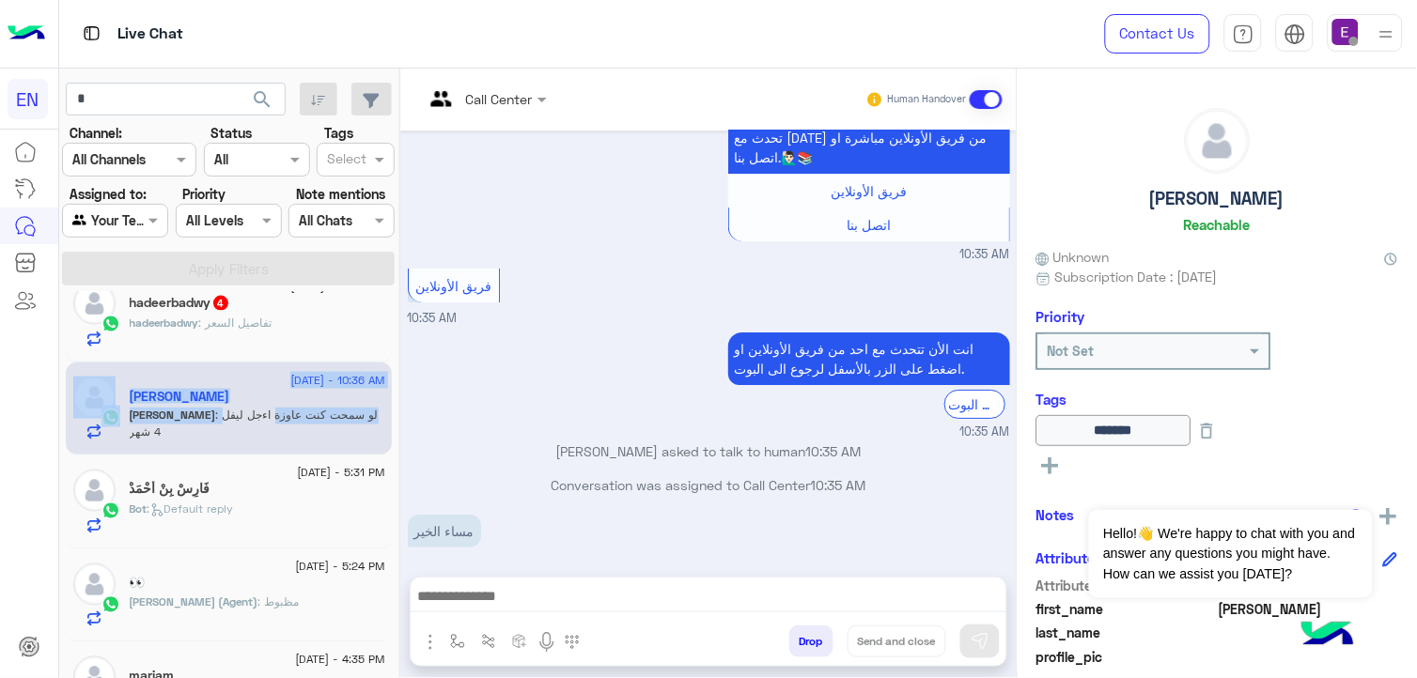
drag, startPoint x: 241, startPoint y: 418, endPoint x: 372, endPoint y: 363, distance: 141.9
click at [372, 363] on div "27 August - 10:36 AM sara sara : لو سمحت كنت عاوزة اءجل ليفل 4 شهر" at bounding box center [229, 410] width 326 height 94
click at [1354, 481] on button "Dismiss ✕" at bounding box center [1316, 487] width 113 height 38
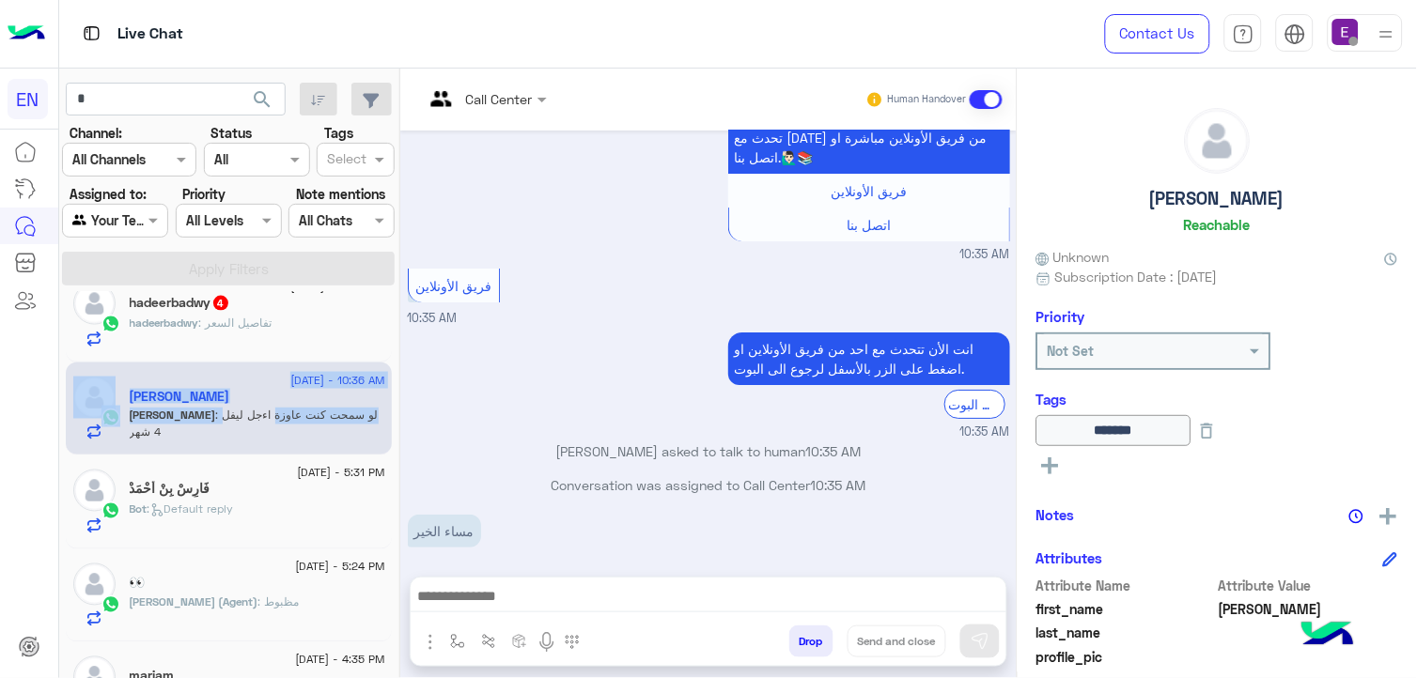
scroll to position [370, 0]
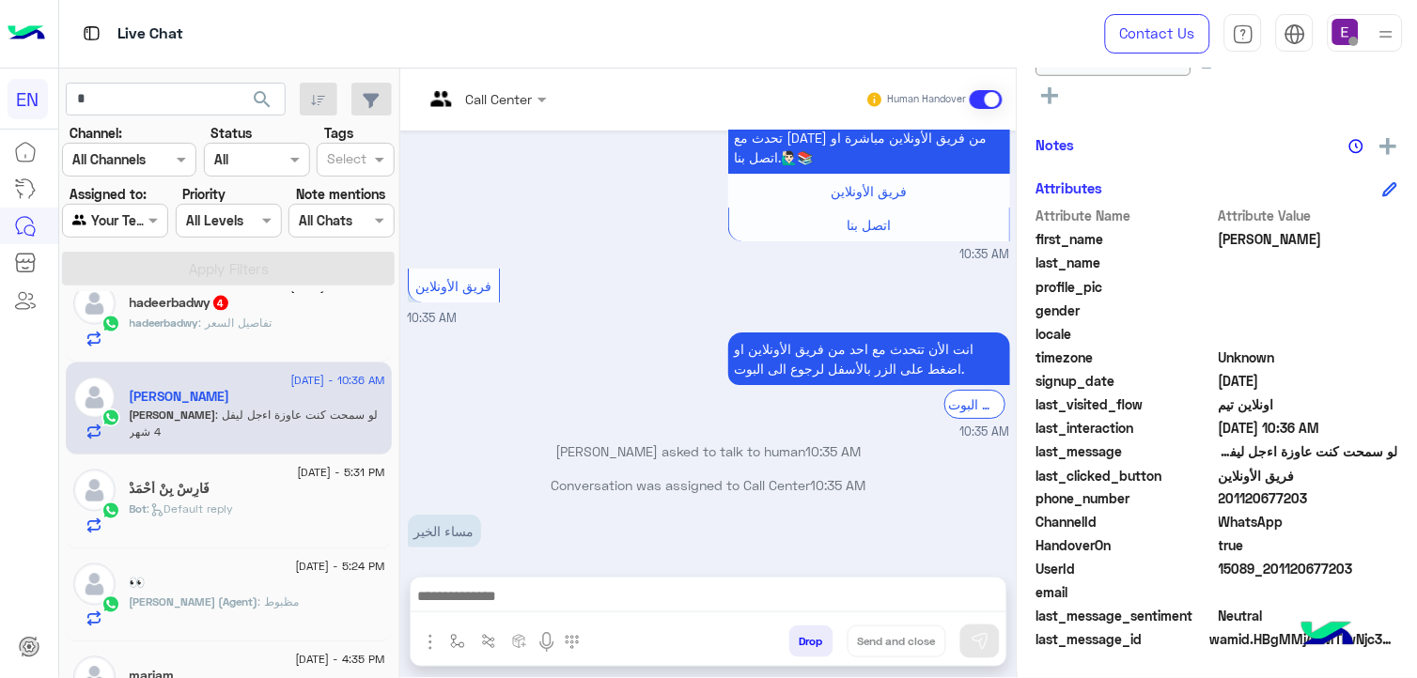
click at [1253, 498] on span "201120677203" at bounding box center [1308, 499] width 179 height 20
copy span "201120677203"
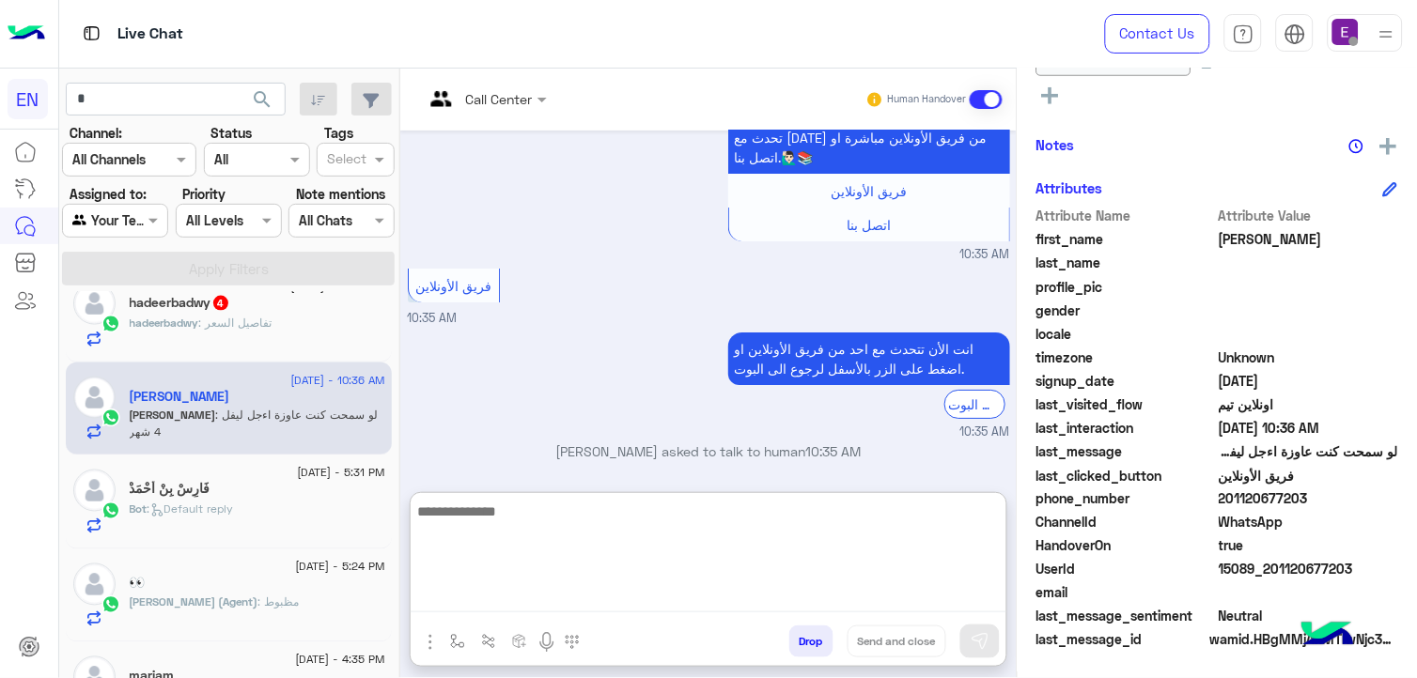
click at [545, 601] on textarea at bounding box center [709, 556] width 596 height 113
type textarea "*"
click at [844, 514] on textarea "**********" at bounding box center [709, 556] width 596 height 113
click at [846, 515] on textarea "**********" at bounding box center [709, 556] width 596 height 113
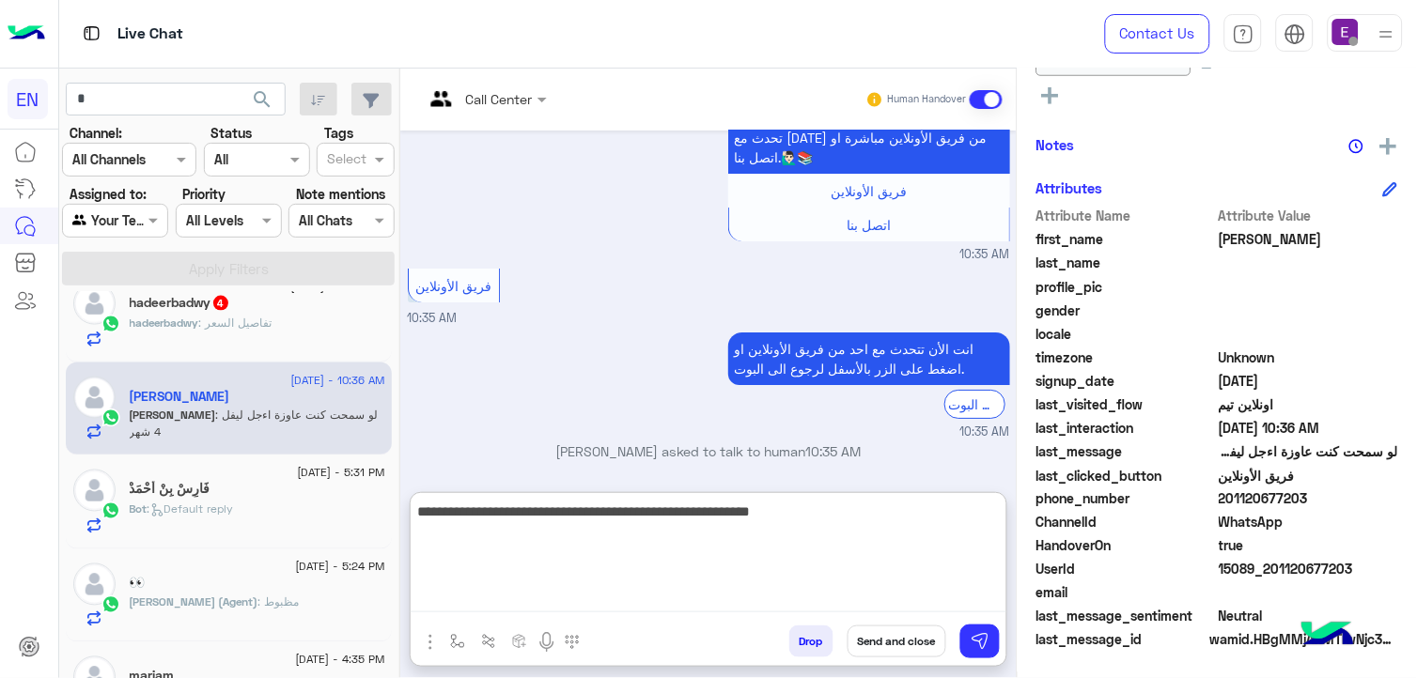
click at [846, 515] on textarea "**********" at bounding box center [709, 556] width 596 height 113
type textarea "**********"
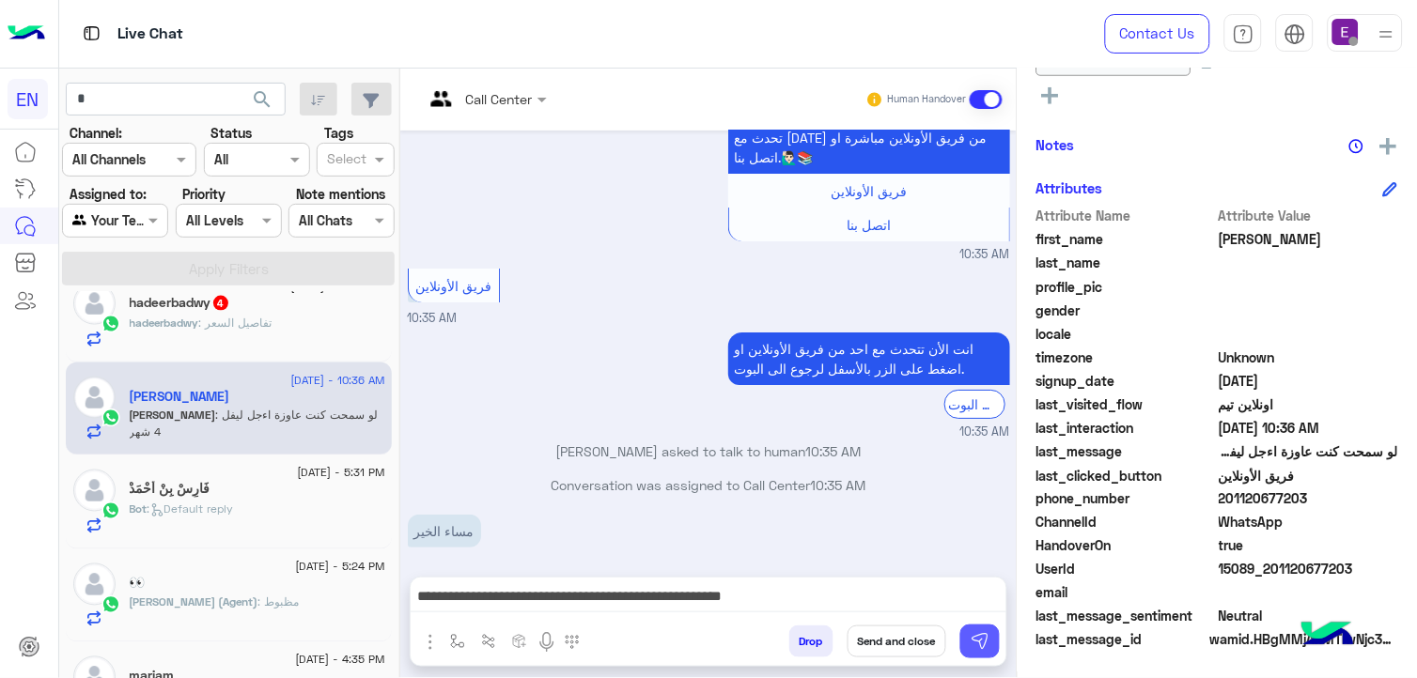
click at [977, 641] on img at bounding box center [980, 641] width 19 height 19
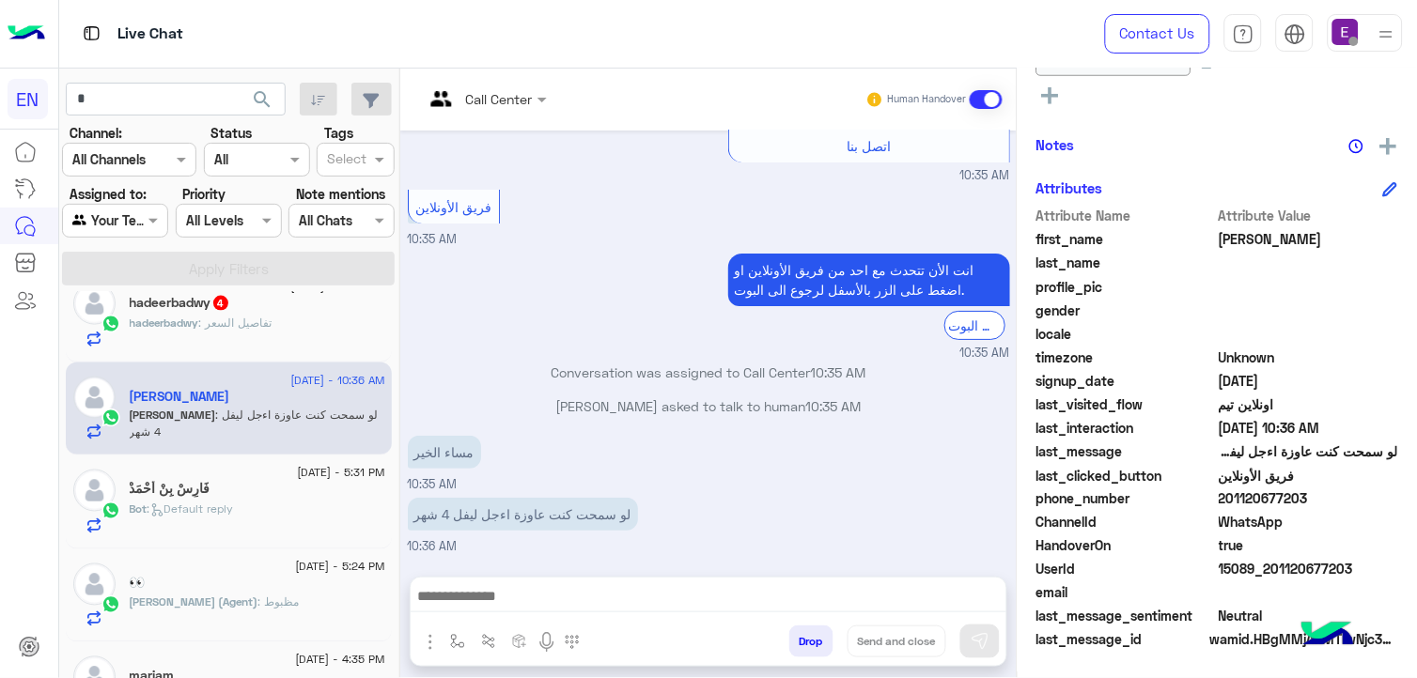
scroll to position [1591, 0]
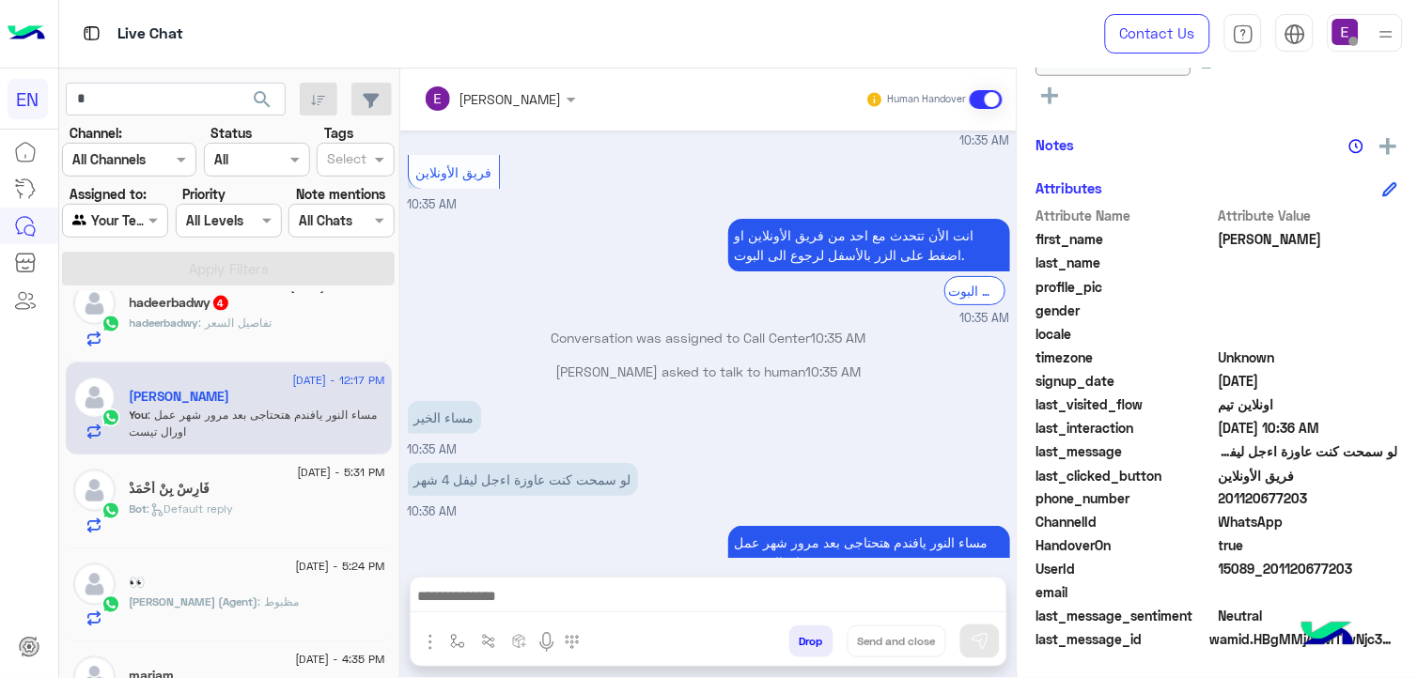
click at [269, 342] on div "hadeerbadwy : تفاصيل السعر" at bounding box center [258, 331] width 256 height 33
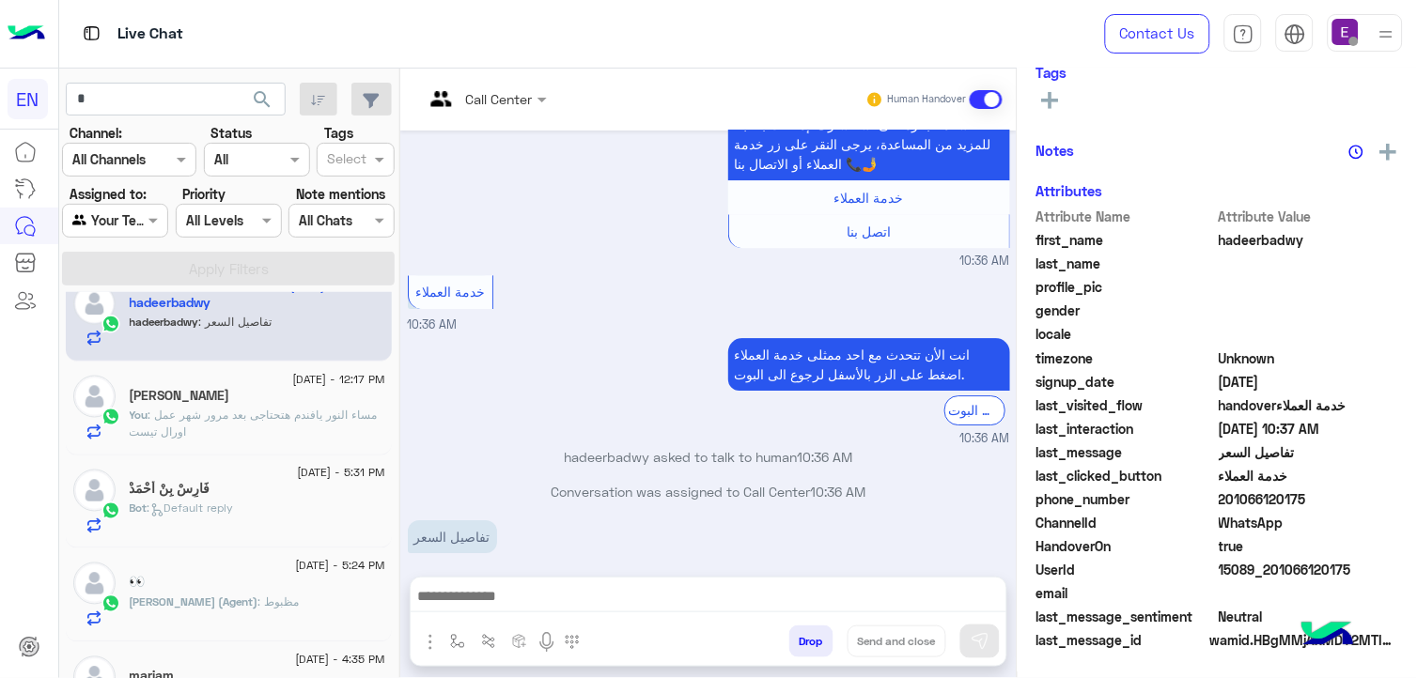
scroll to position [332, 0]
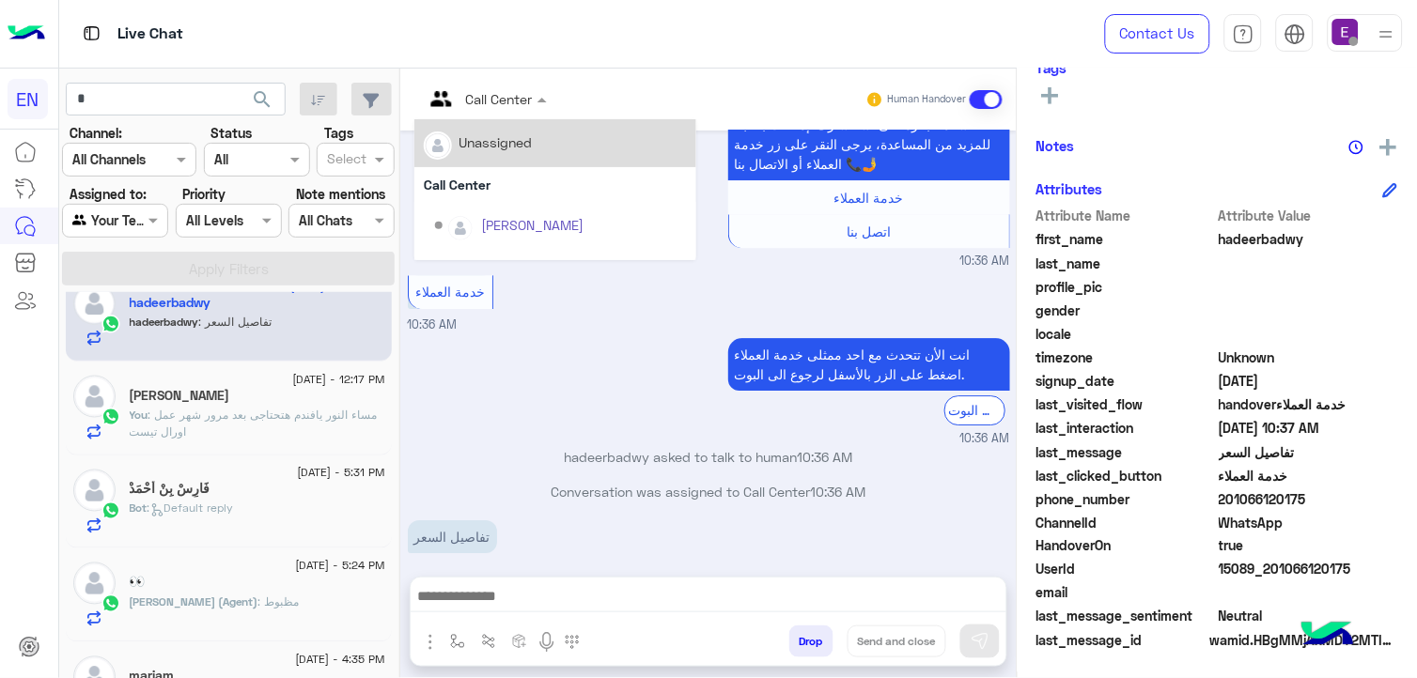
click at [470, 95] on input "text" at bounding box center [462, 99] width 76 height 20
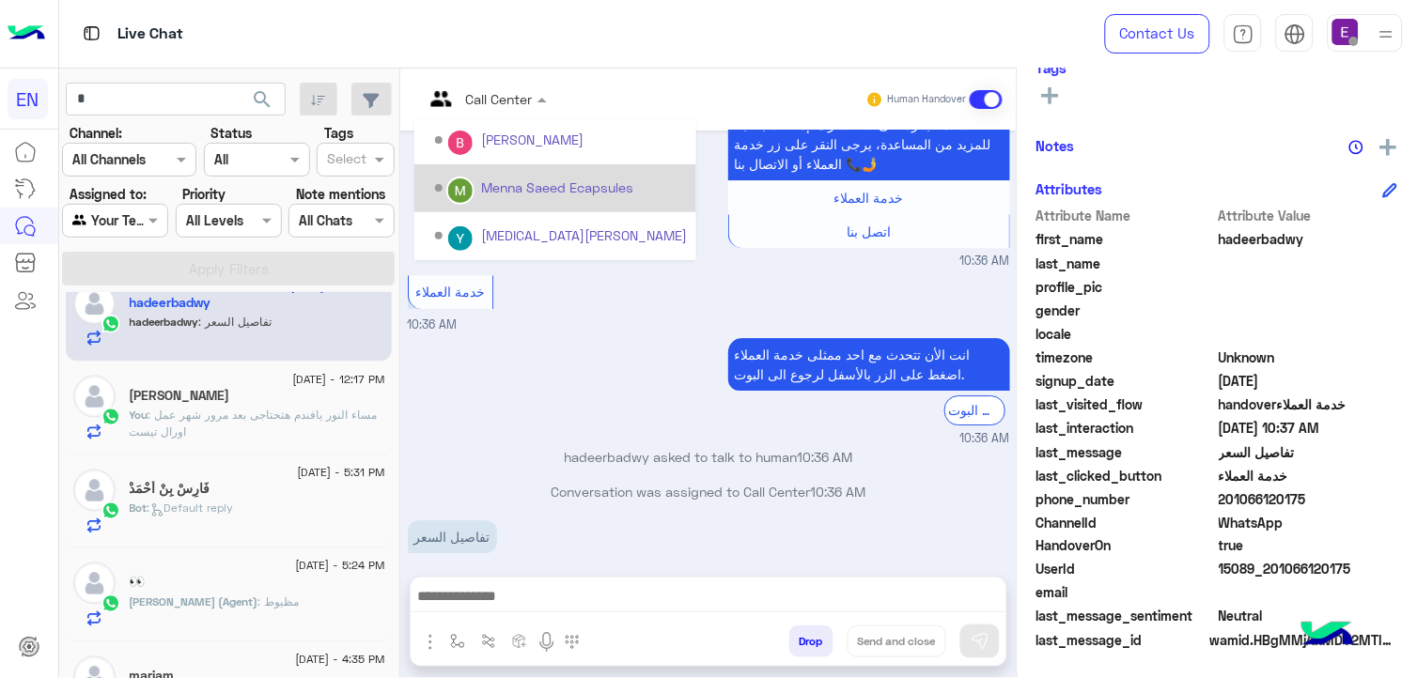
scroll to position [264, 0]
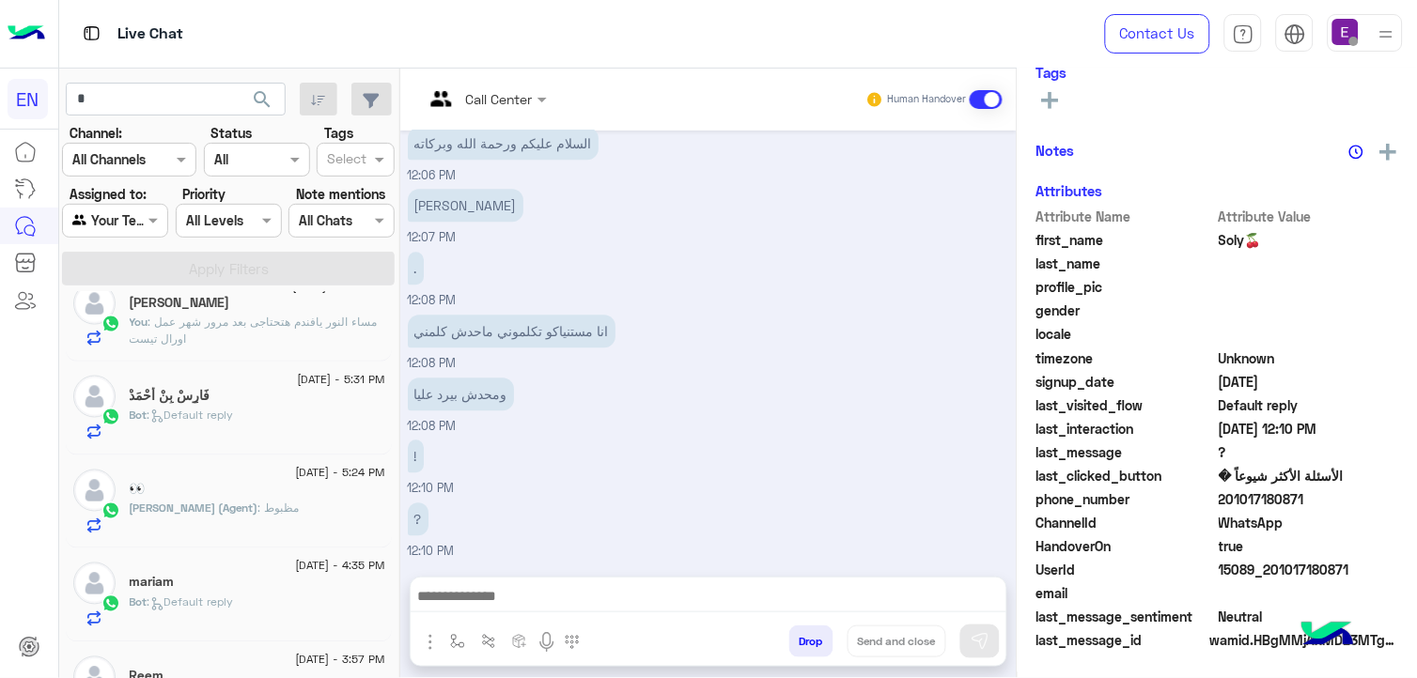
scroll to position [332, 0]
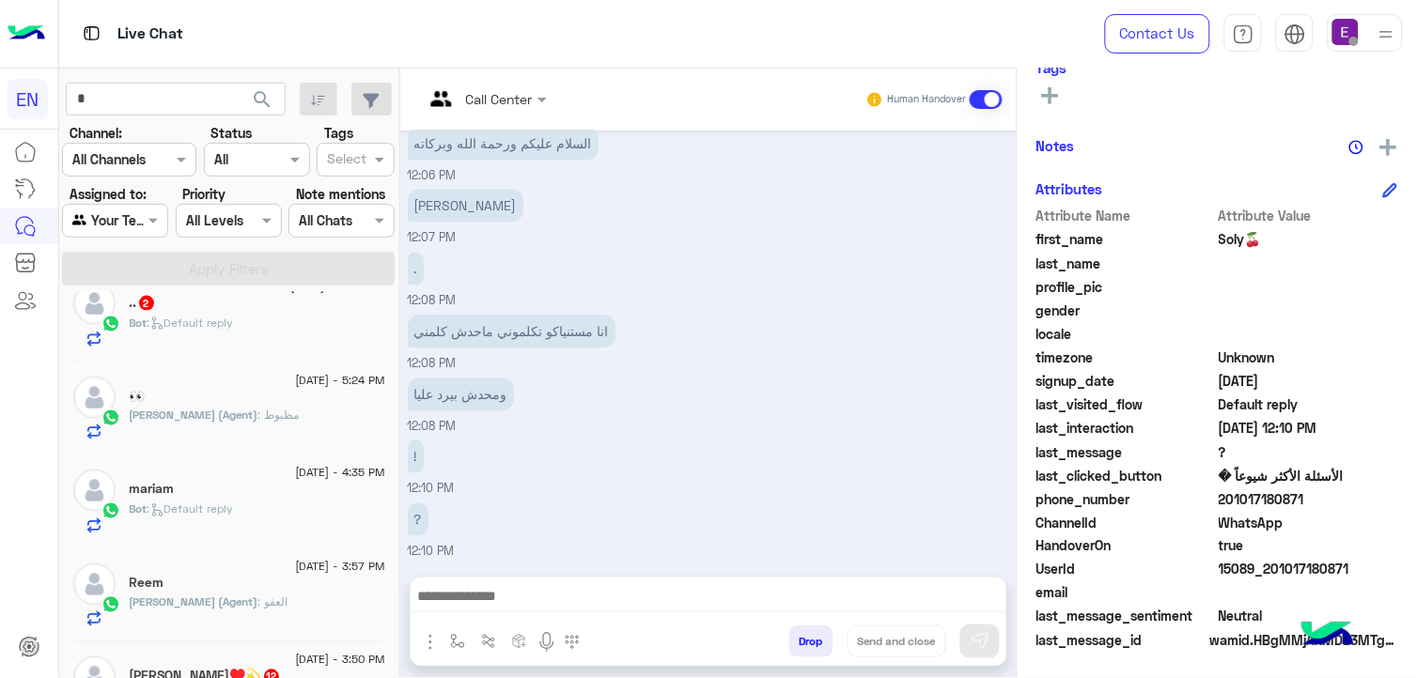
click at [340, 323] on div "Bot : Default reply" at bounding box center [258, 331] width 256 height 33
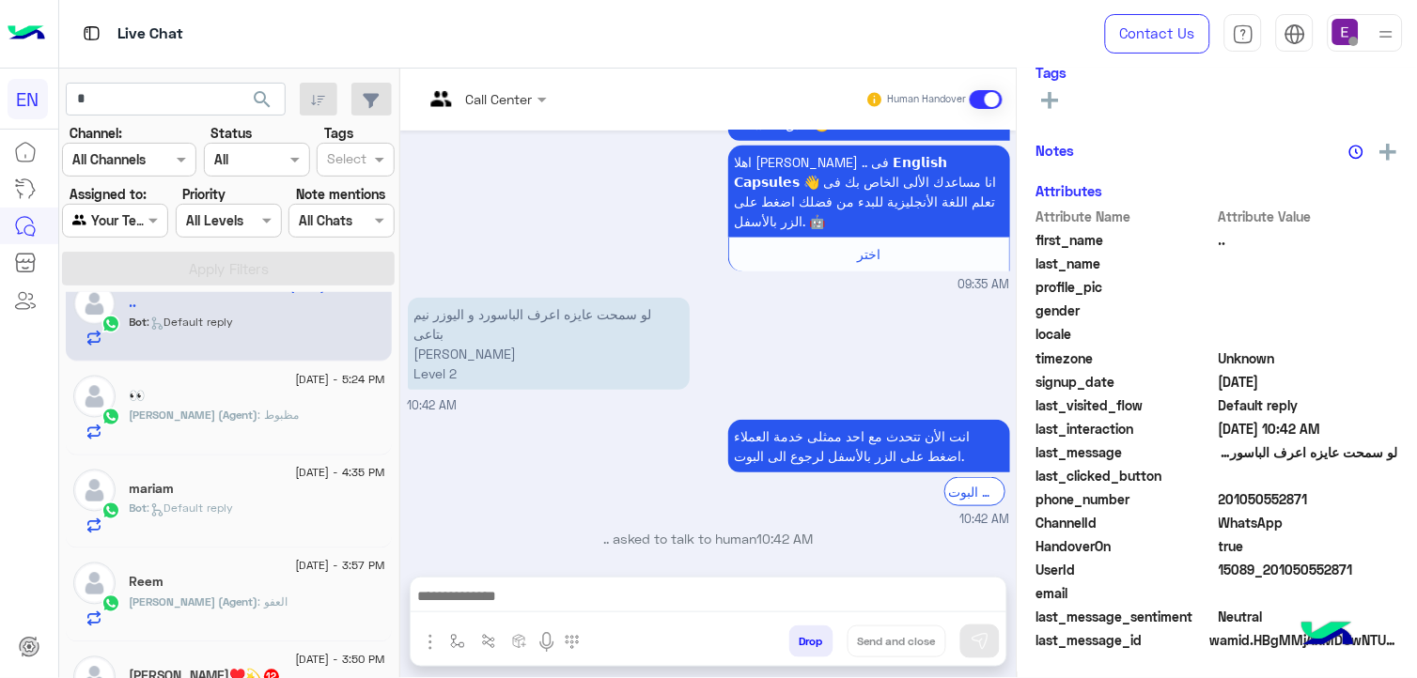
scroll to position [332, 0]
click at [1288, 498] on span "201050552871" at bounding box center [1308, 499] width 179 height 20
copy span "201050552871"
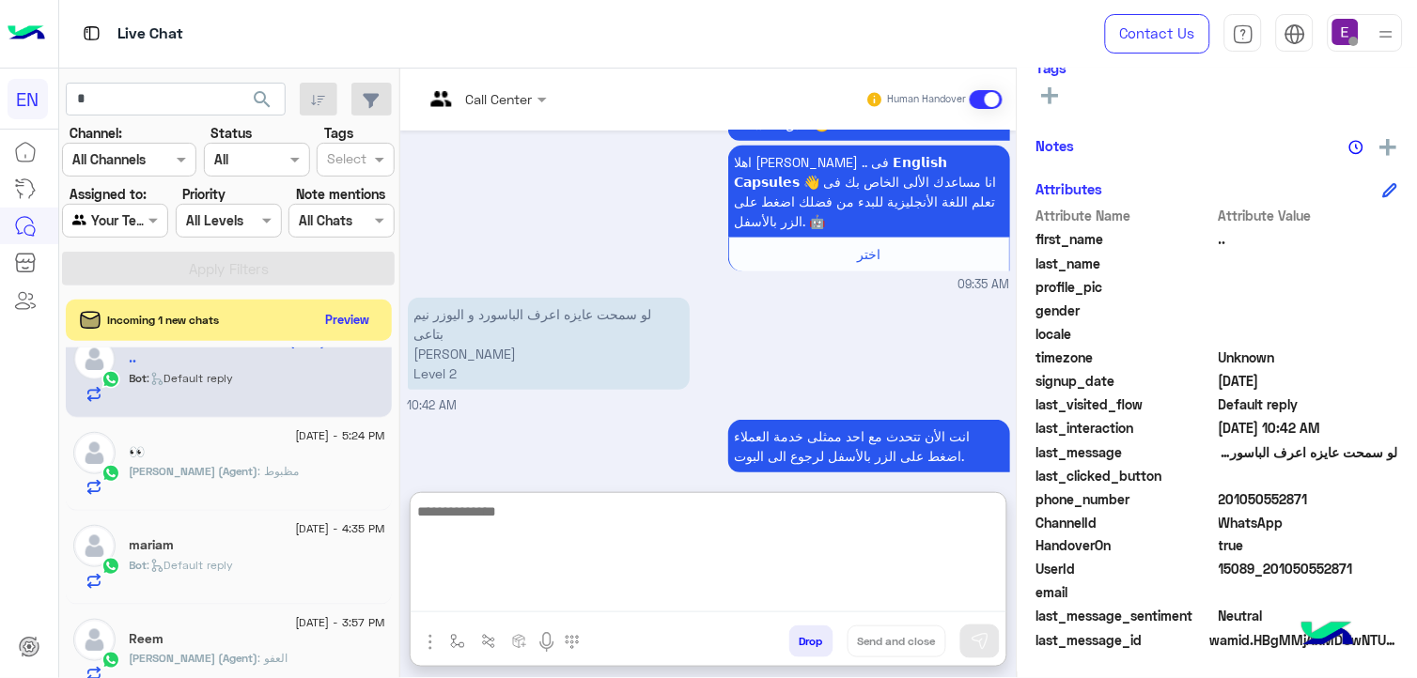
click at [466, 594] on textarea at bounding box center [709, 556] width 596 height 113
paste textarea "**********"
type textarea "**********"
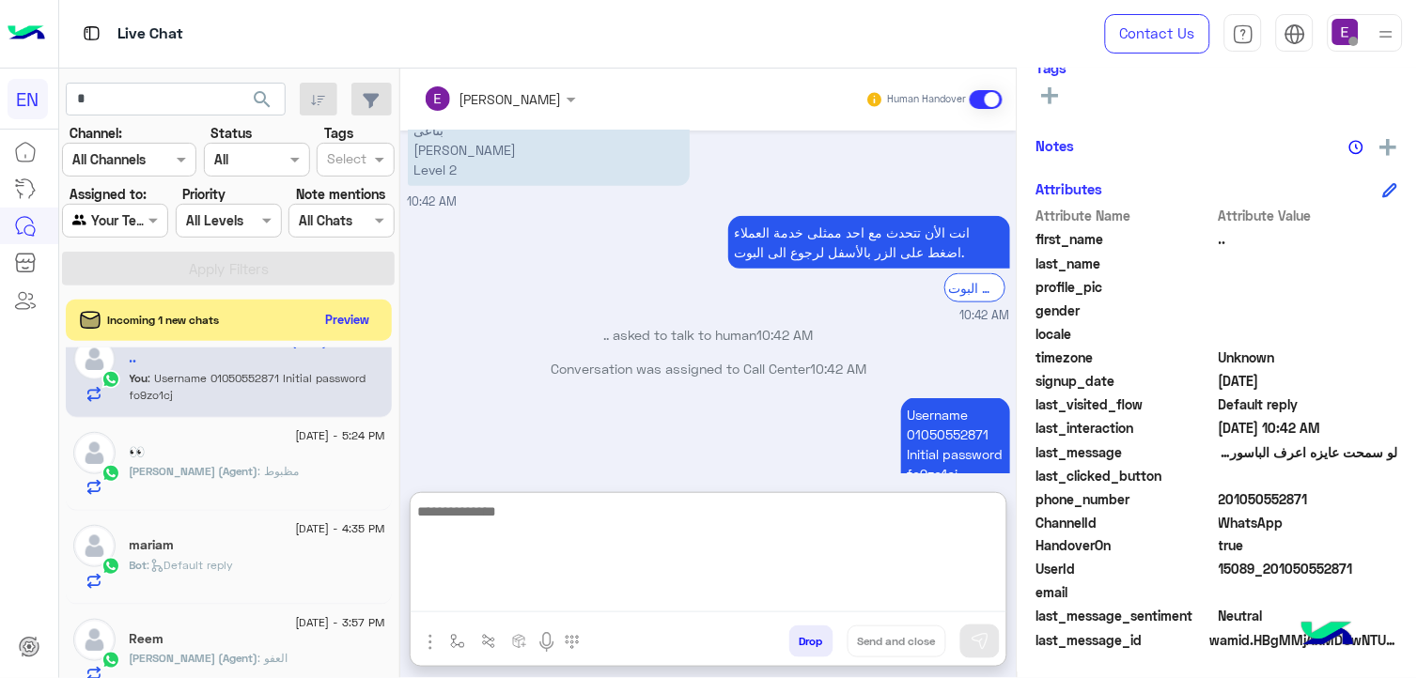
scroll to position [440, 0]
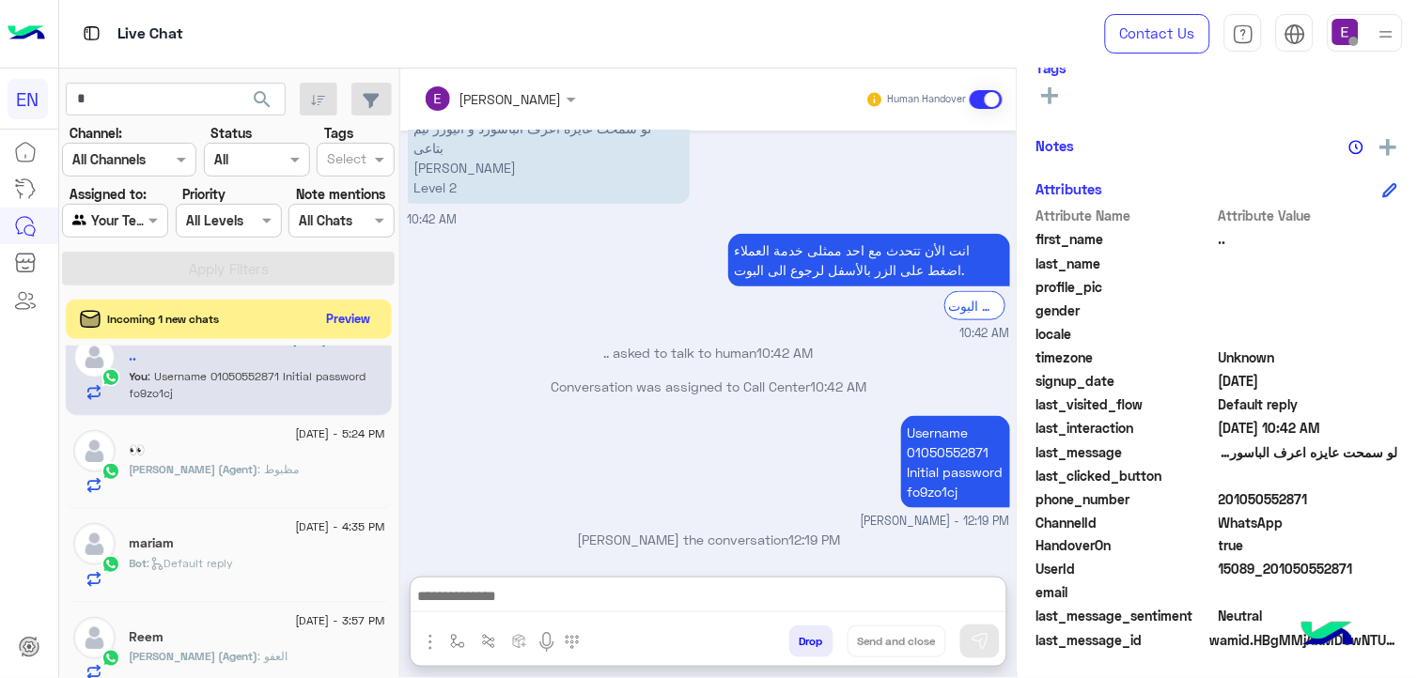
click at [349, 311] on button "Preview" at bounding box center [348, 318] width 58 height 25
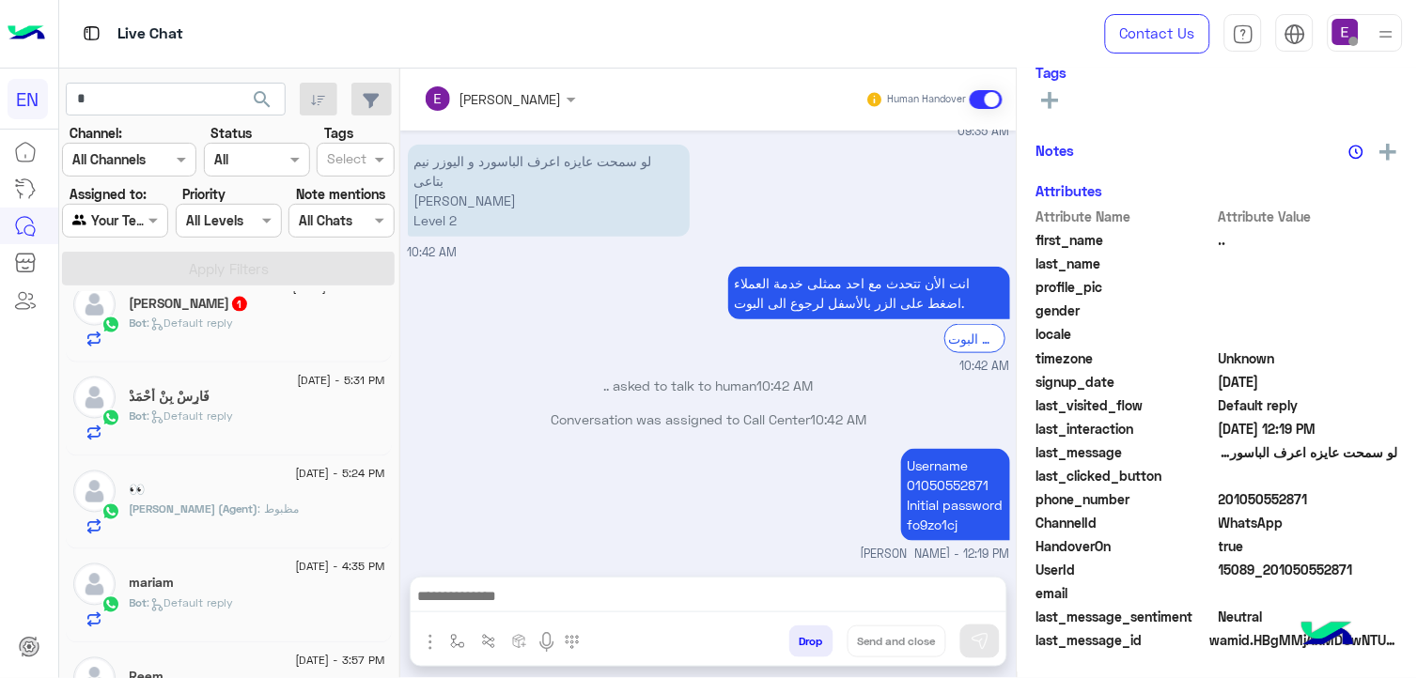
scroll to position [332, 0]
click at [316, 318] on div "Bot : Default reply" at bounding box center [258, 331] width 256 height 33
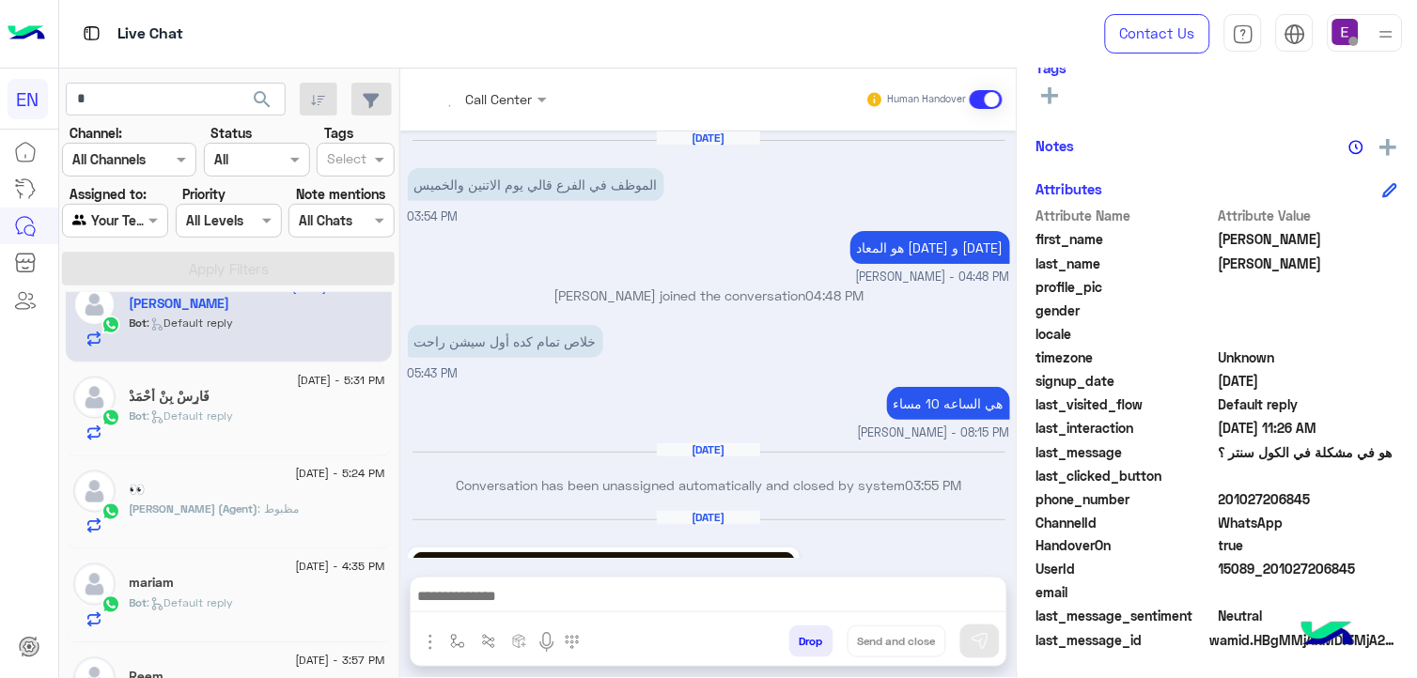
scroll to position [1382, 0]
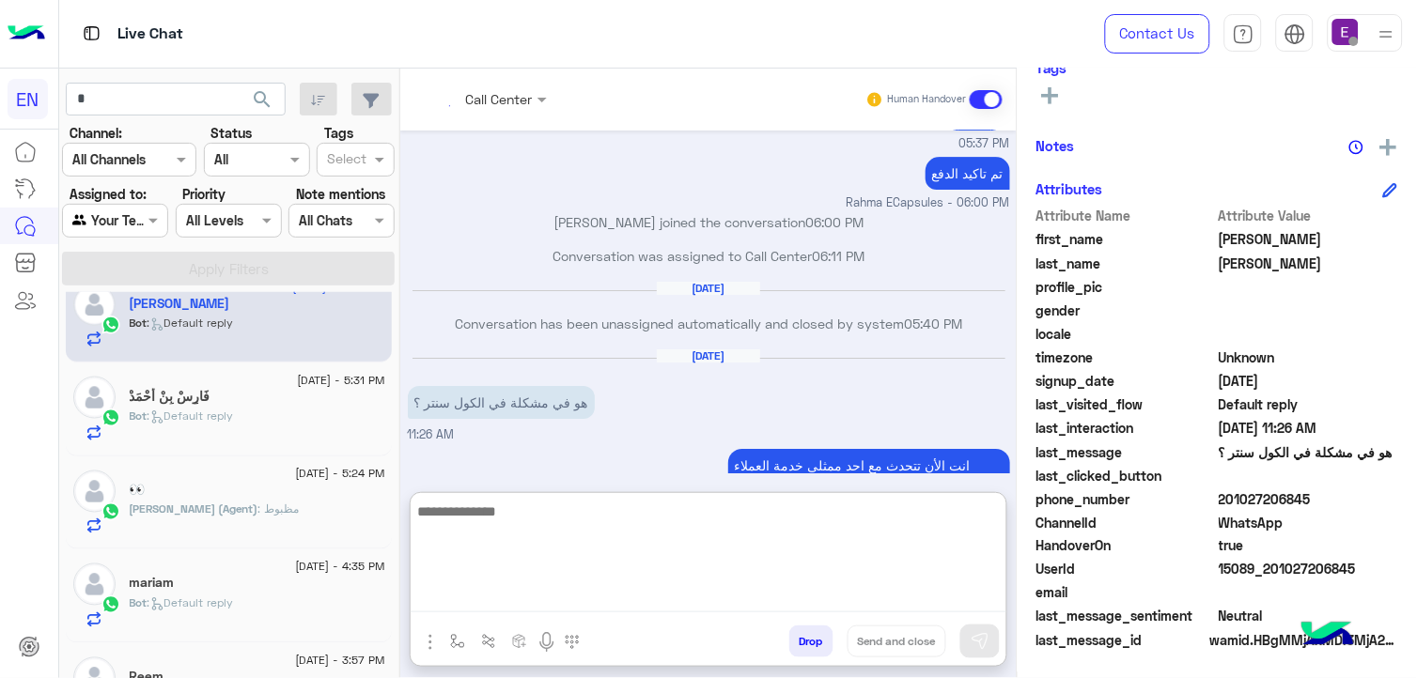
click at [557, 599] on textarea at bounding box center [709, 556] width 596 height 113
type textarea "**********"
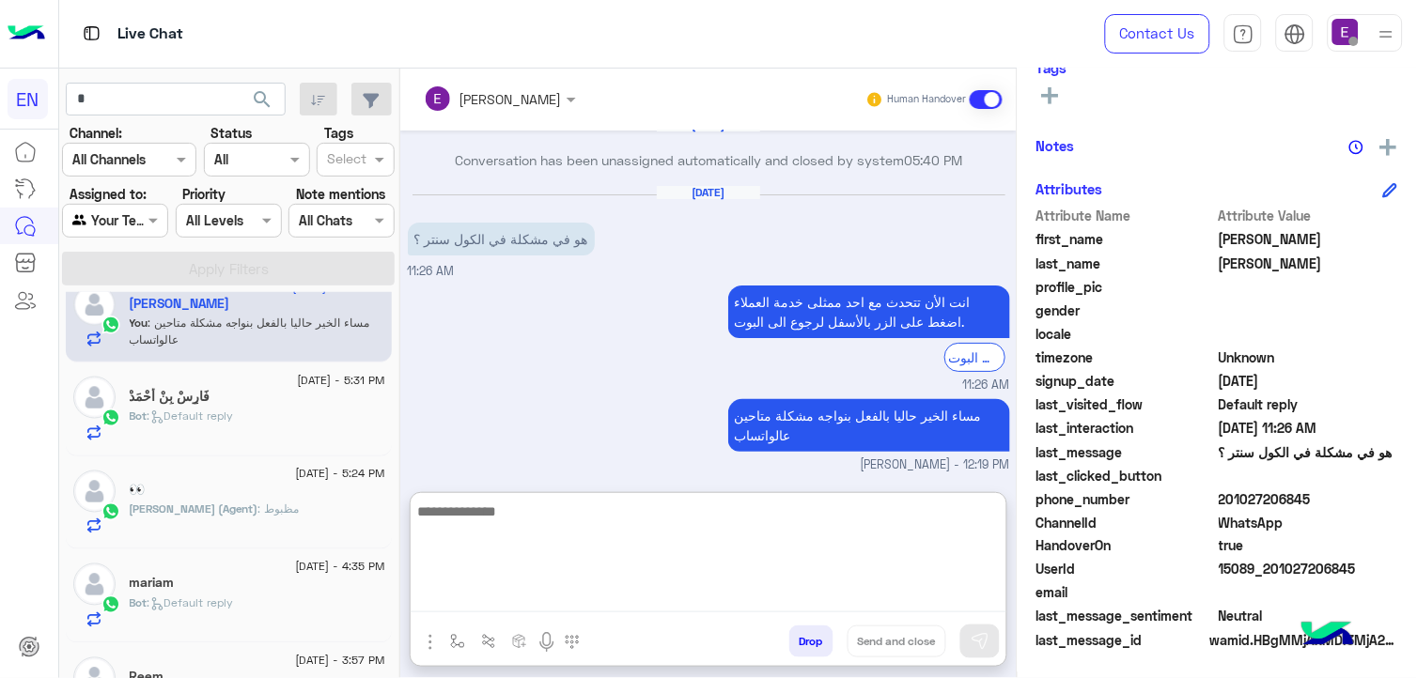
scroll to position [1580, 0]
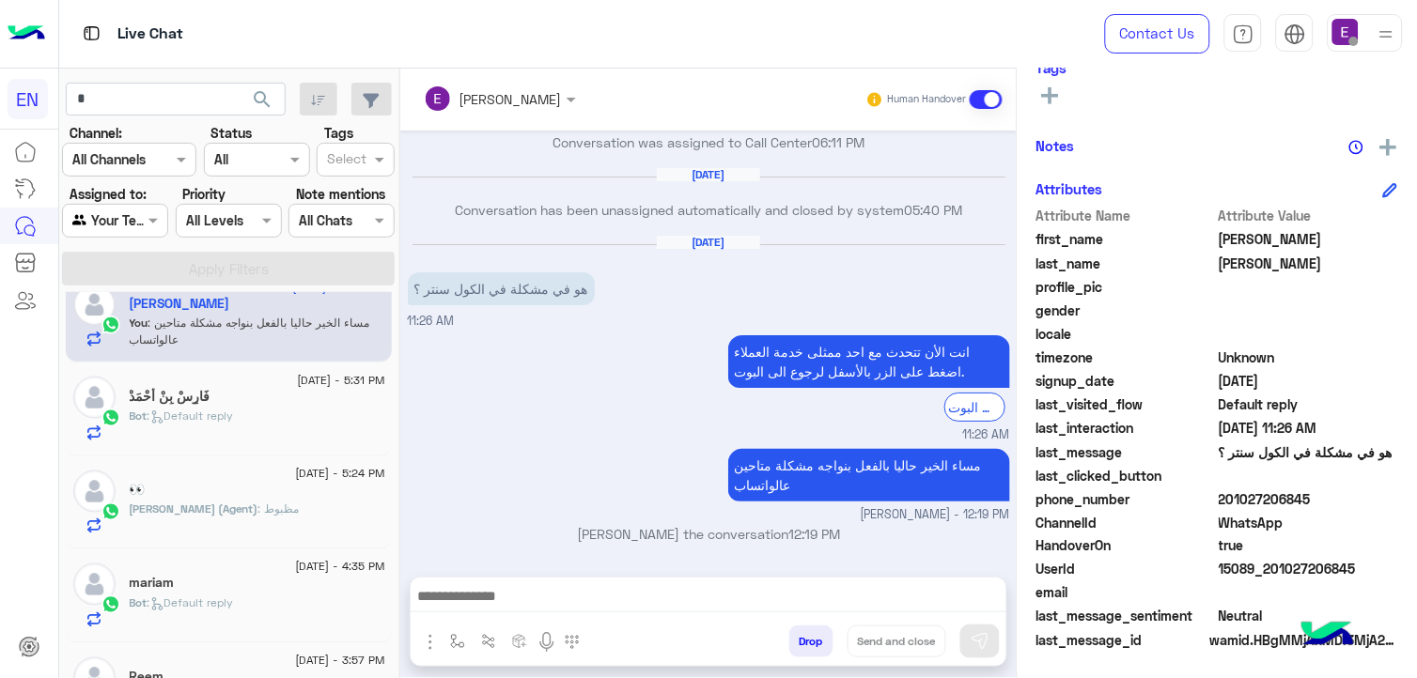
click at [388, 357] on div "27 August - 12:19 PM .. You : Username 01050552871 Initial password fo9zo1cj 27…" at bounding box center [229, 488] width 340 height 393
click at [389, 357] on div "27 August - 12:19 PM .. You : Username 01050552871 Initial password fo9zo1cj 27…" at bounding box center [229, 488] width 340 height 393
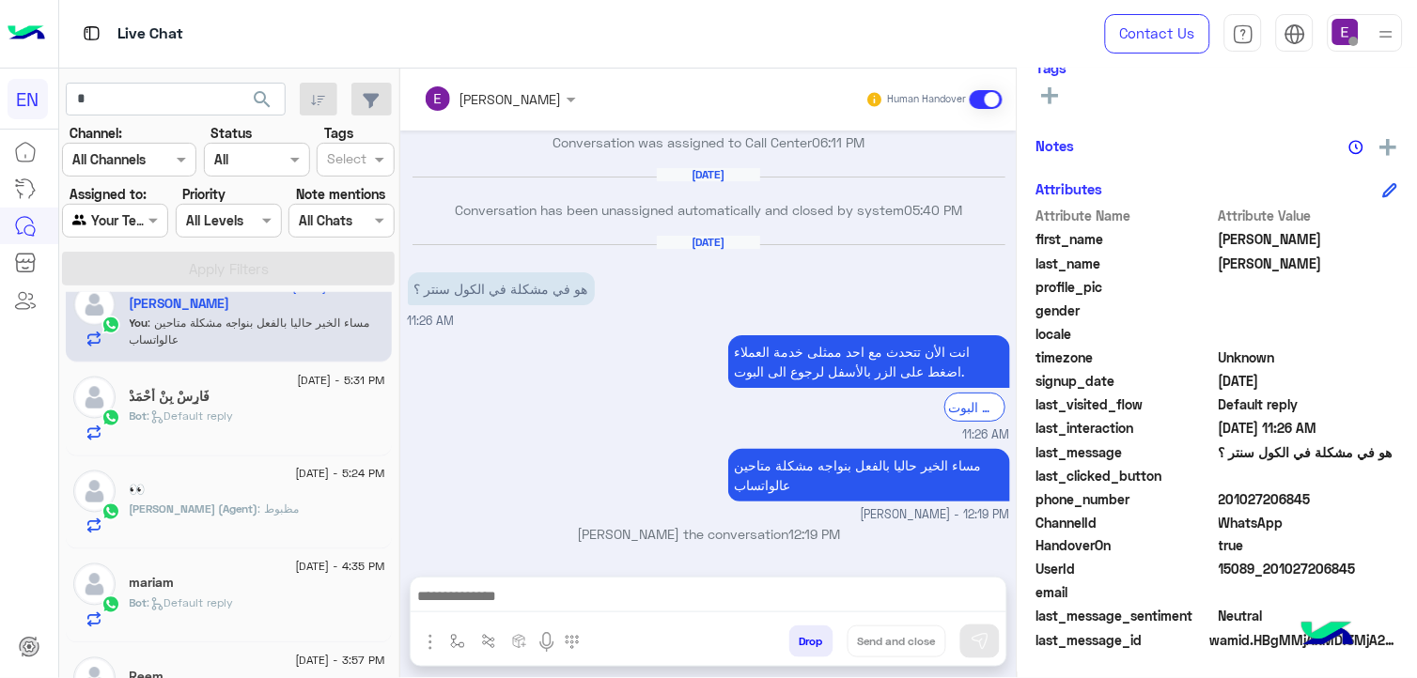
click at [389, 357] on div "27 August - 12:19 PM .. You : Username 01050552871 Initial password fo9zo1cj 27…" at bounding box center [229, 488] width 340 height 393
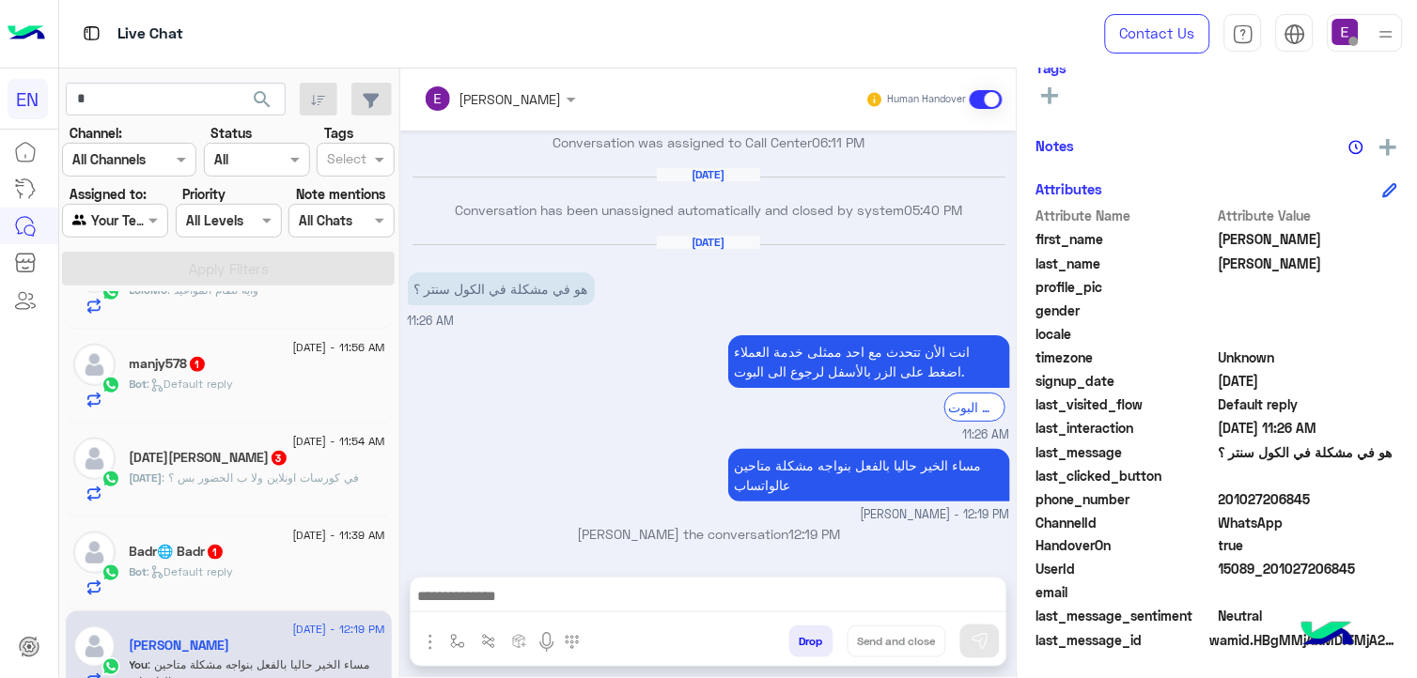
scroll to position [342, 0]
click at [276, 548] on div "Badr🌐 Badr 1" at bounding box center [258, 556] width 256 height 20
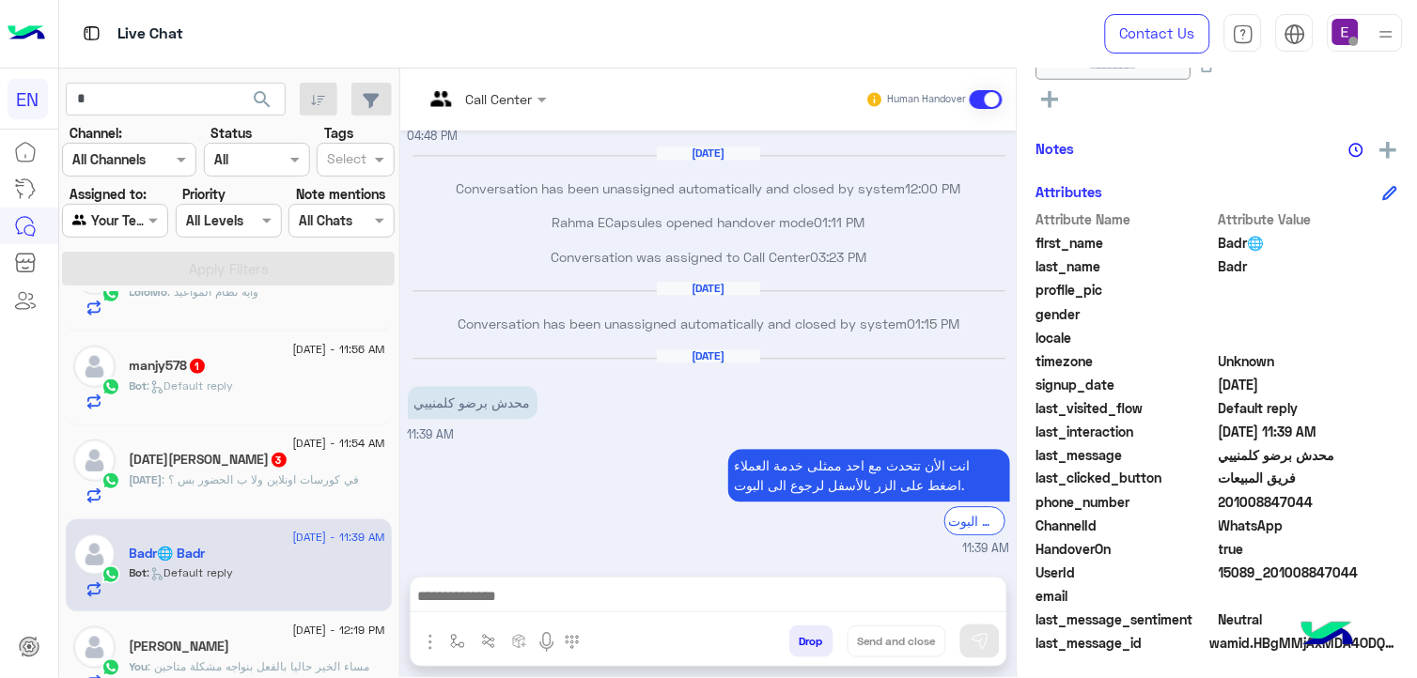
scroll to position [409, 0]
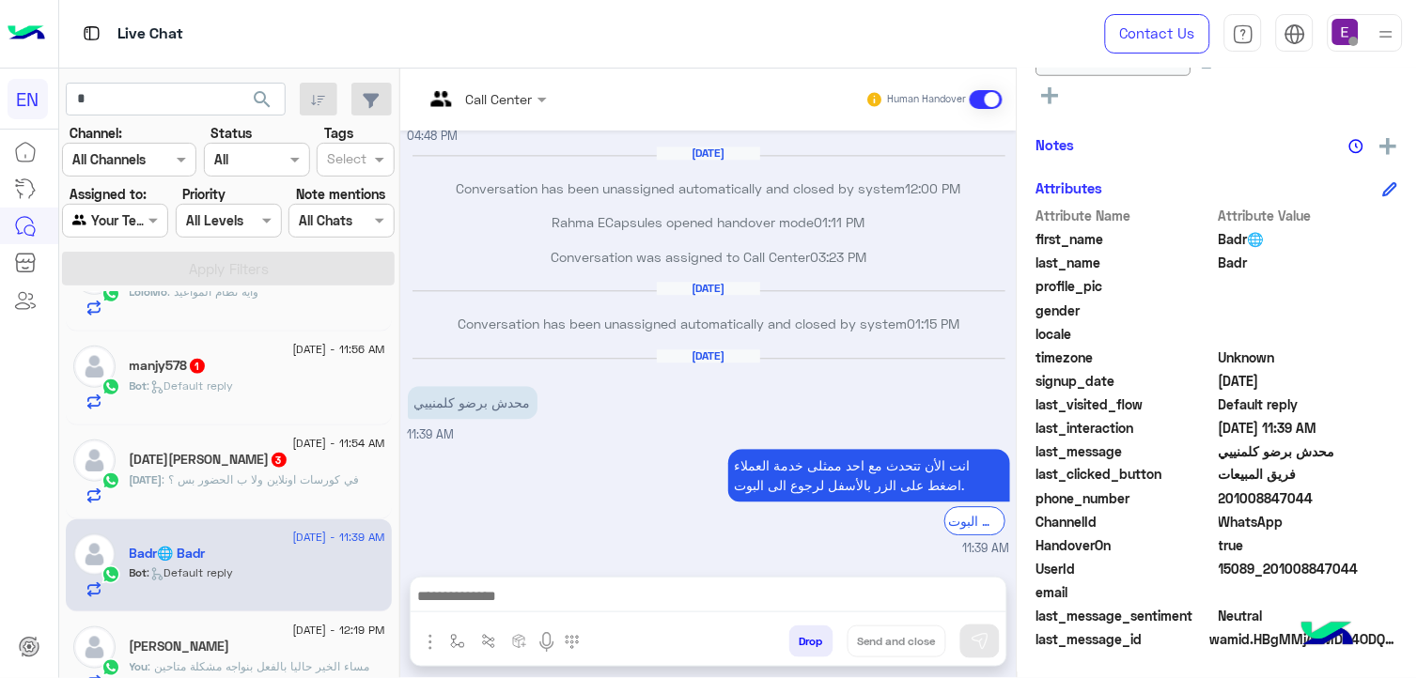
click at [1255, 498] on span "201008847044" at bounding box center [1308, 499] width 179 height 20
copy span "201008847044"
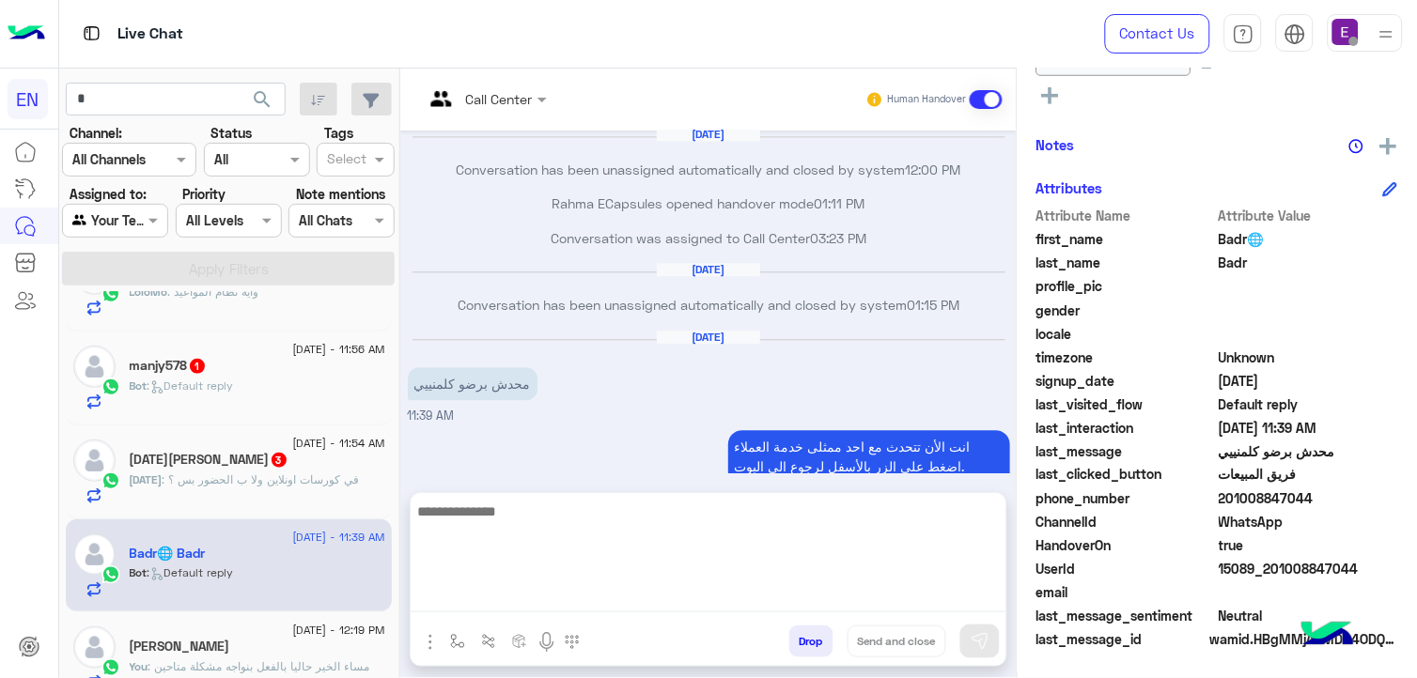
click at [579, 586] on textarea at bounding box center [709, 556] width 596 height 113
type textarea "**********"
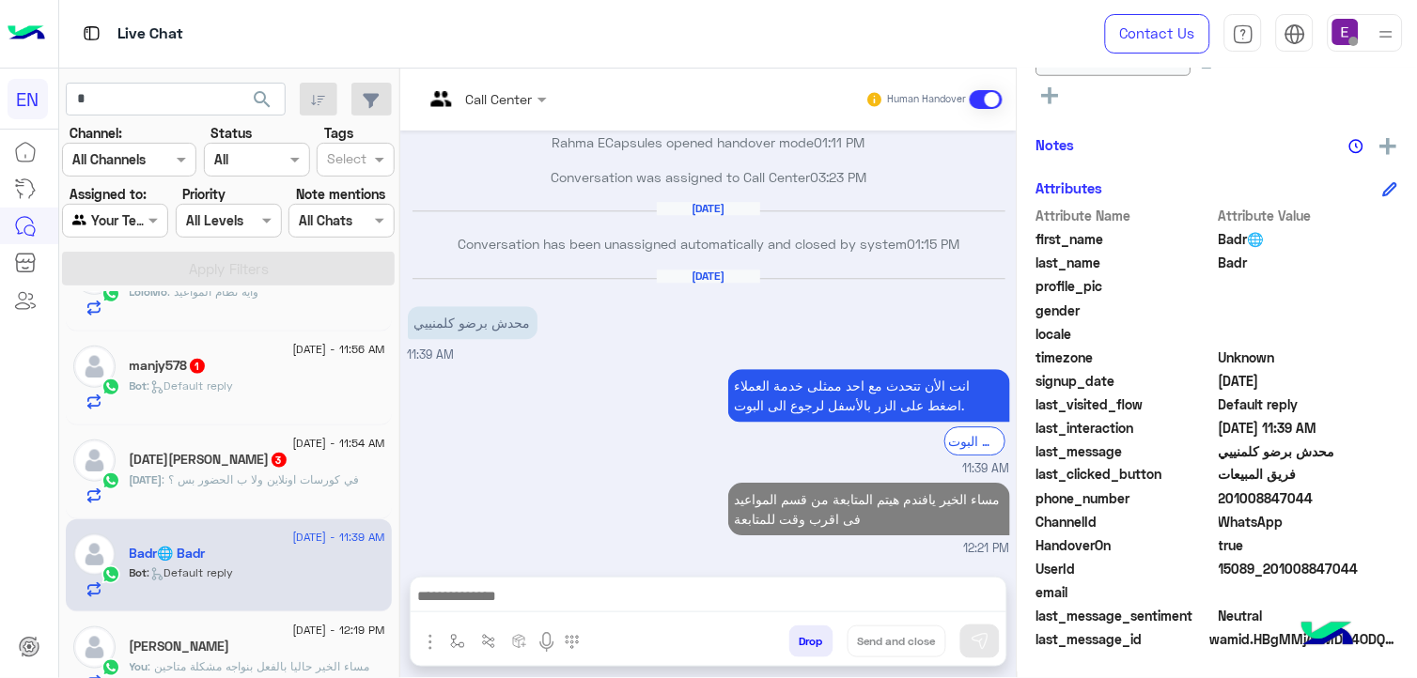
scroll to position [1118, 0]
click at [352, 482] on span ": في كورسات اونلاين ولا ب الحضور بس ؟" at bounding box center [261, 480] width 197 height 14
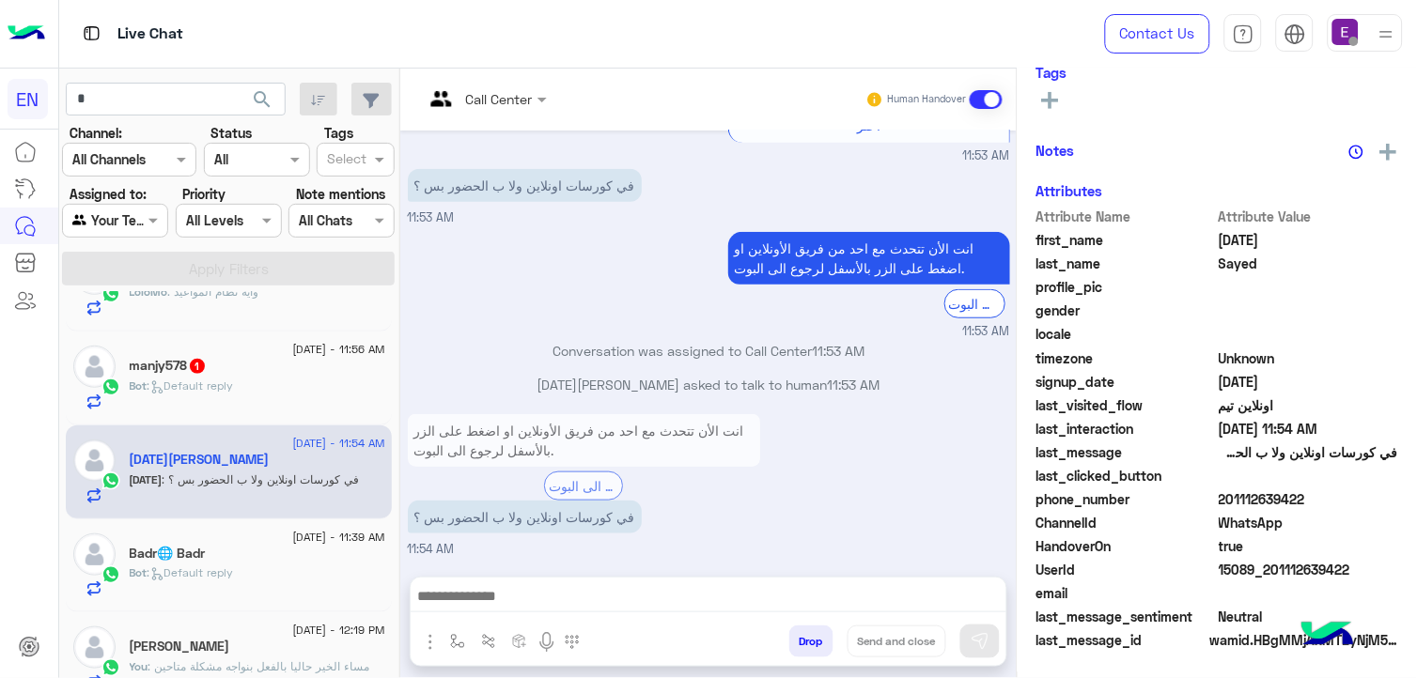
scroll to position [332, 0]
click at [545, 113] on div "Call Center" at bounding box center [485, 100] width 142 height 34
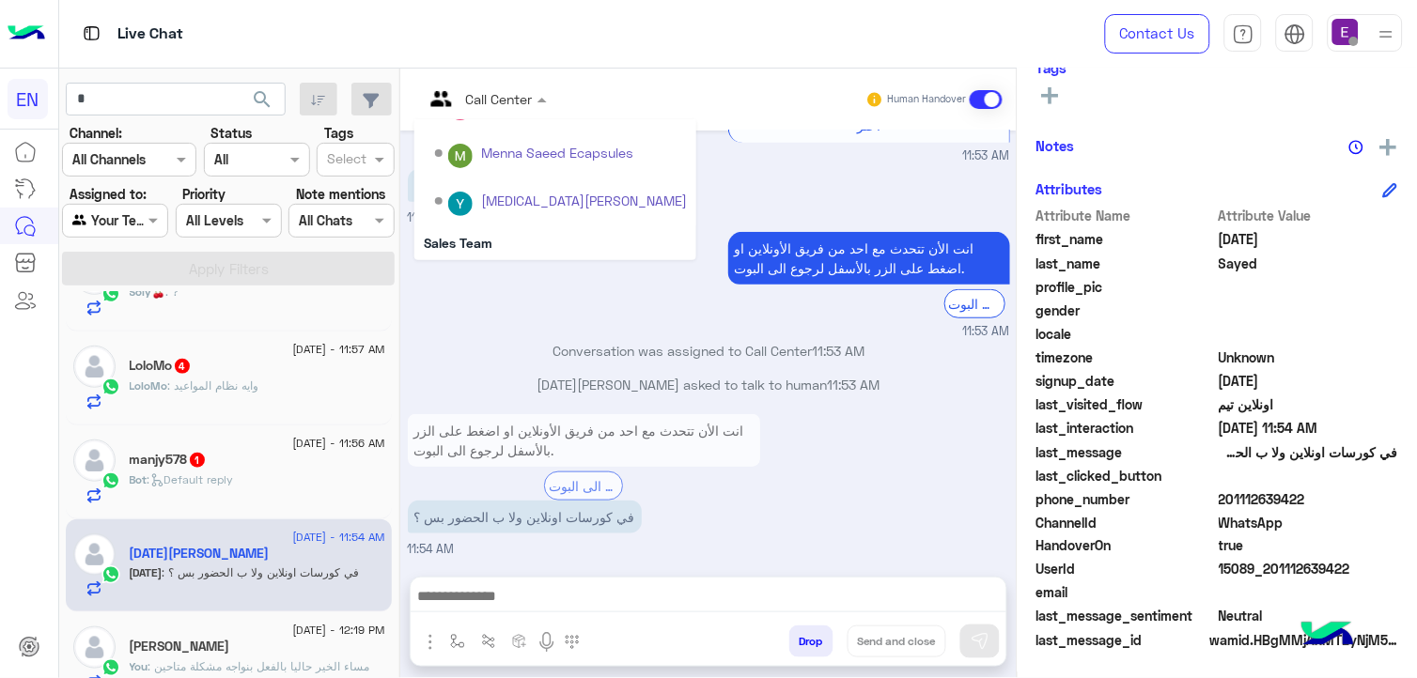
scroll to position [312, 0]
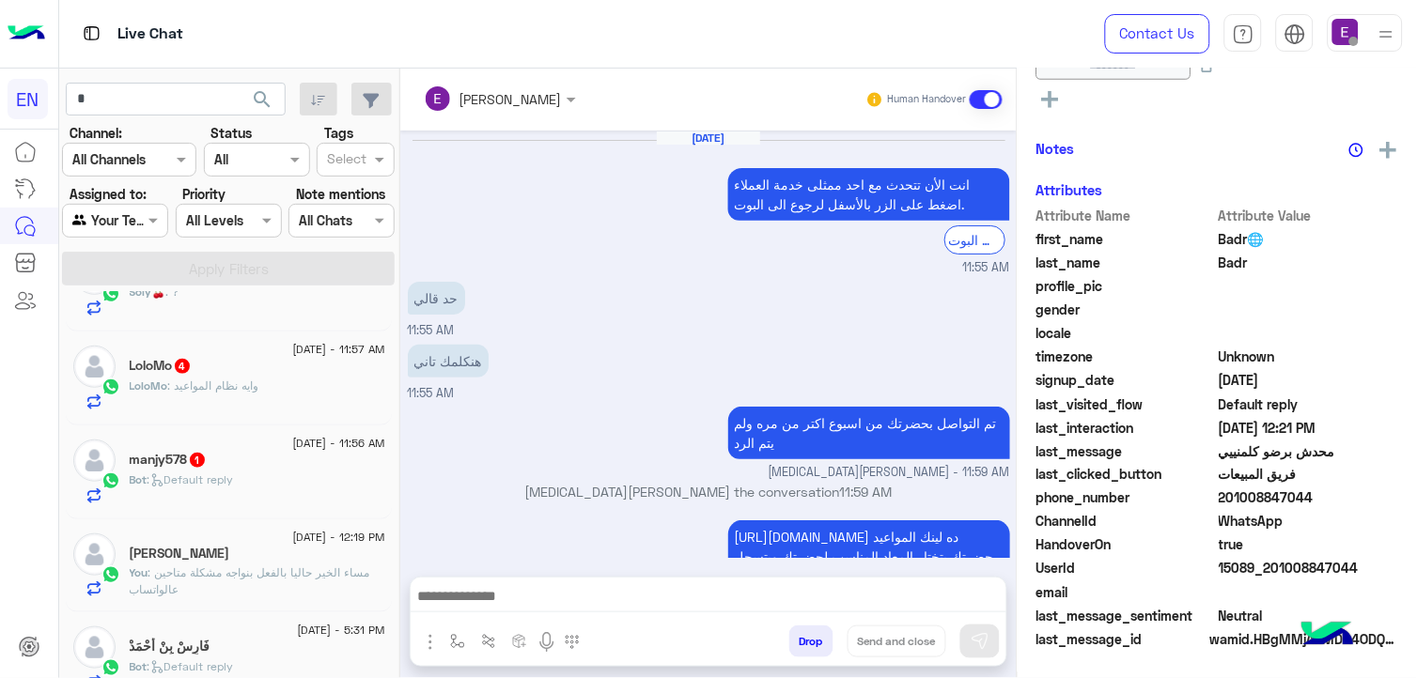
scroll to position [980, 0]
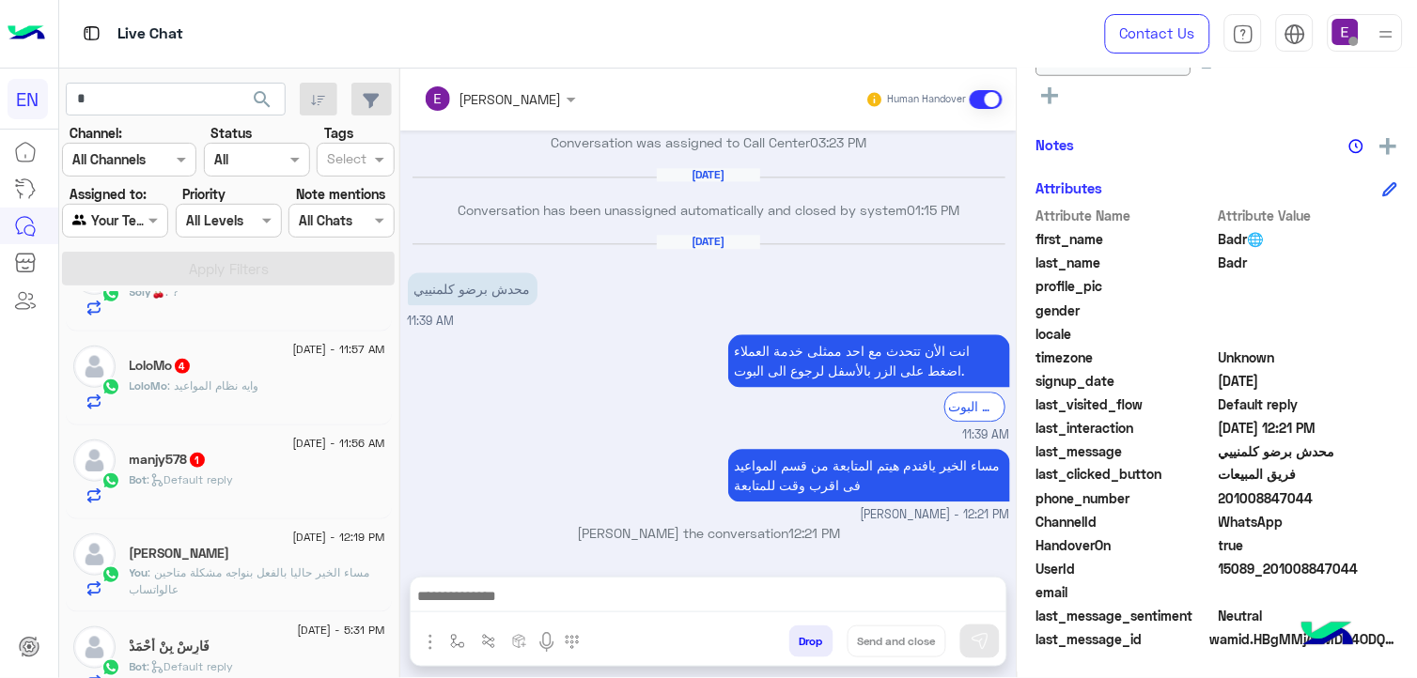
click at [255, 501] on div "Bot : Default reply" at bounding box center [258, 488] width 256 height 33
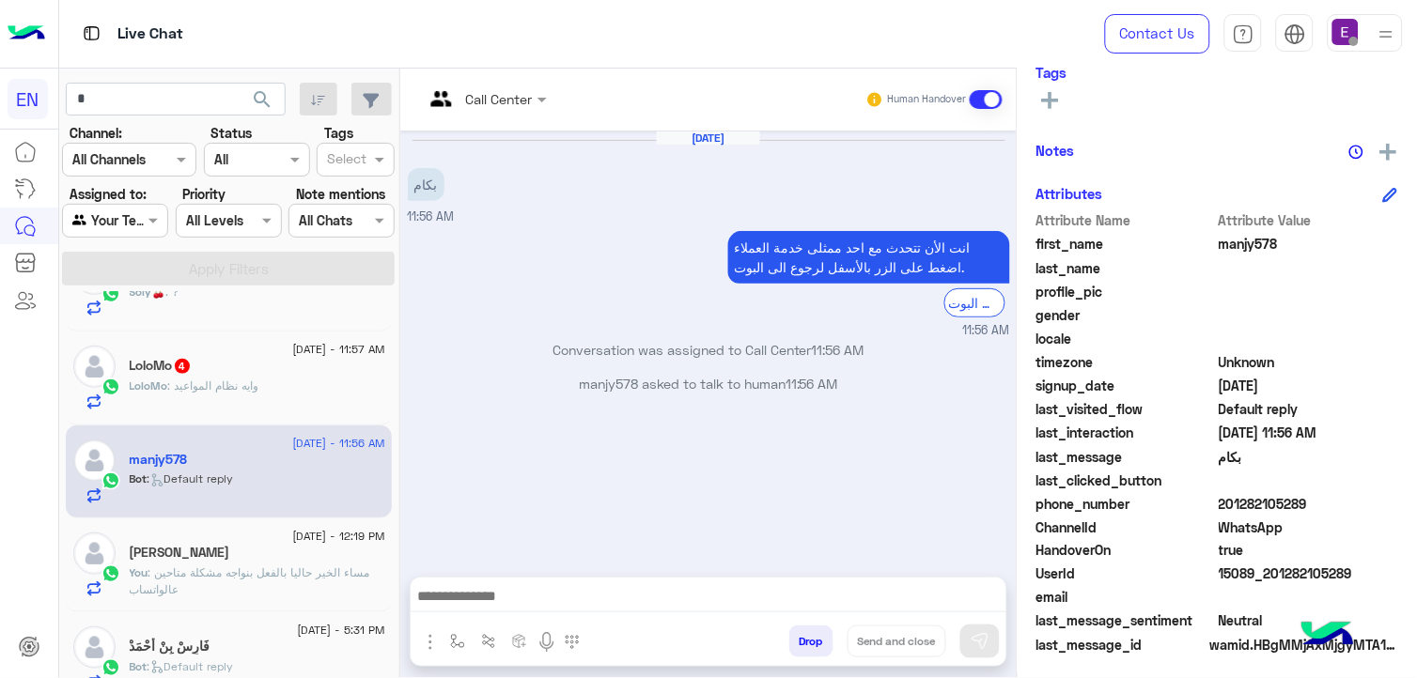
scroll to position [332, 0]
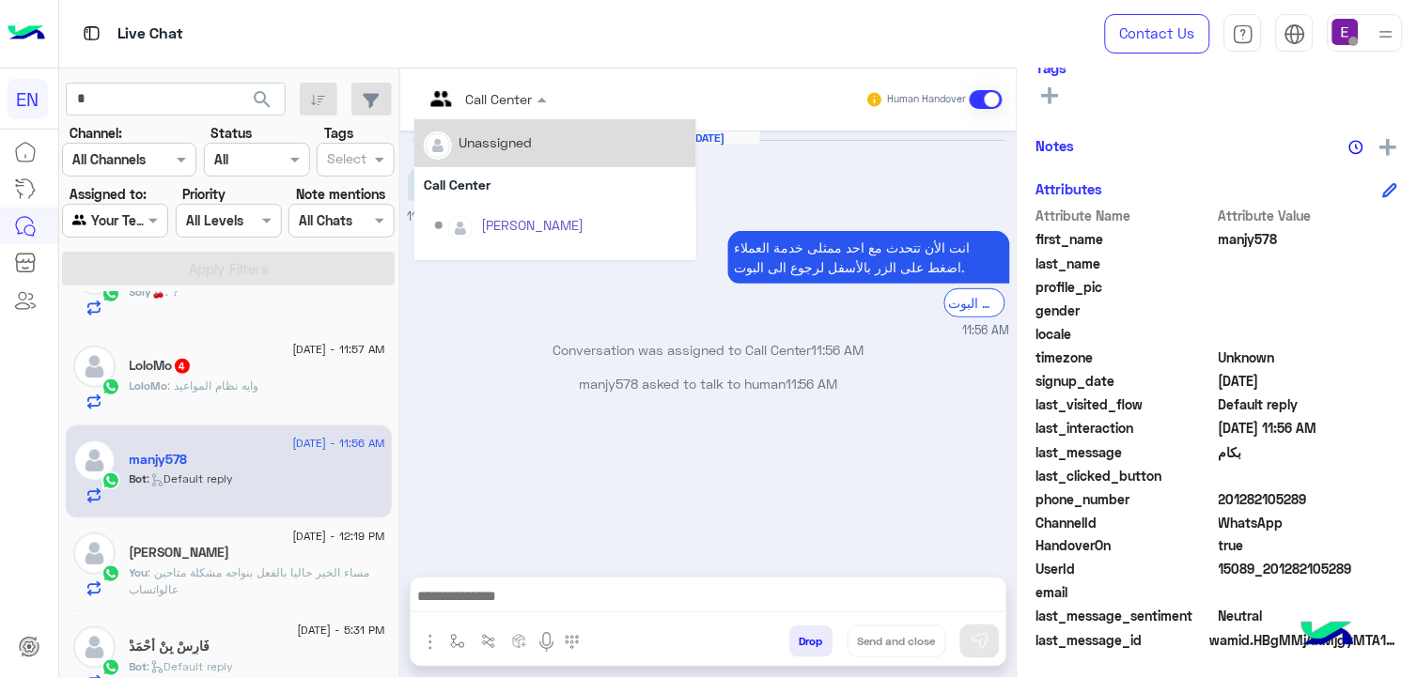
click at [493, 94] on input "text" at bounding box center [462, 99] width 76 height 20
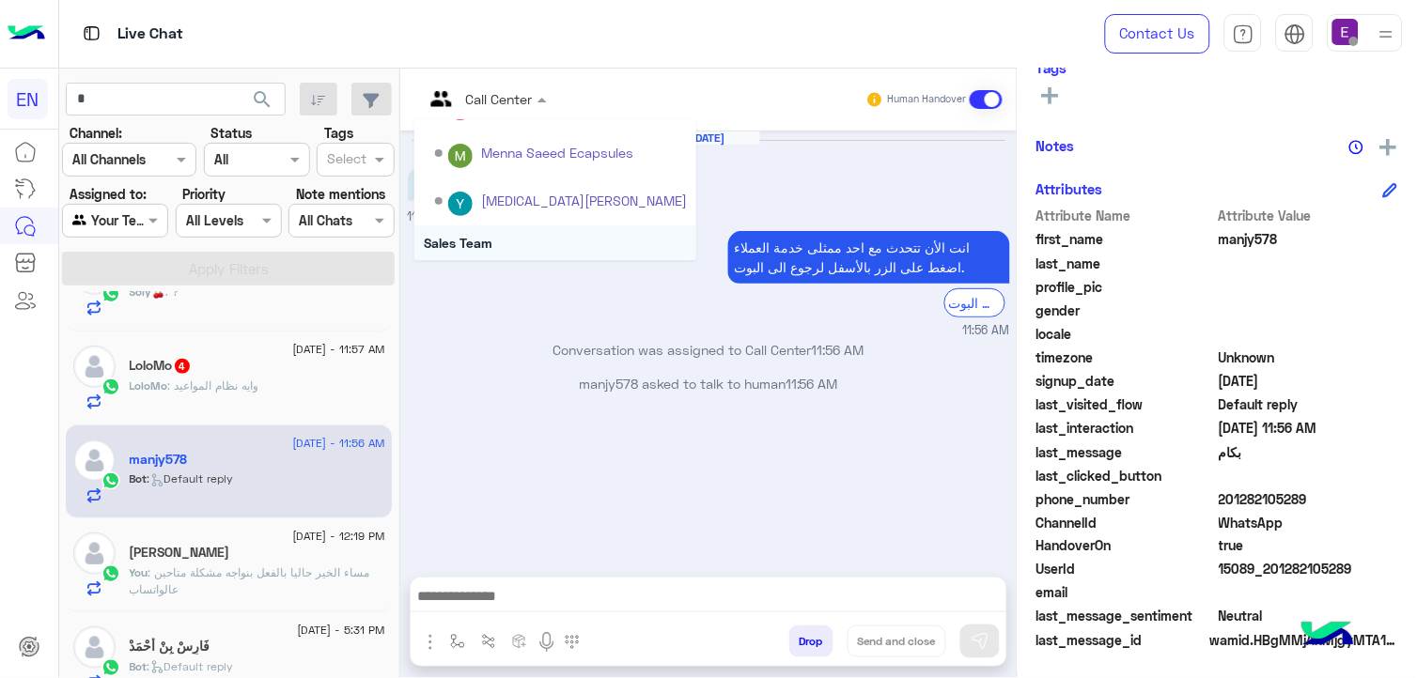
scroll to position [312, 0]
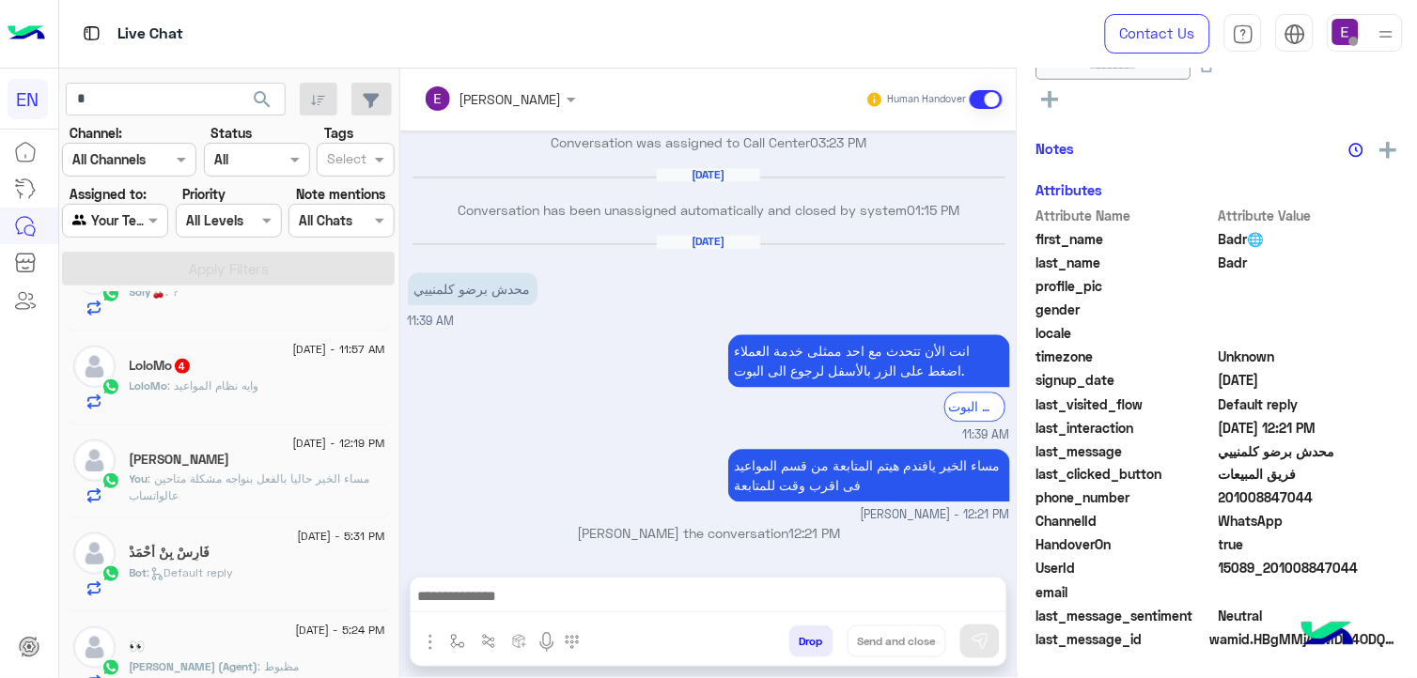
scroll to position [409, 0]
click at [265, 387] on div "LoloMo : وايه نظام المواعيد" at bounding box center [258, 394] width 256 height 33
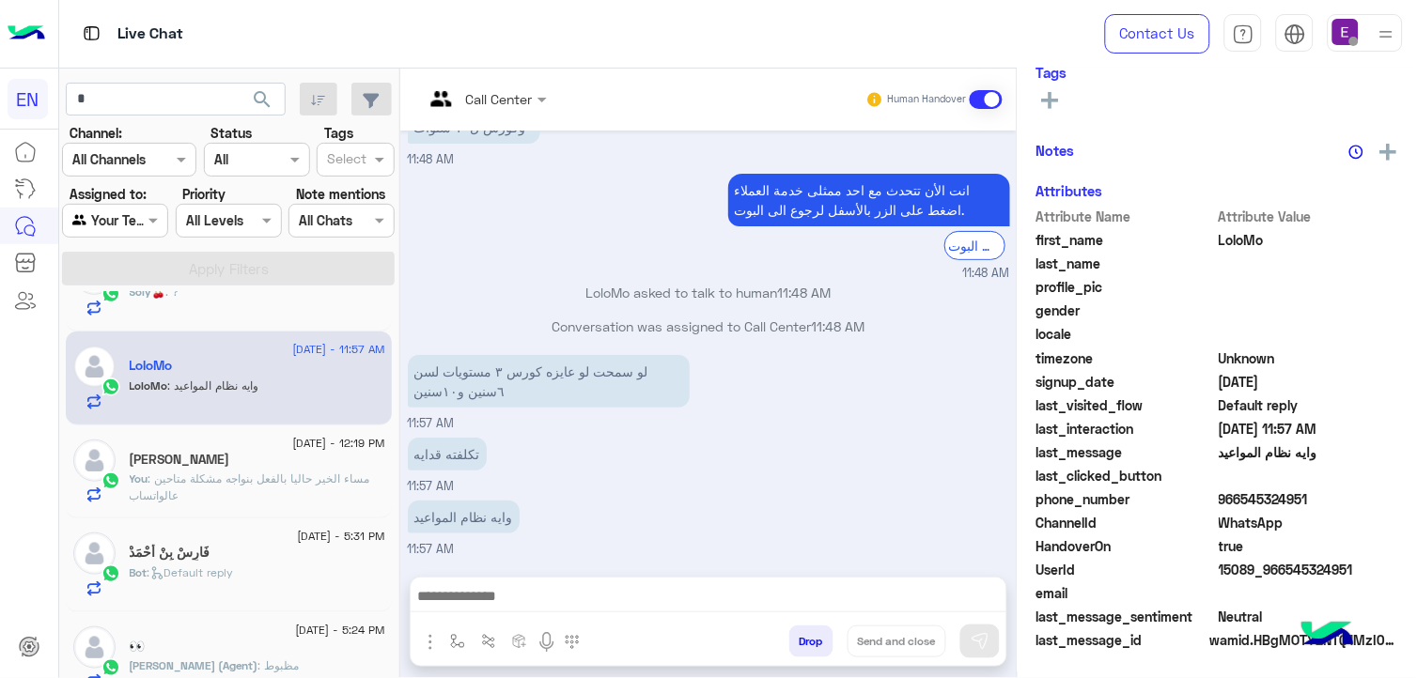
scroll to position [332, 0]
click at [493, 85] on div "Call Center" at bounding box center [478, 99] width 109 height 45
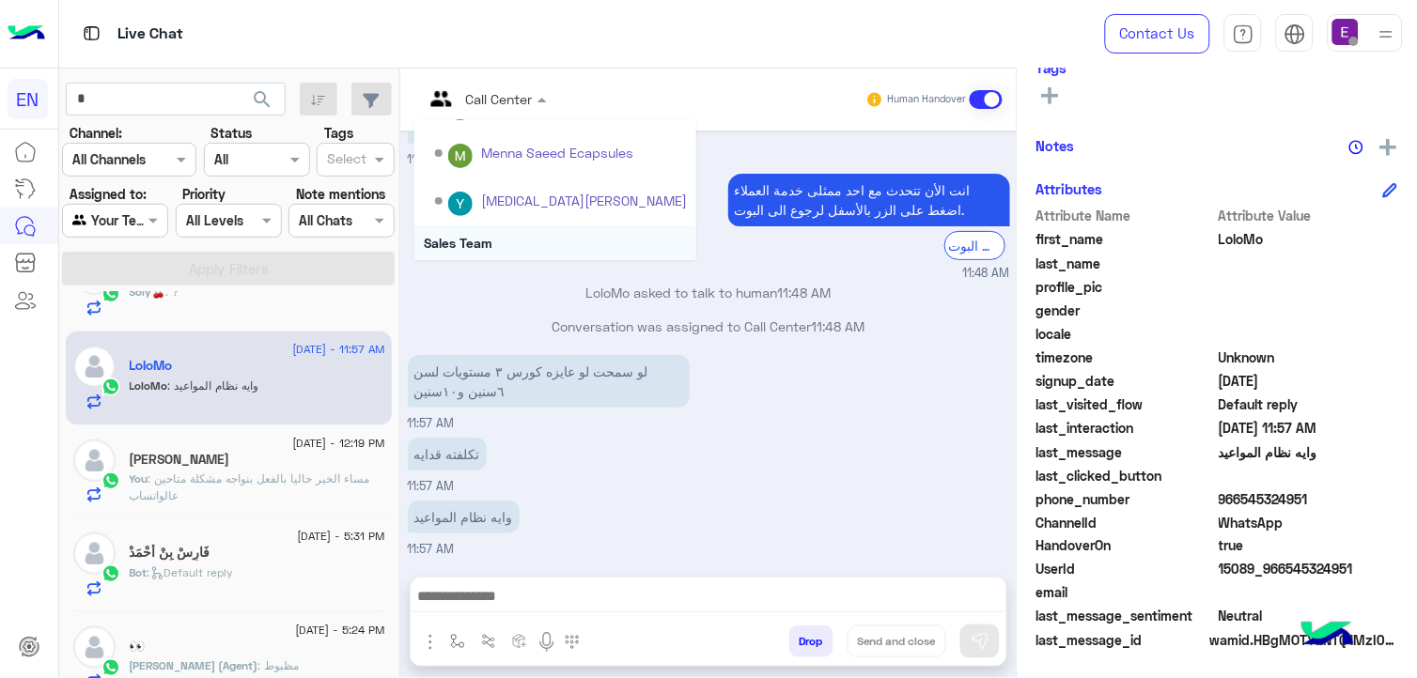
scroll to position [312, 0]
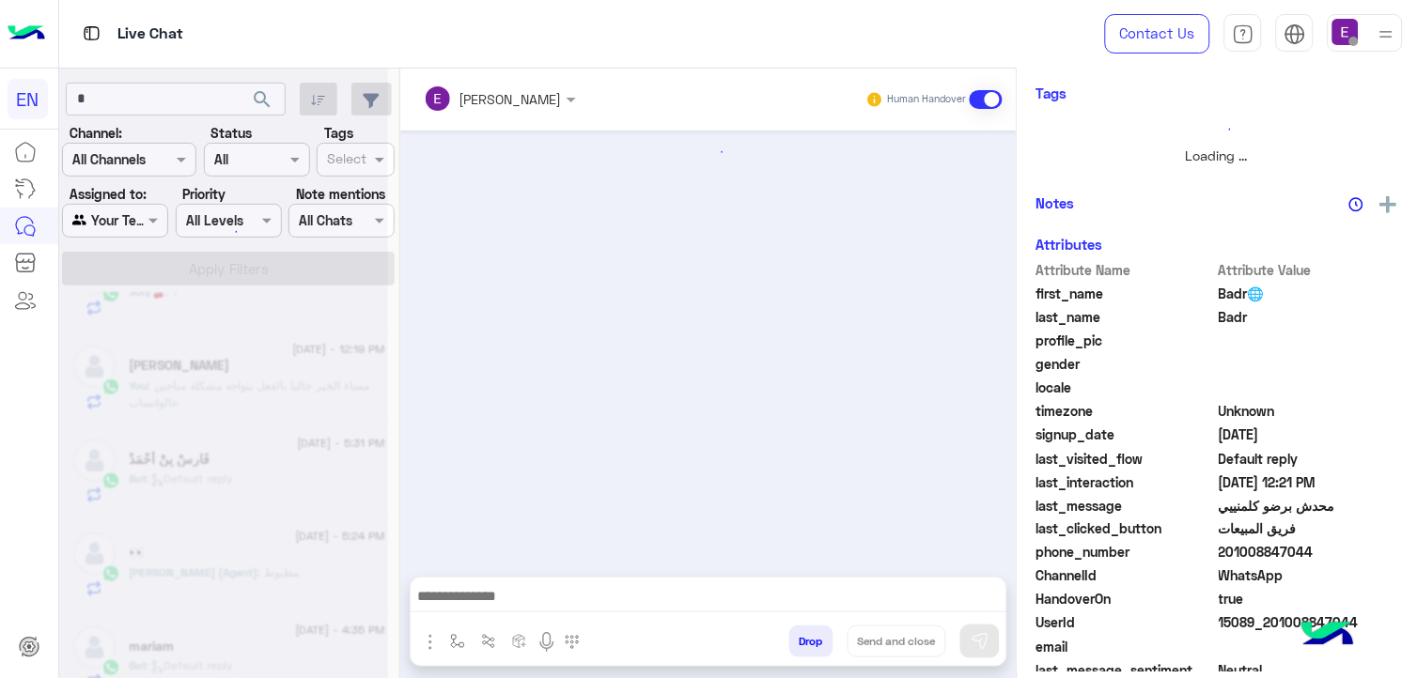
scroll to position [387, 0]
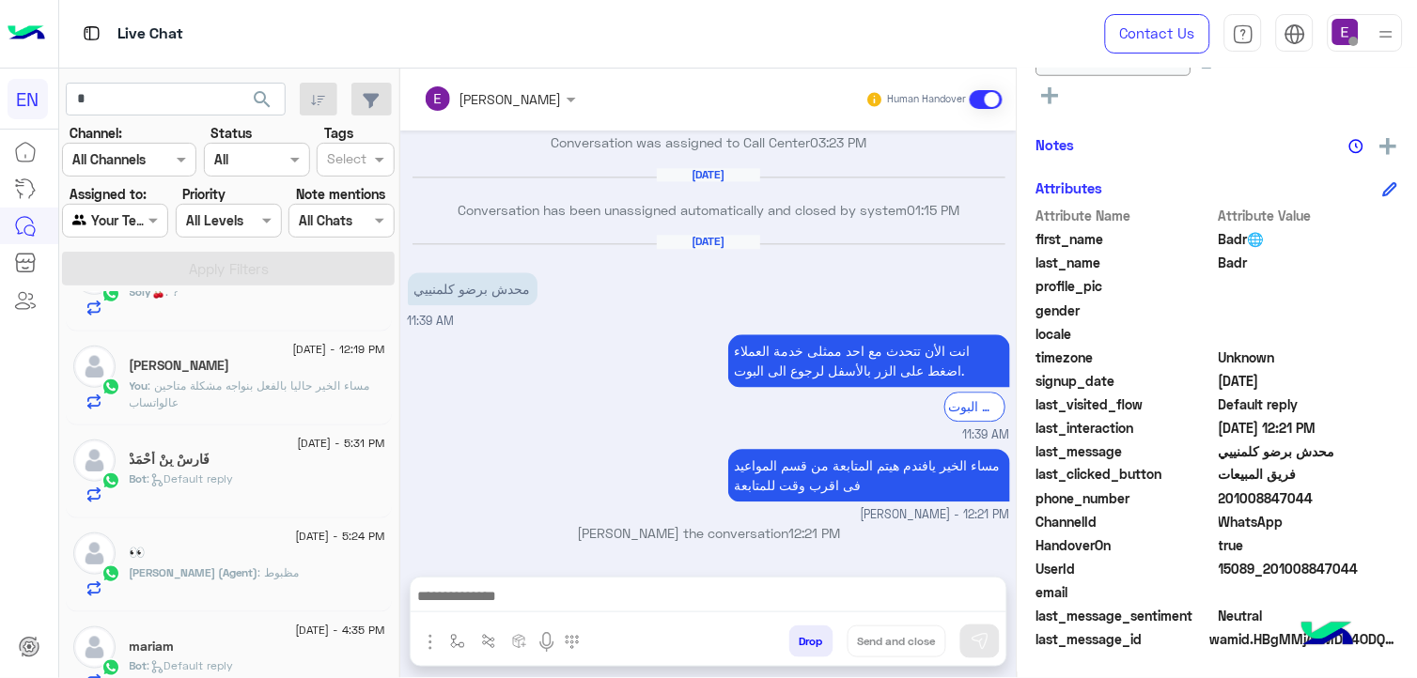
click at [391, 340] on div "27 August - 12:21 PM Badr🌐 Badr You : مساء الخير يافندم هيتم المتابعة من قسم ال…" at bounding box center [229, 488] width 340 height 393
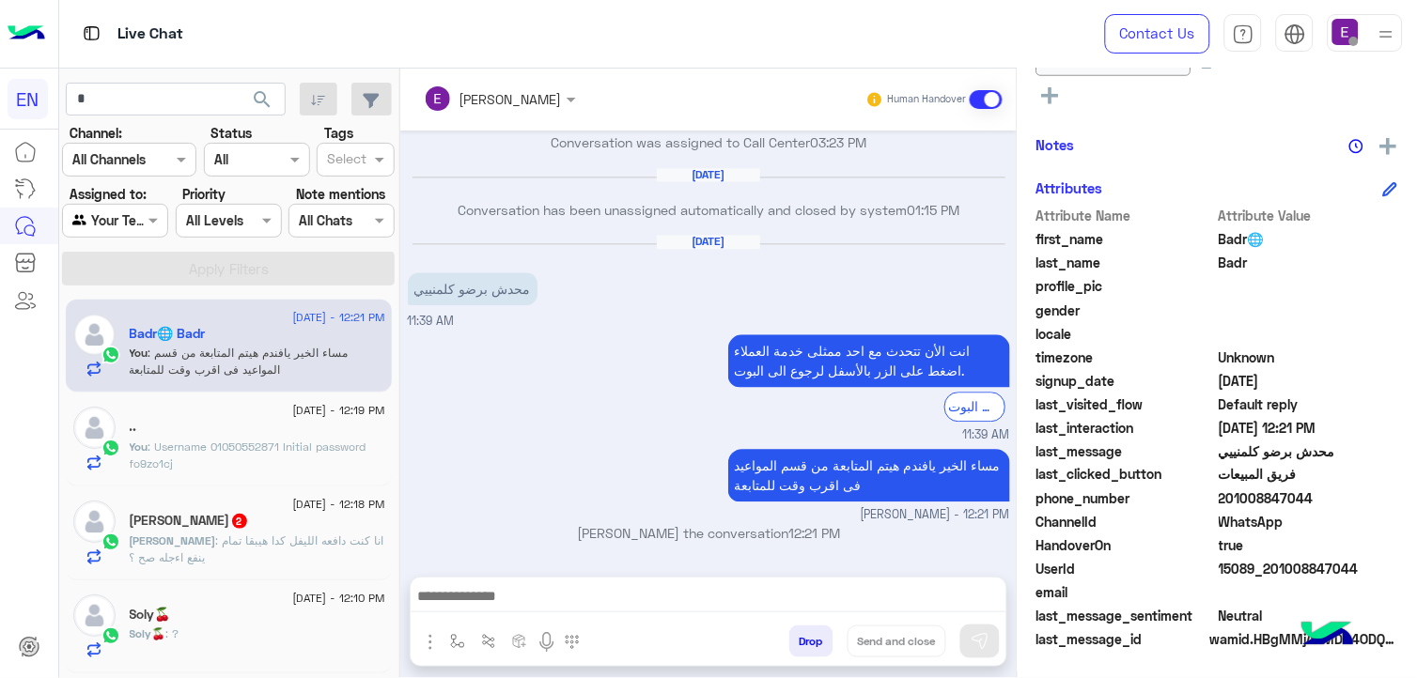
click at [288, 536] on span ": انا كنت دافعه الليفل كدا هيبقا تمام ينفع اءجله صح ؟" at bounding box center [257, 549] width 255 height 31
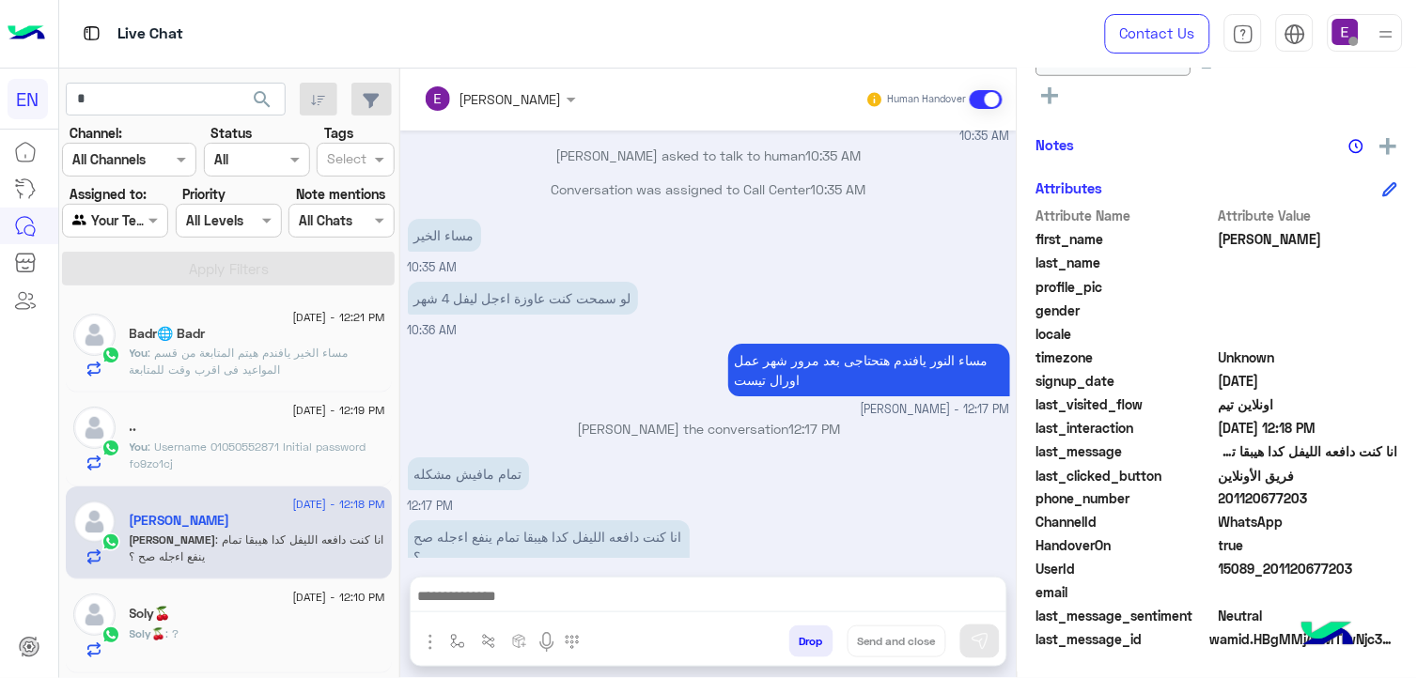
click at [479, 581] on div at bounding box center [709, 601] width 596 height 47
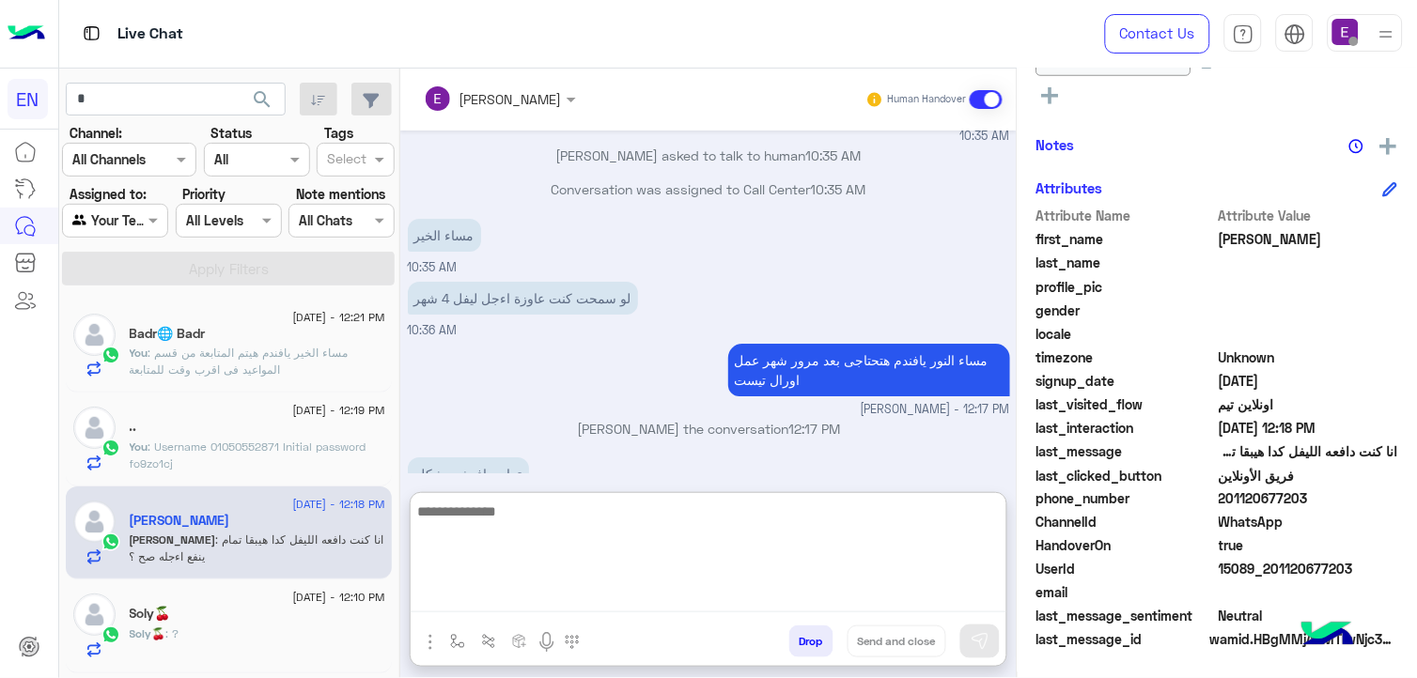
click at [476, 590] on textarea at bounding box center [709, 556] width 596 height 113
type textarea "**********"
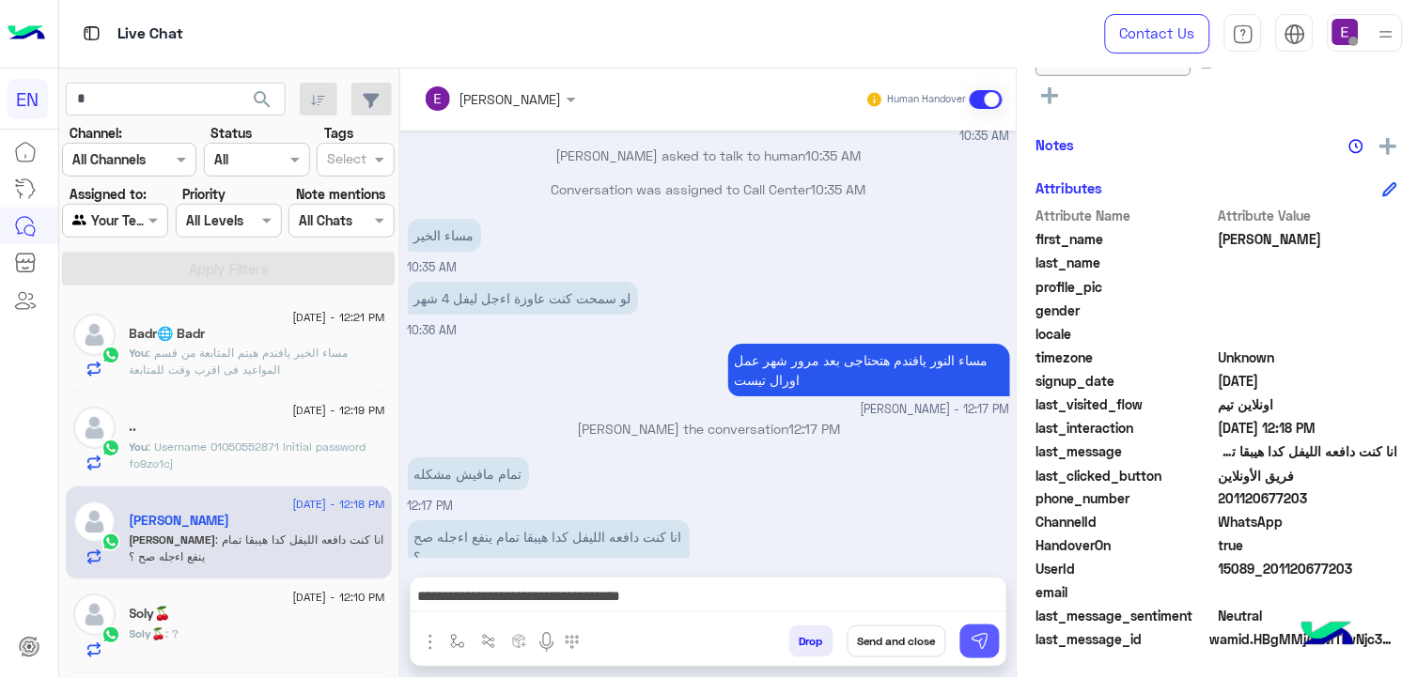
click at [981, 645] on img at bounding box center [980, 641] width 19 height 19
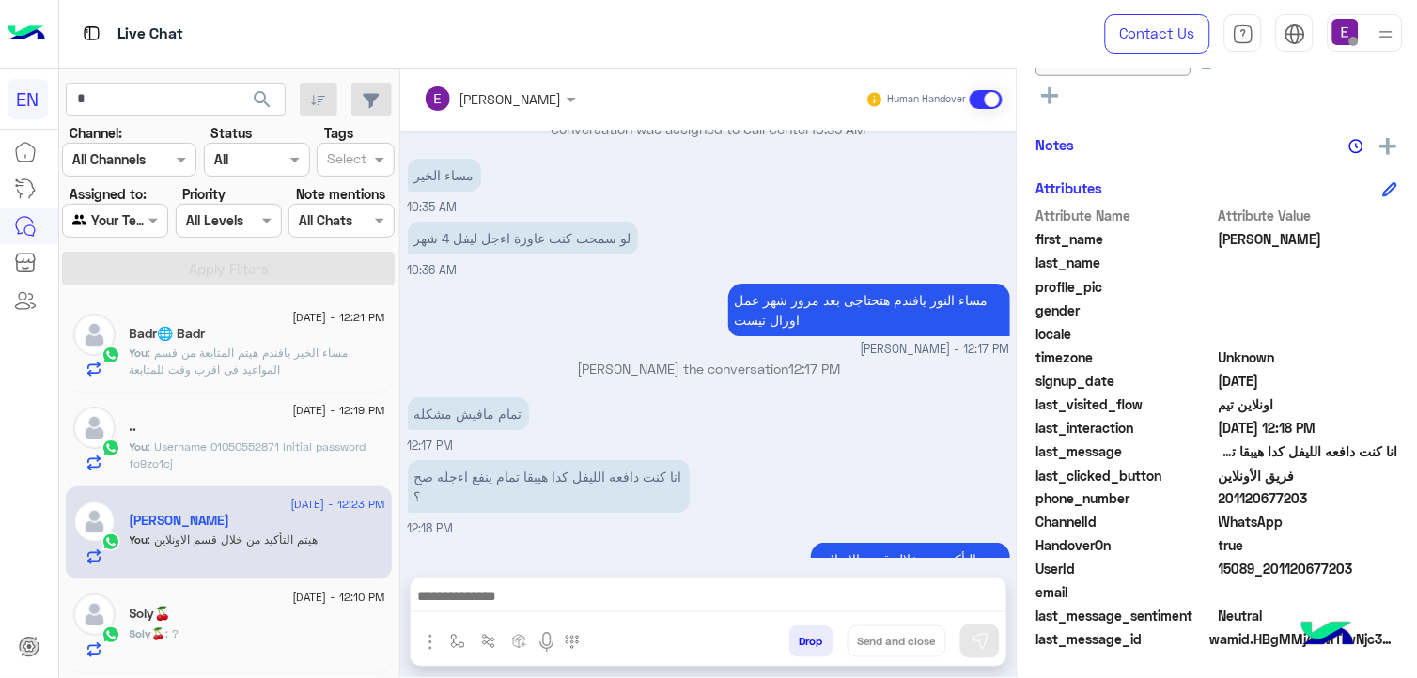
click at [391, 423] on div "27 August - 12:21 PM Badr🌐 Badr You : مساء الخير يافندم هيتم المتابعة من قسم ال…" at bounding box center [229, 488] width 340 height 393
click at [336, 599] on span "27 August - 12:10 PM" at bounding box center [338, 597] width 92 height 17
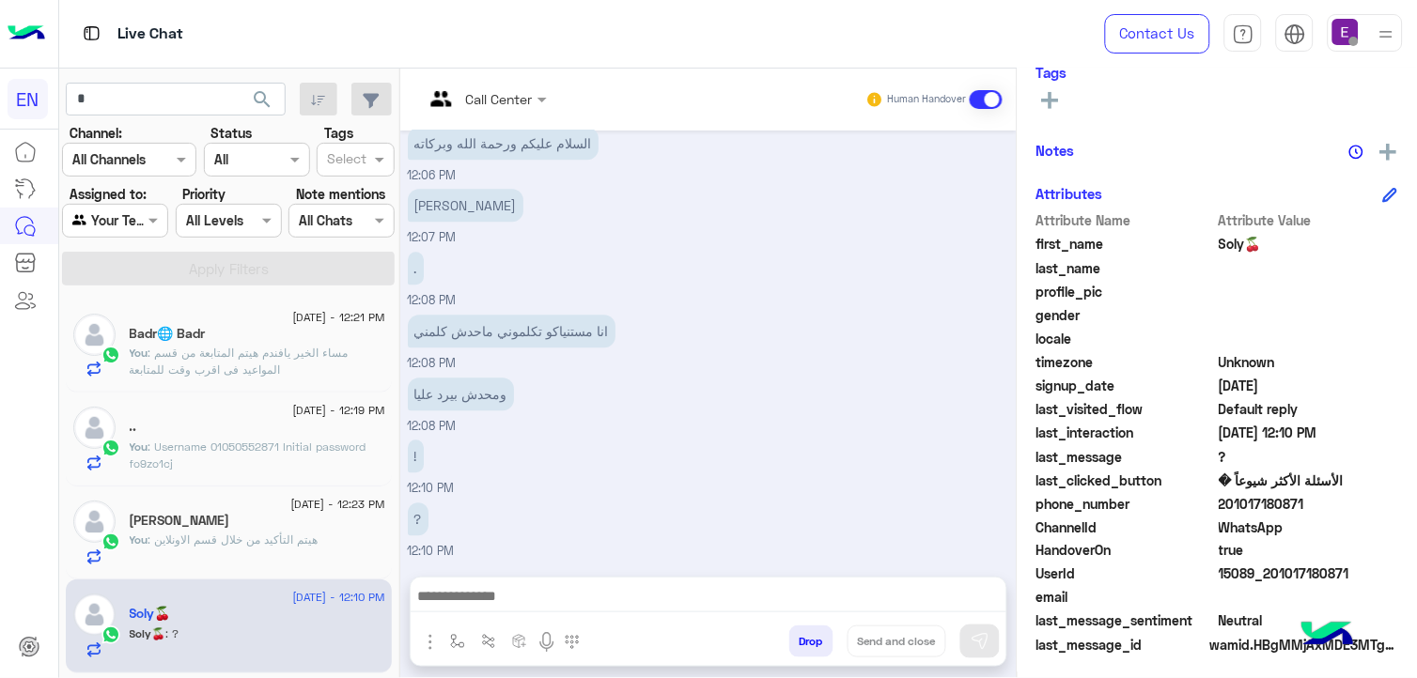
scroll to position [332, 0]
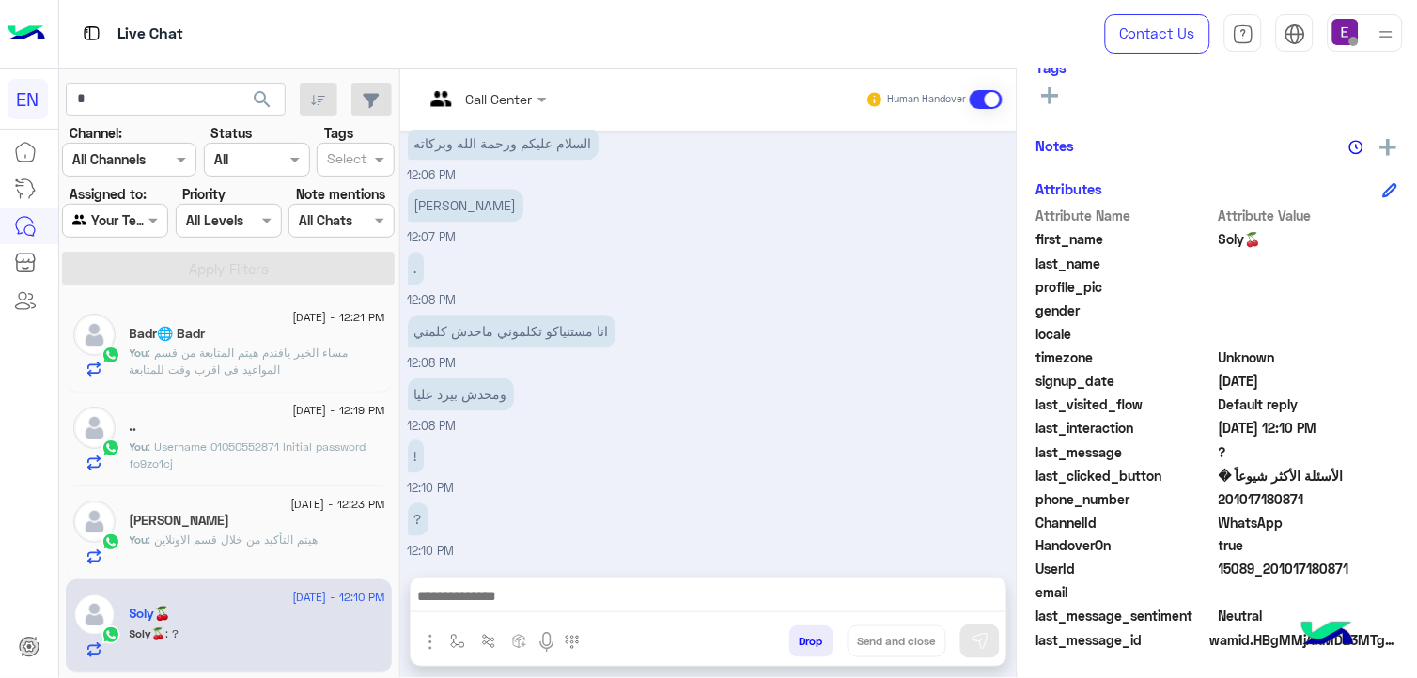
click at [1228, 493] on span "201017180871" at bounding box center [1308, 499] width 179 height 20
copy span "201017180871"
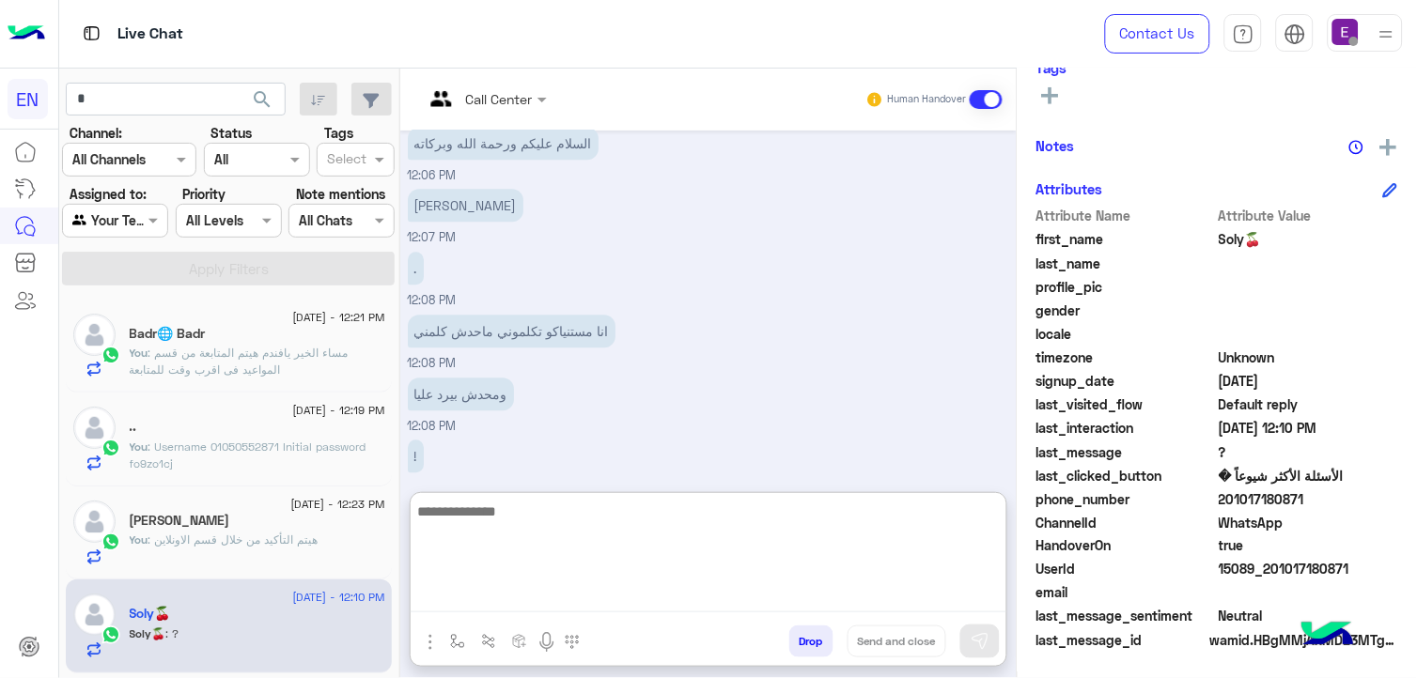
click at [468, 592] on textarea at bounding box center [709, 556] width 596 height 113
type textarea "*"
type textarea "**********"
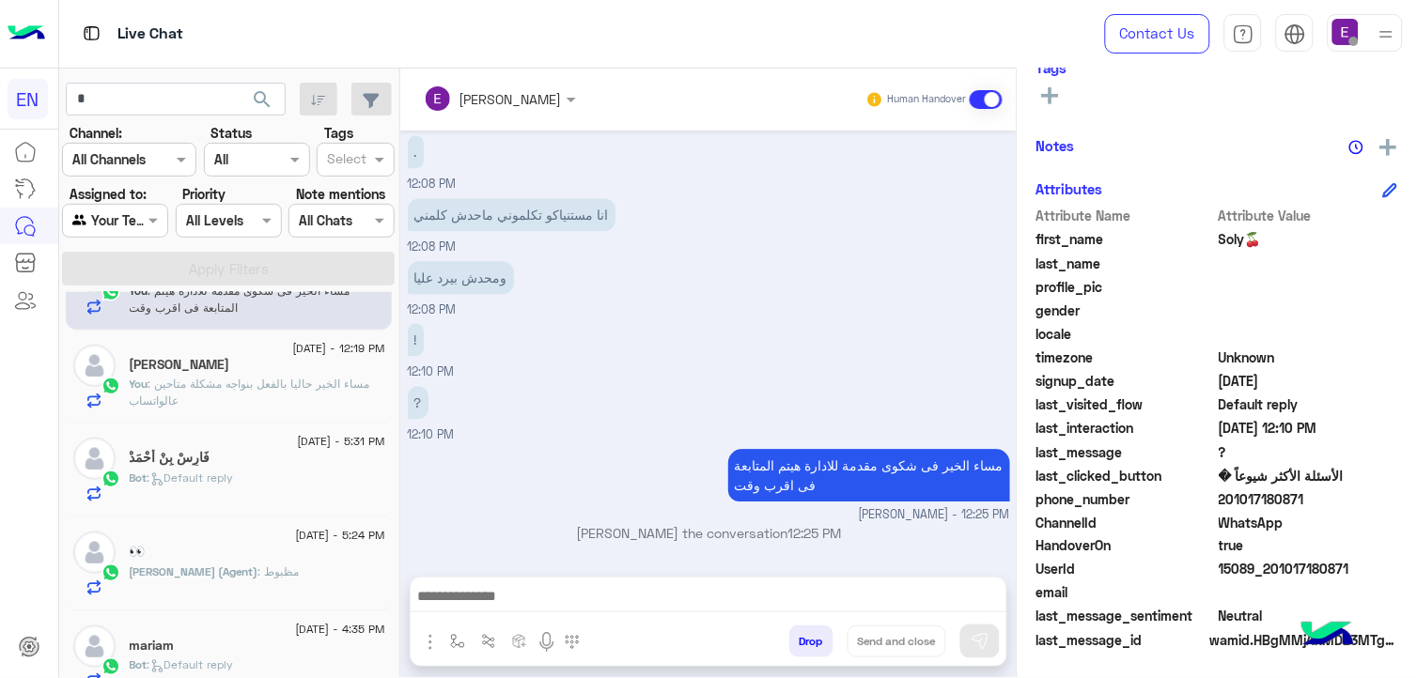
scroll to position [1135, 0]
click at [327, 476] on div "Bot : Default reply" at bounding box center [258, 486] width 256 height 33
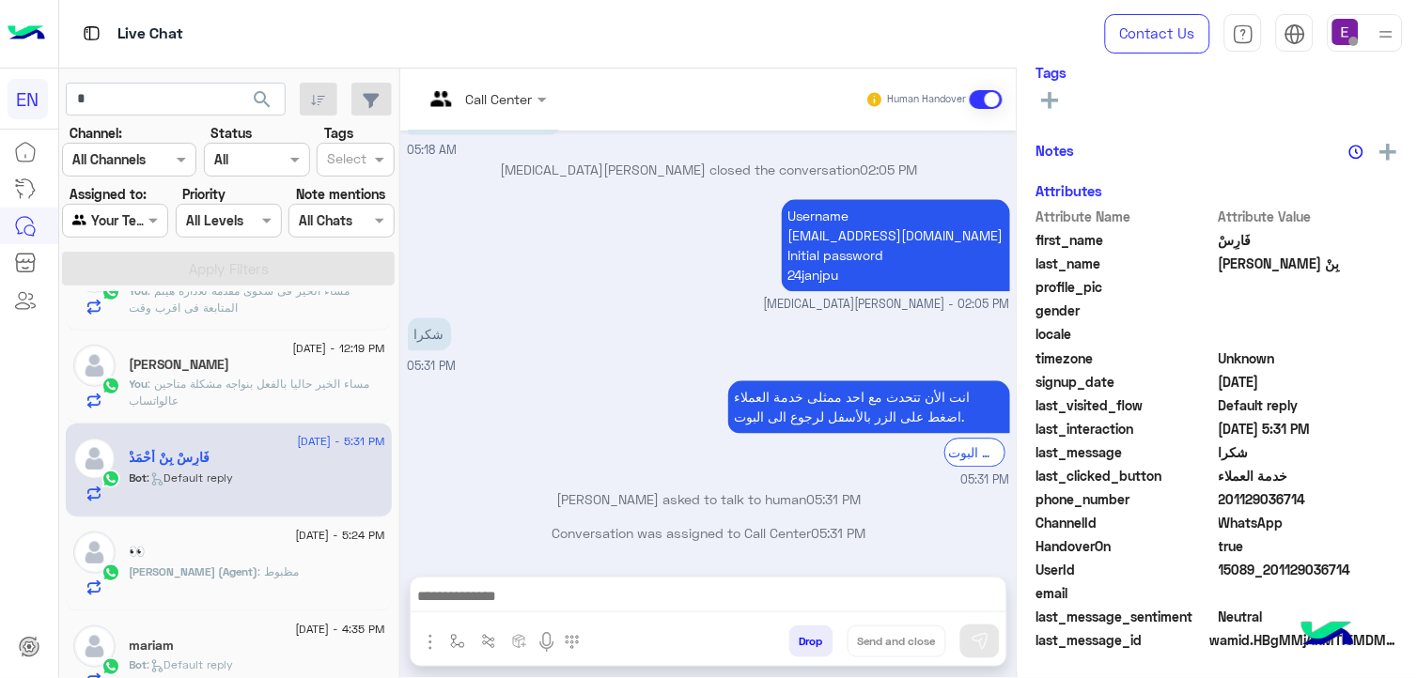
scroll to position [332, 0]
click at [158, 665] on icon at bounding box center [157, 667] width 14 height 14
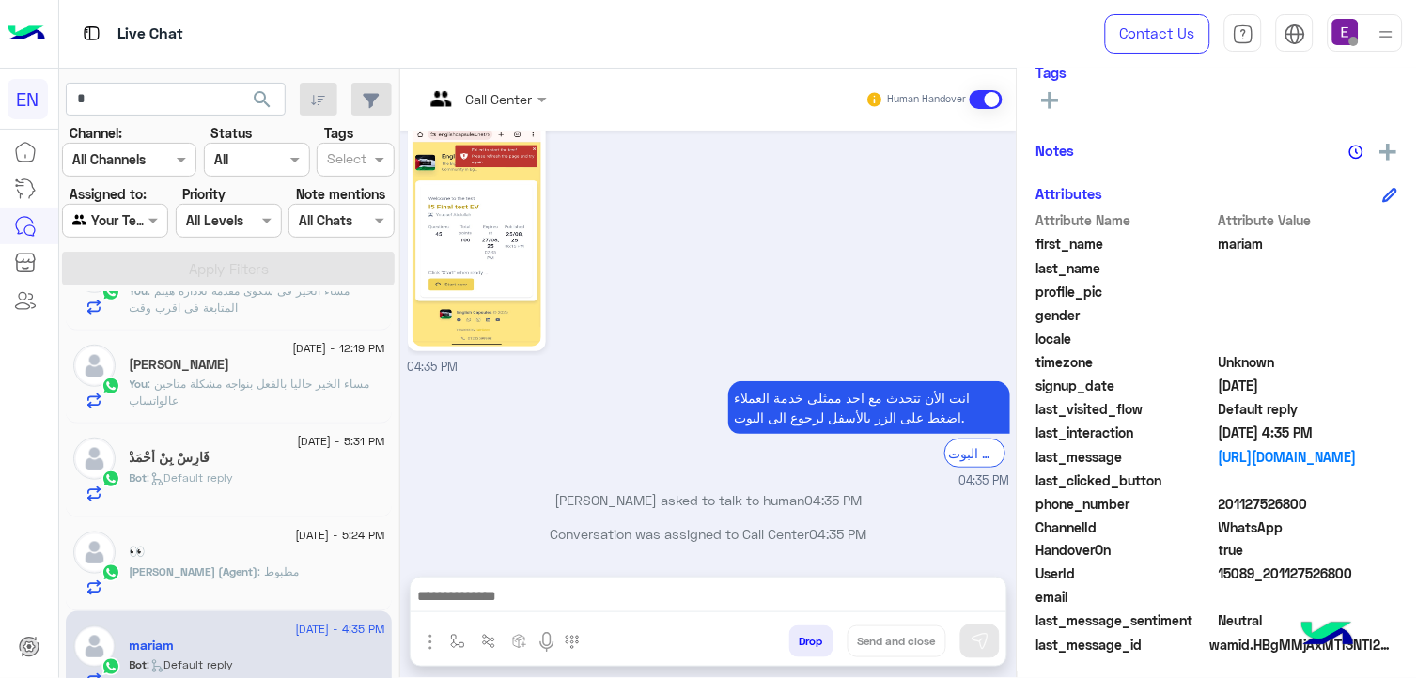
scroll to position [332, 0]
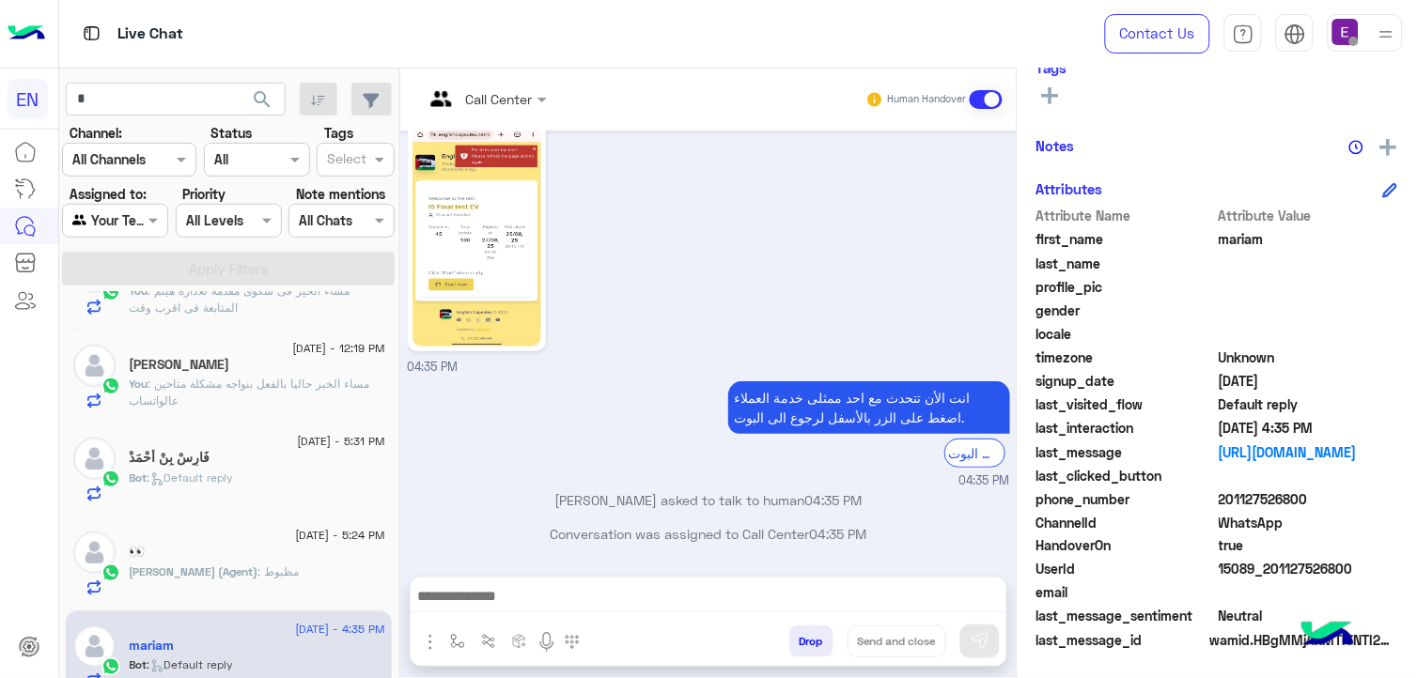
click at [391, 594] on div "27 August - 12:21 PM Badr🌐 Badr You : مساء الخير يافندم هيتم المتابعة من قسم ال…" at bounding box center [229, 488] width 340 height 393
click at [390, 595] on div "27 August - 12:21 PM Badr🌐 Badr You : مساء الخير يافندم هيتم المتابعة من قسم ال…" at bounding box center [229, 488] width 340 height 393
click at [391, 595] on div "27 August - 12:21 PM Badr🌐 Badr You : مساء الخير يافندم هيتم المتابعة من قسم ال…" at bounding box center [229, 488] width 340 height 393
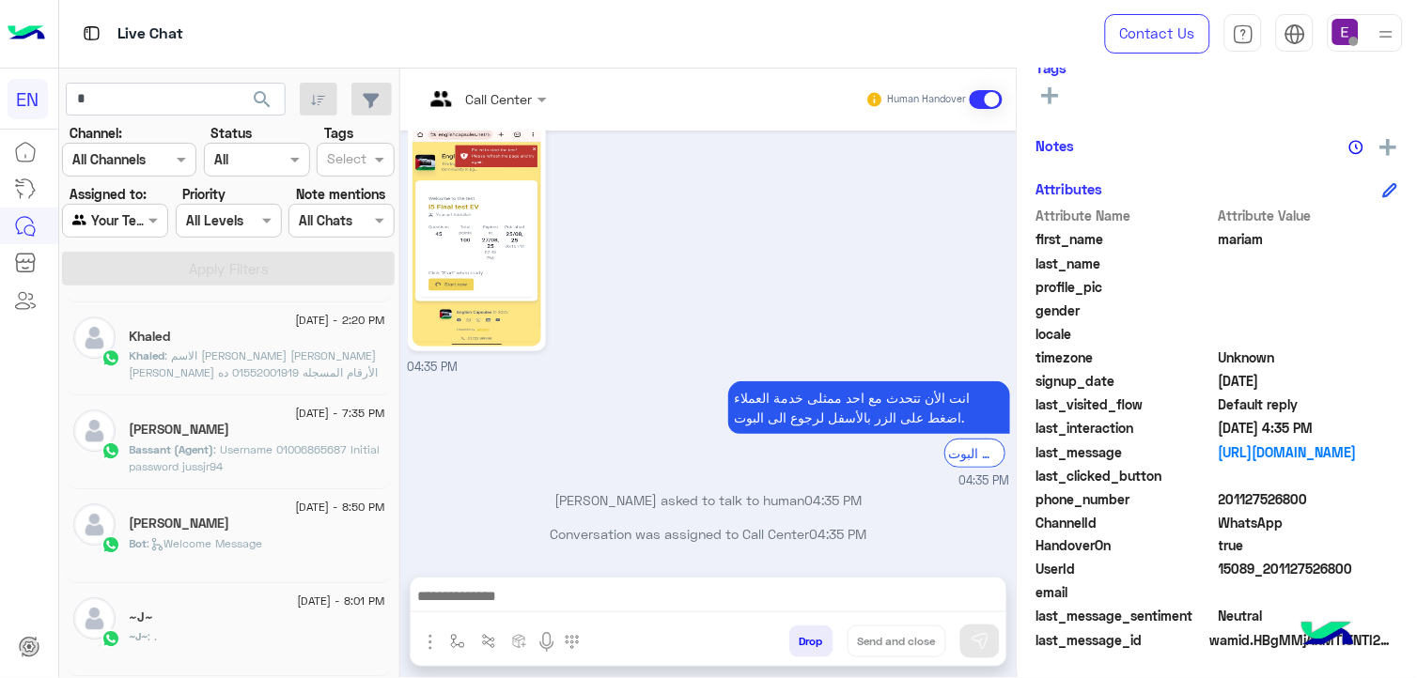
scroll to position [9, 0]
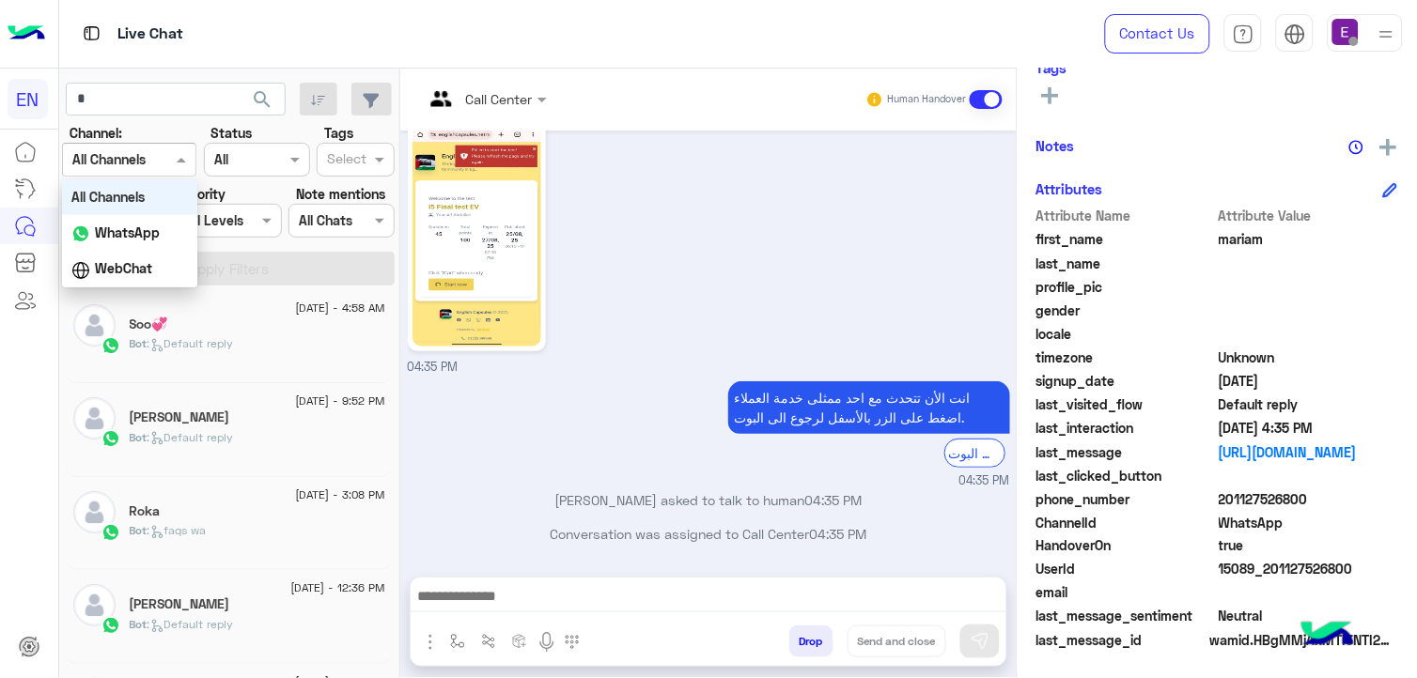
click at [179, 171] on div "Channel All Channels" at bounding box center [129, 160] width 134 height 34
click at [158, 240] on div "WhatsApp" at bounding box center [129, 233] width 134 height 37
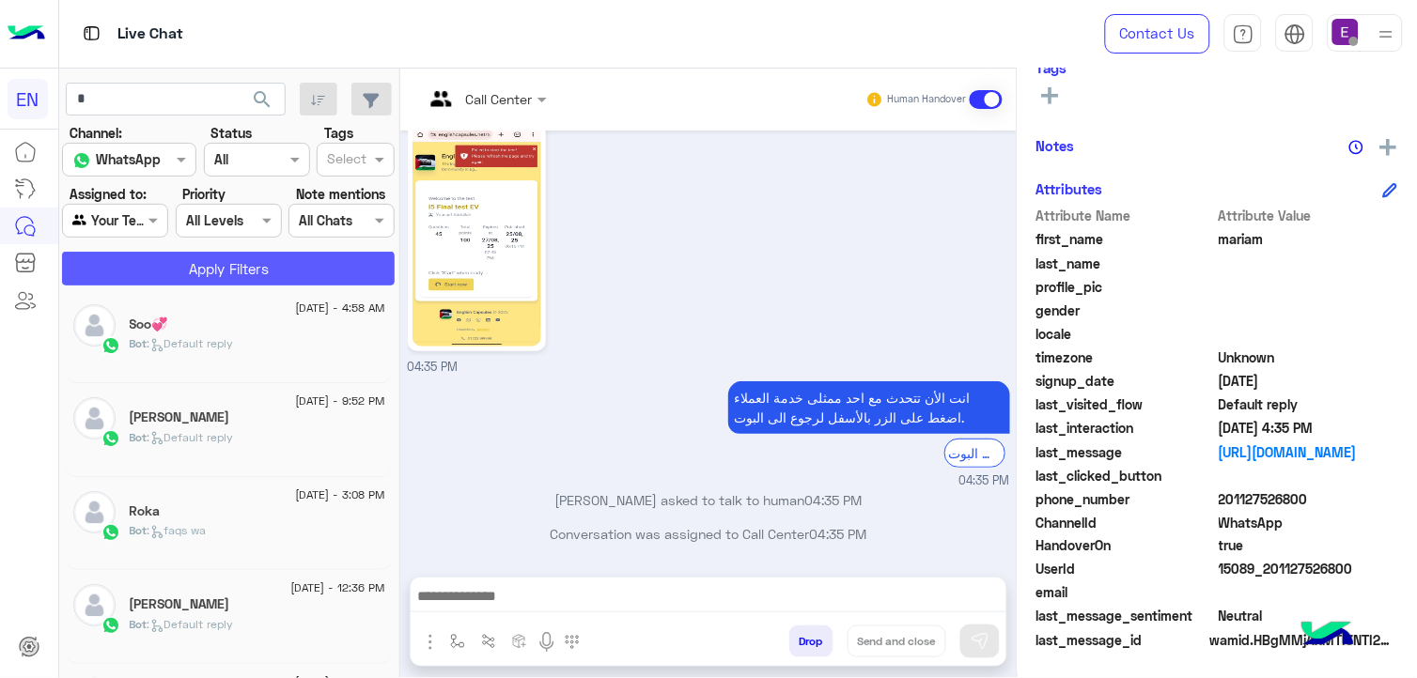
click at [177, 270] on button "Apply Filters" at bounding box center [228, 269] width 333 height 34
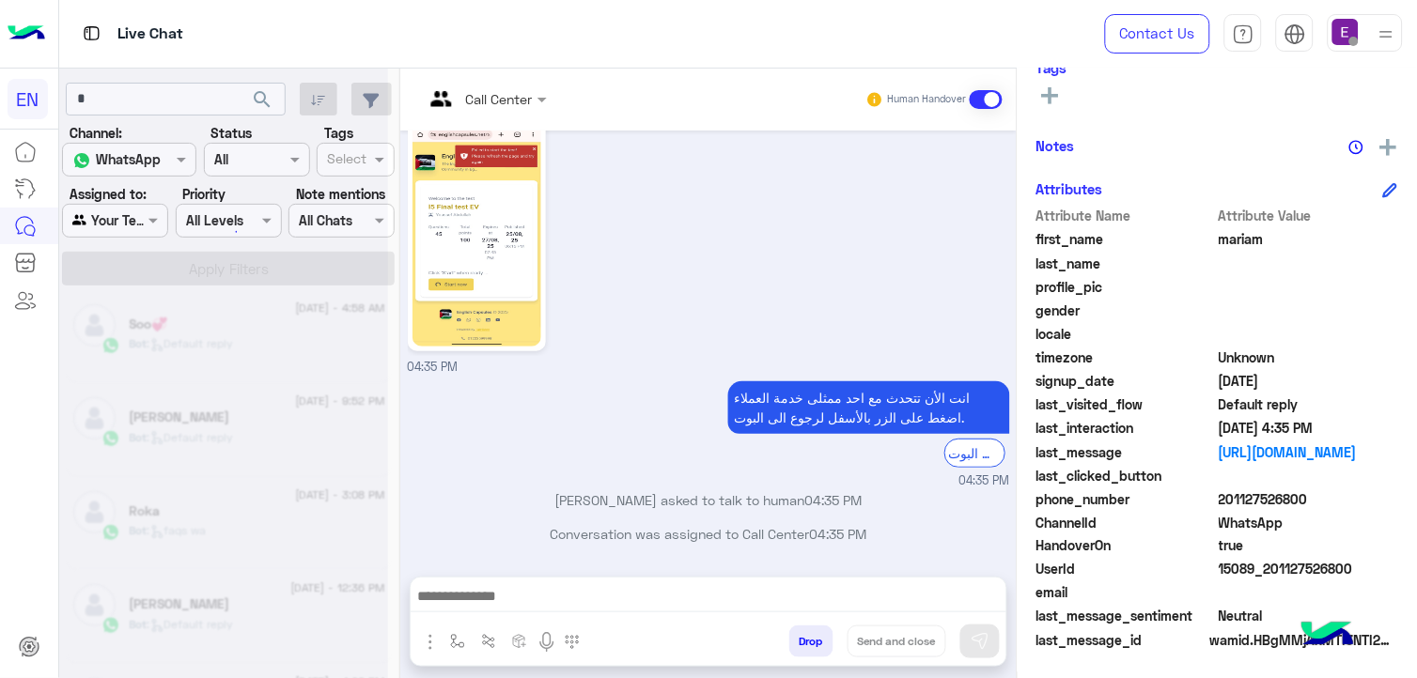
click at [177, 270] on div at bounding box center [223, 347] width 329 height 678
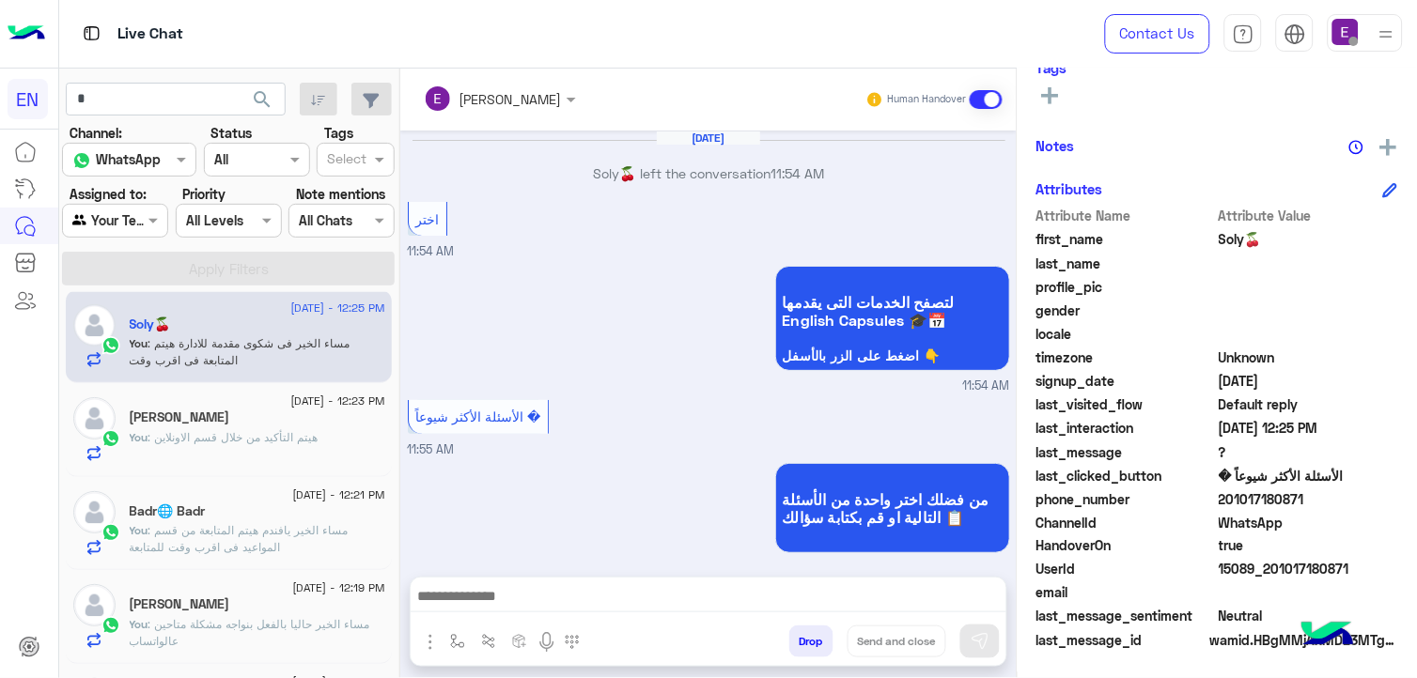
scroll to position [917, 0]
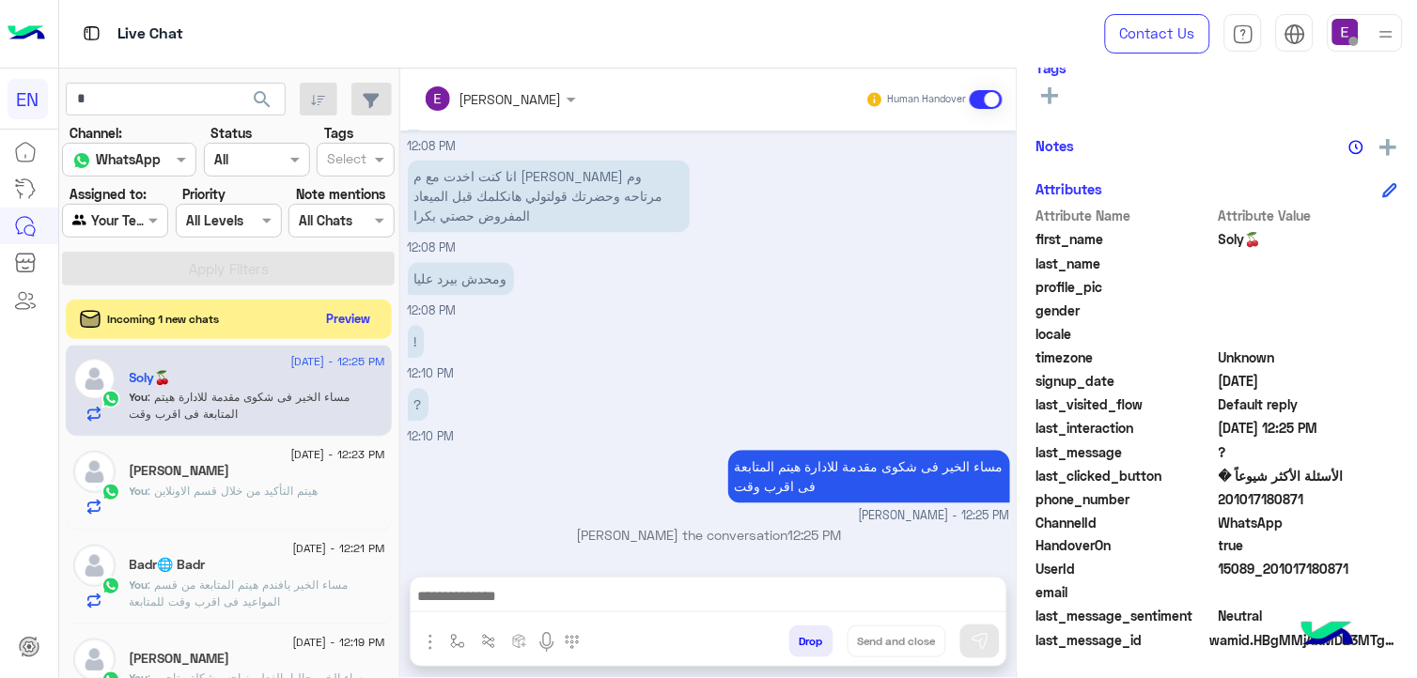
click at [361, 323] on button "Preview" at bounding box center [348, 318] width 58 height 25
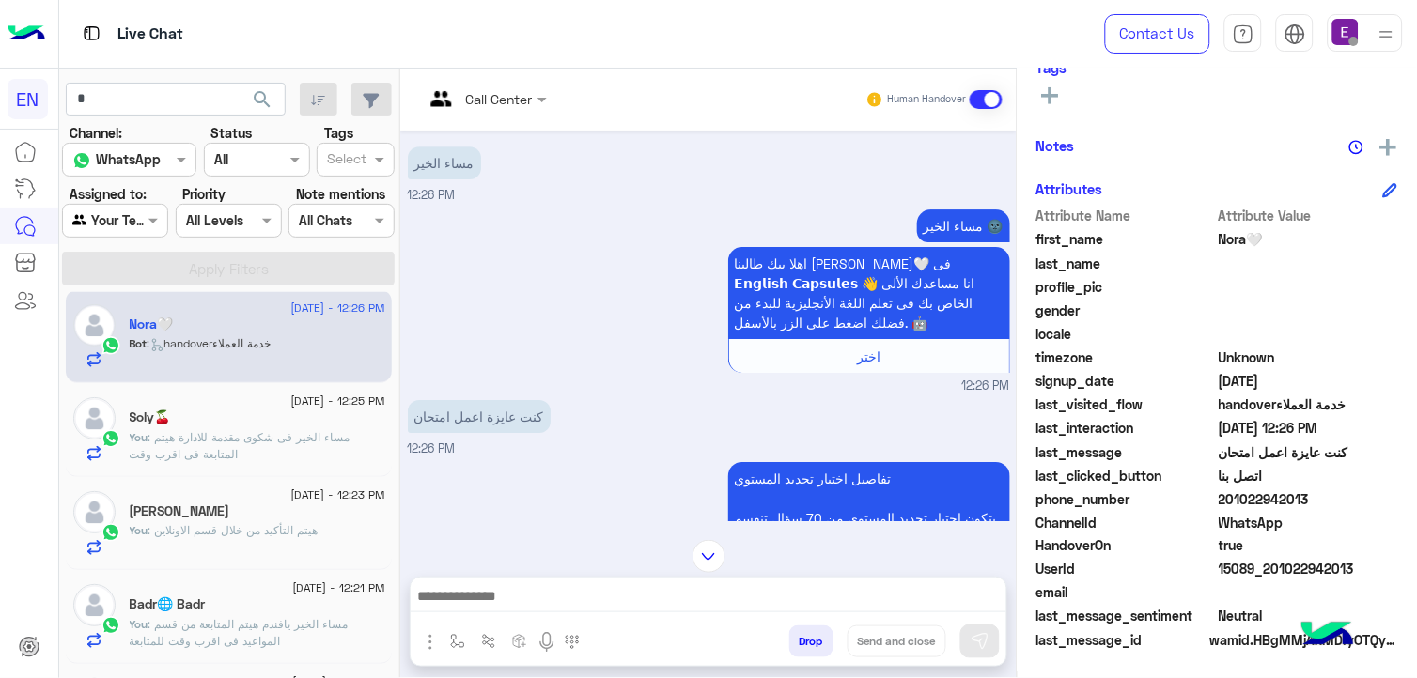
scroll to position [1348, 0]
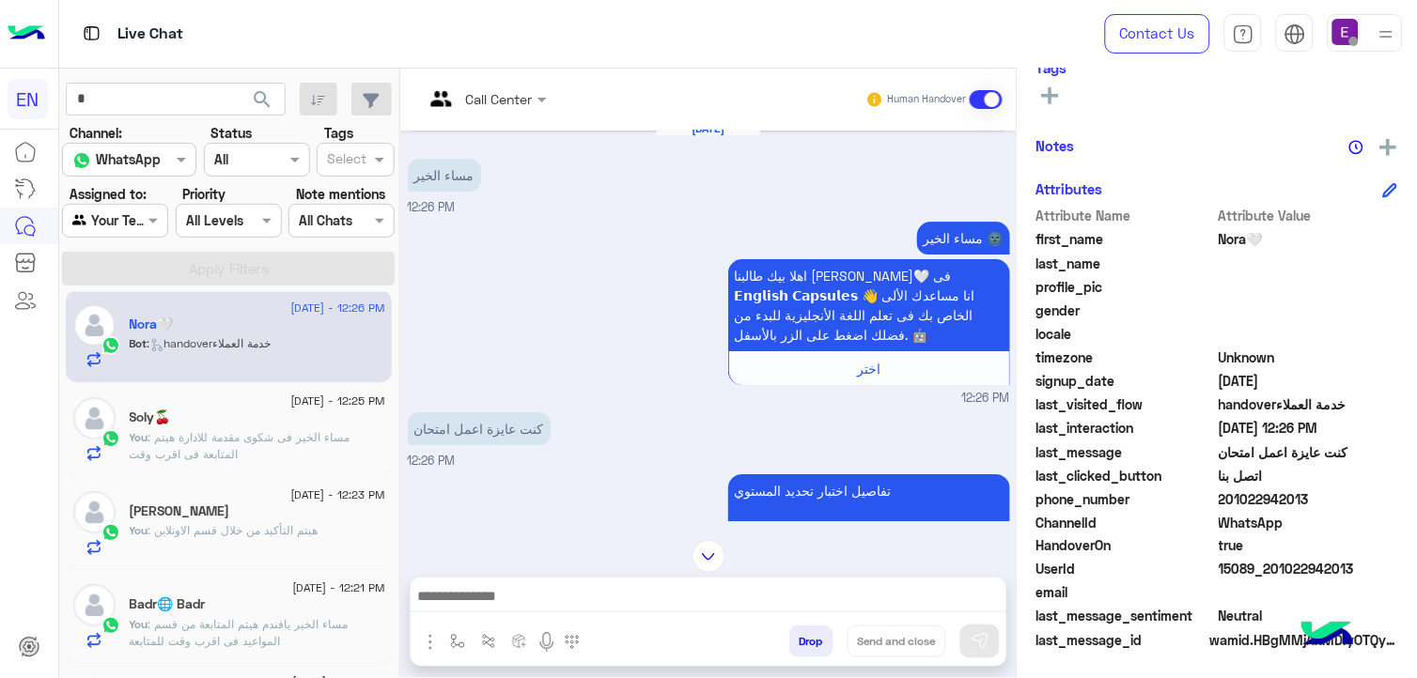
click at [1253, 491] on span "201022942013" at bounding box center [1308, 499] width 179 height 20
copy span "201022942013"
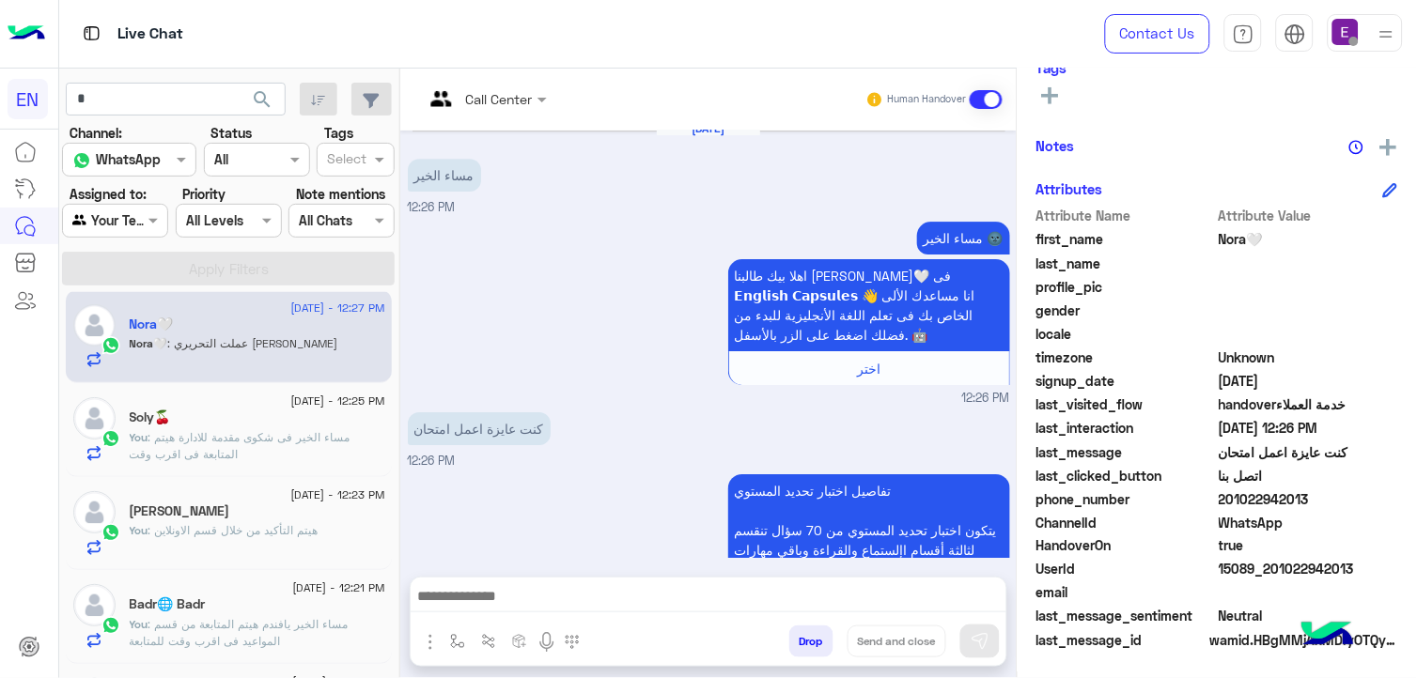
scroll to position [2153, 0]
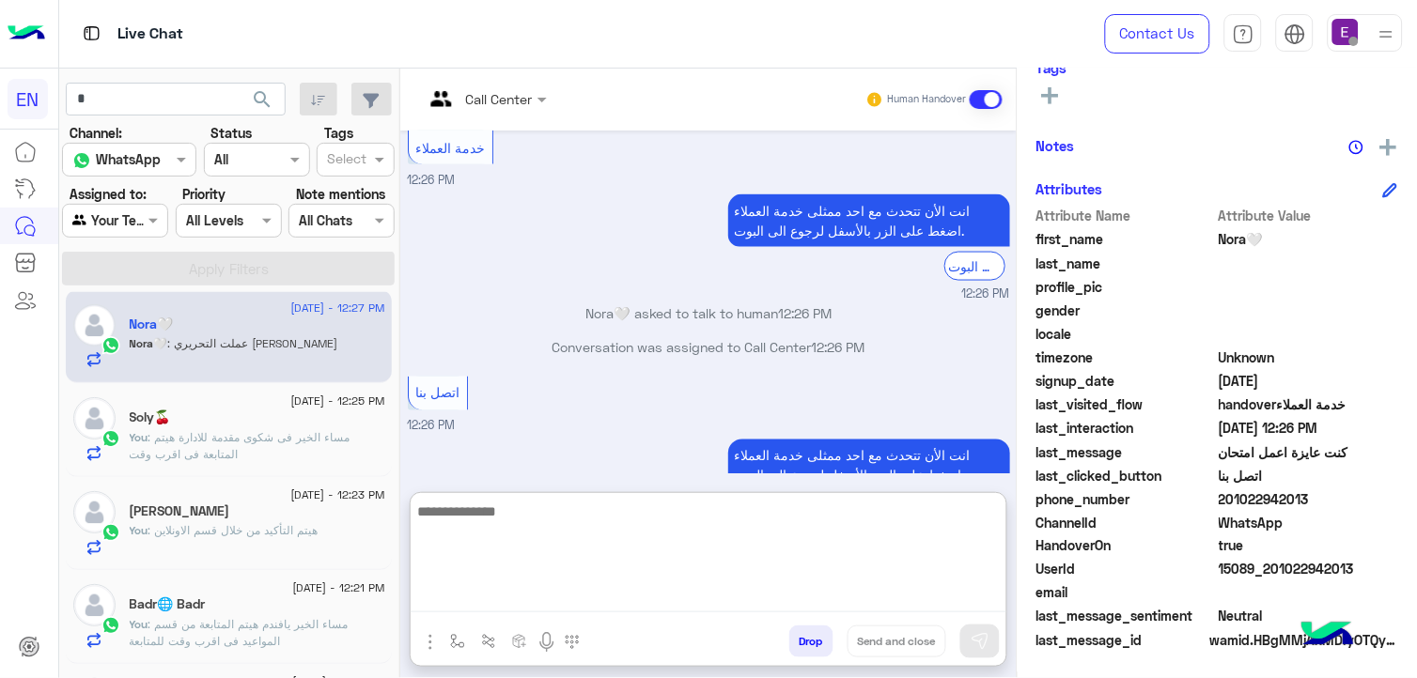
click at [505, 605] on textarea at bounding box center [709, 556] width 596 height 113
type textarea "**********"
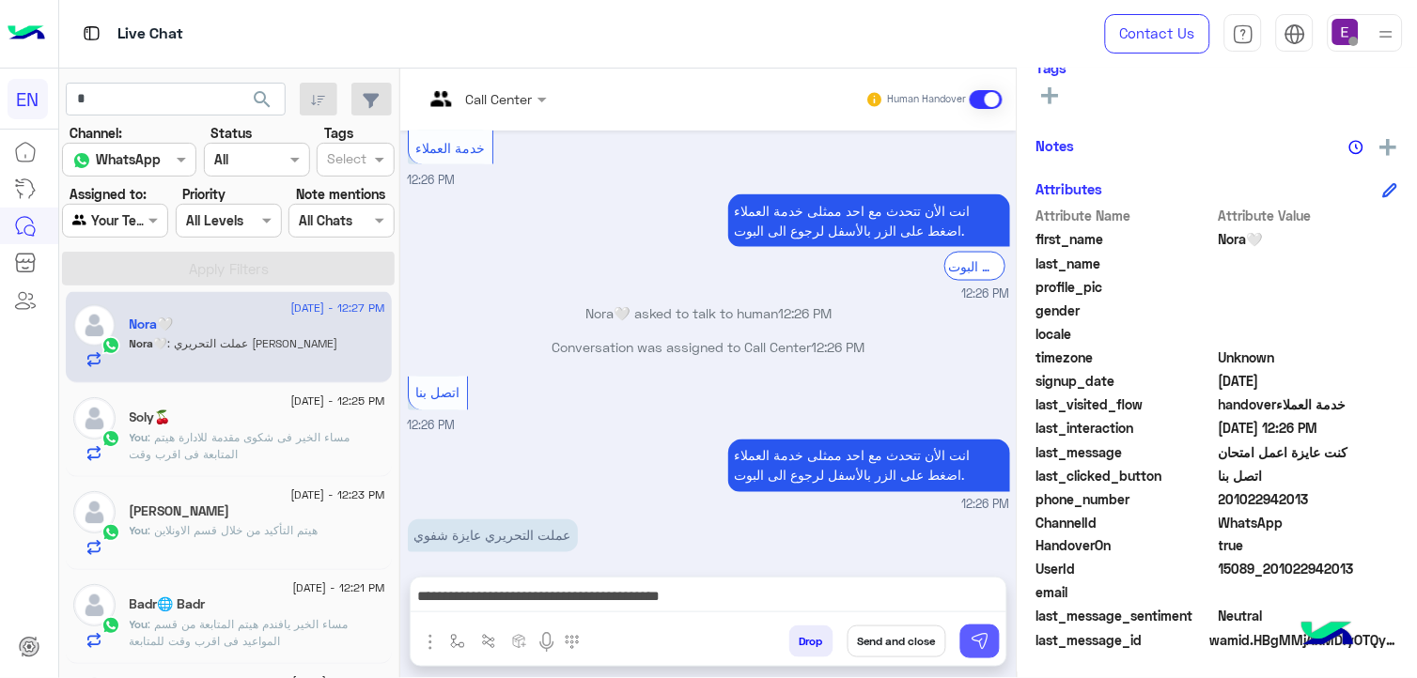
click at [994, 640] on button at bounding box center [979, 642] width 39 height 34
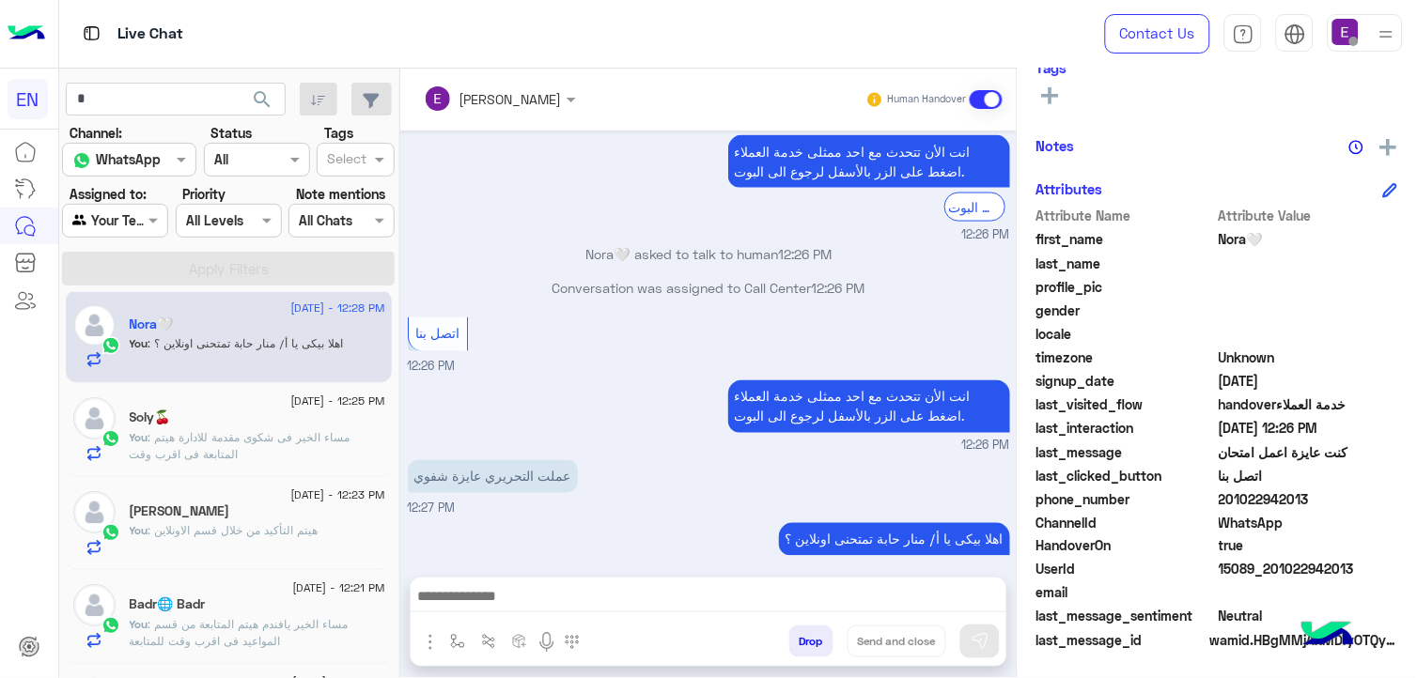
scroll to position [2247, 0]
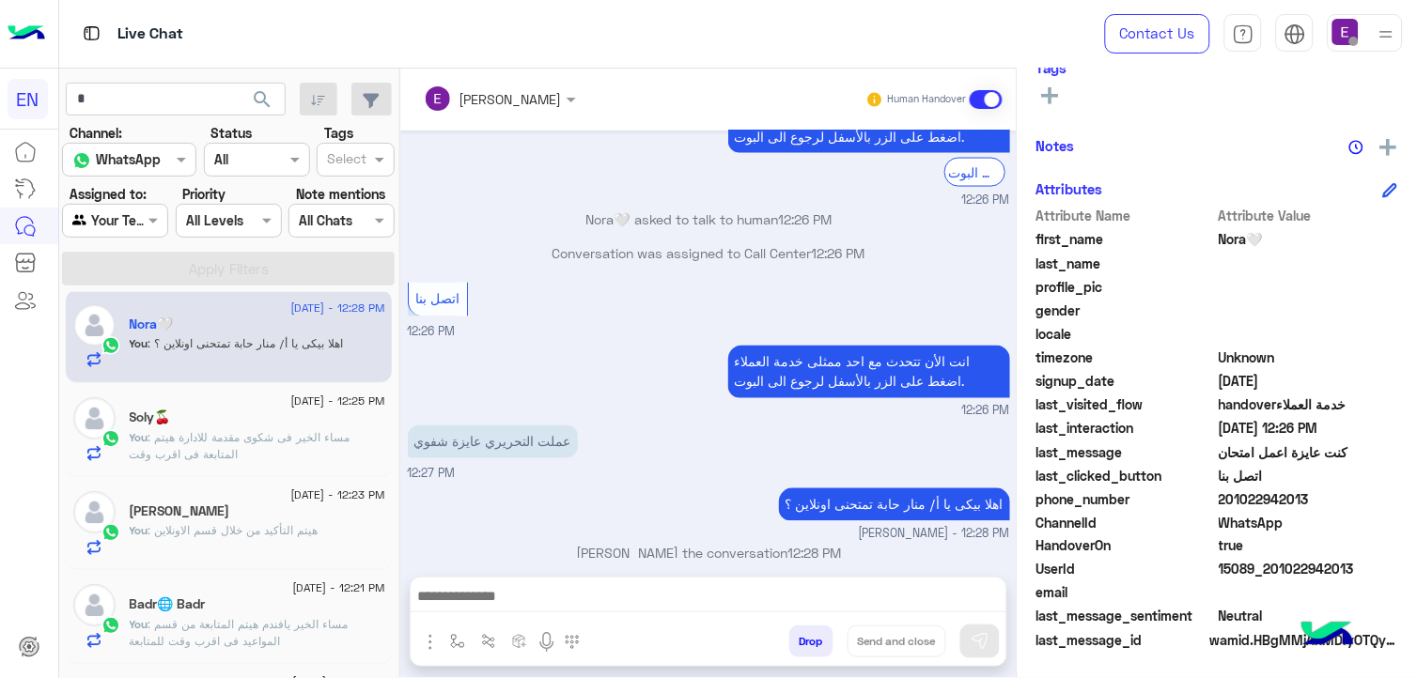
click at [139, 202] on label "Assigned to:" at bounding box center [108, 194] width 77 height 20
click at [144, 205] on div "Agent Filter Your Team" at bounding box center [115, 221] width 106 height 34
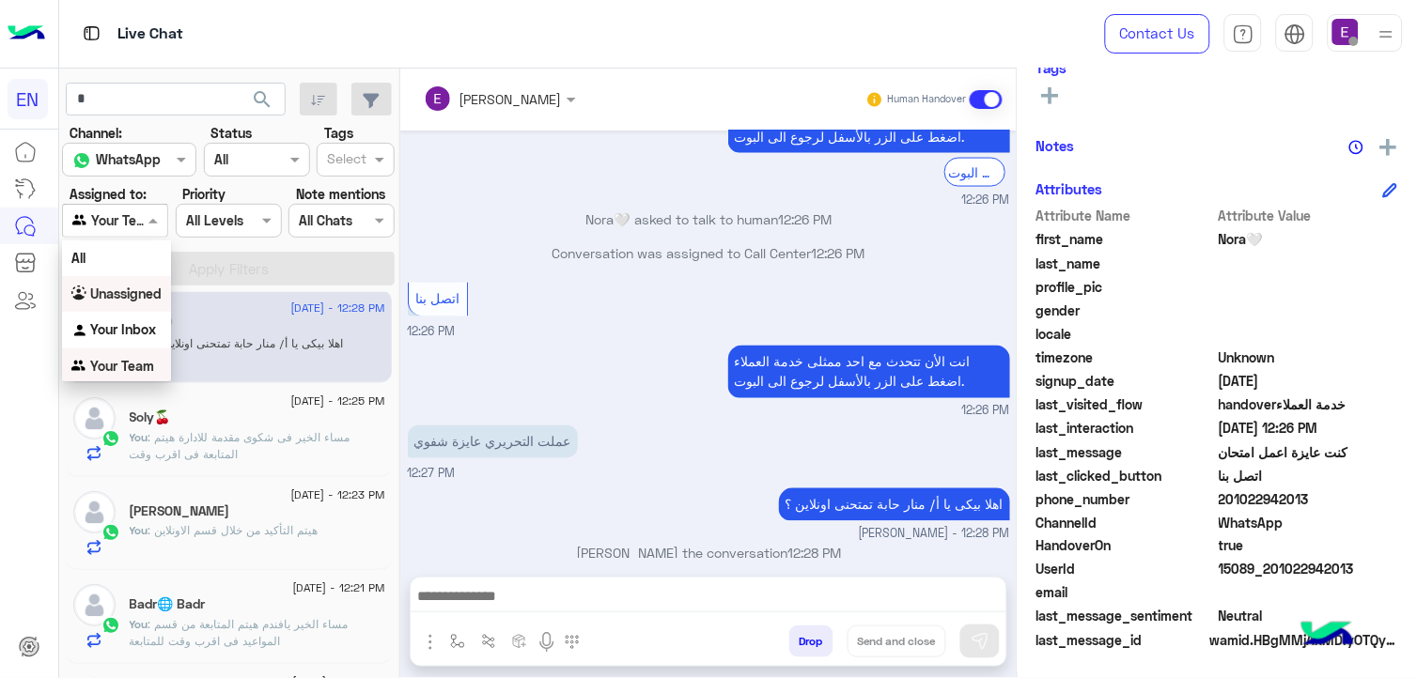
click at [127, 282] on div "Unassigned" at bounding box center [116, 294] width 109 height 37
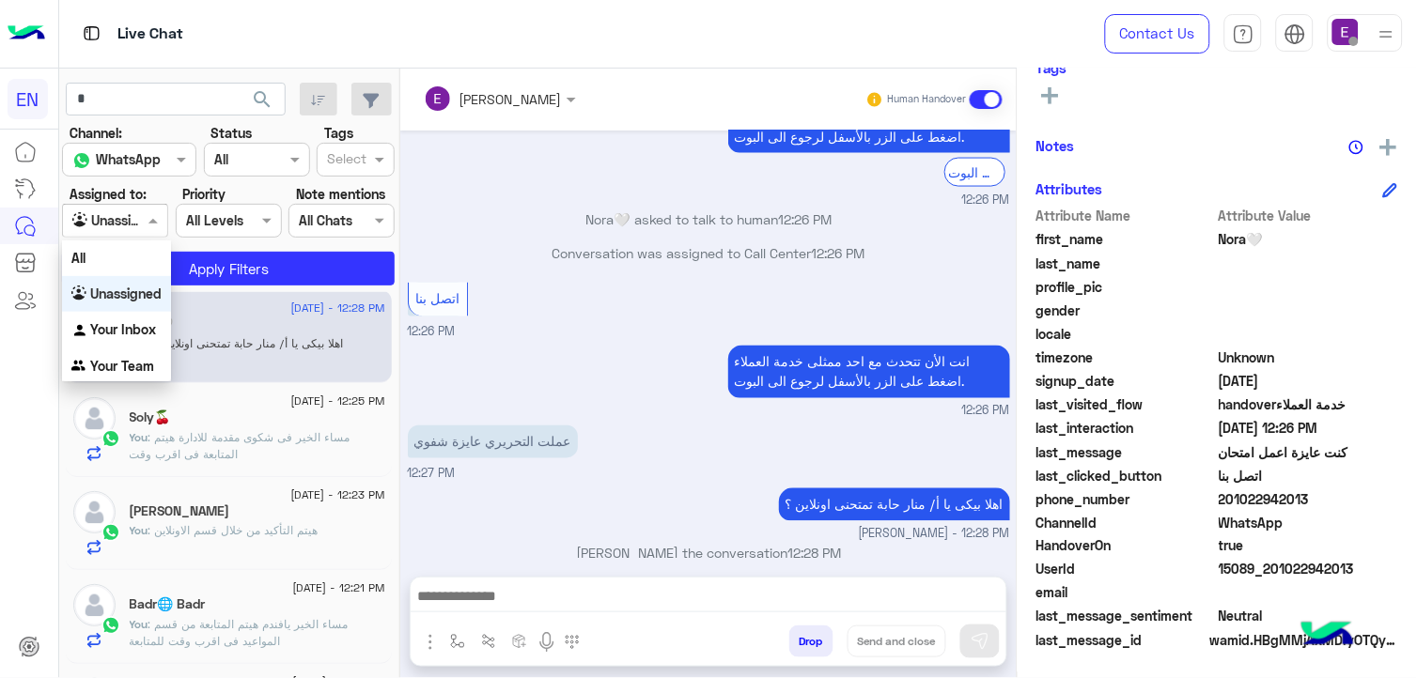
click at [132, 221] on div at bounding box center [115, 221] width 104 height 22
click at [132, 363] on b "Your Team" at bounding box center [122, 366] width 64 height 16
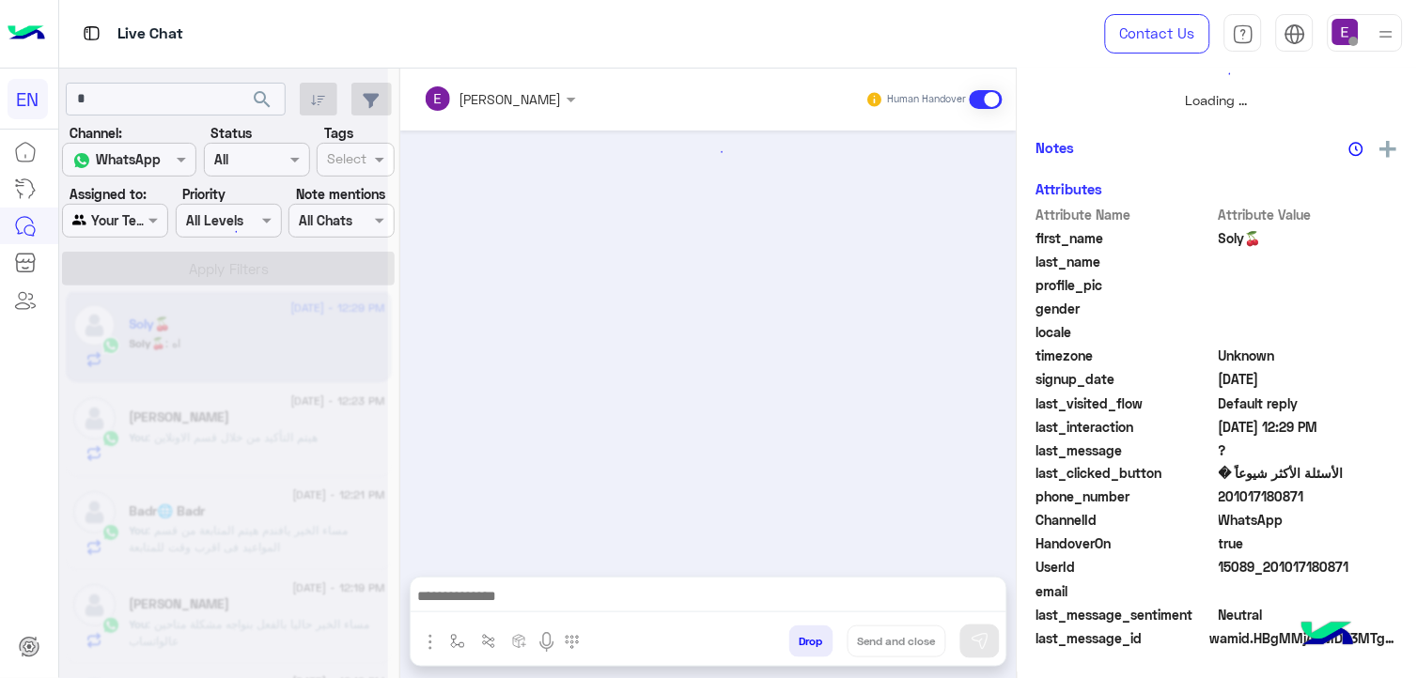
click at [349, 514] on div at bounding box center [223, 347] width 329 height 678
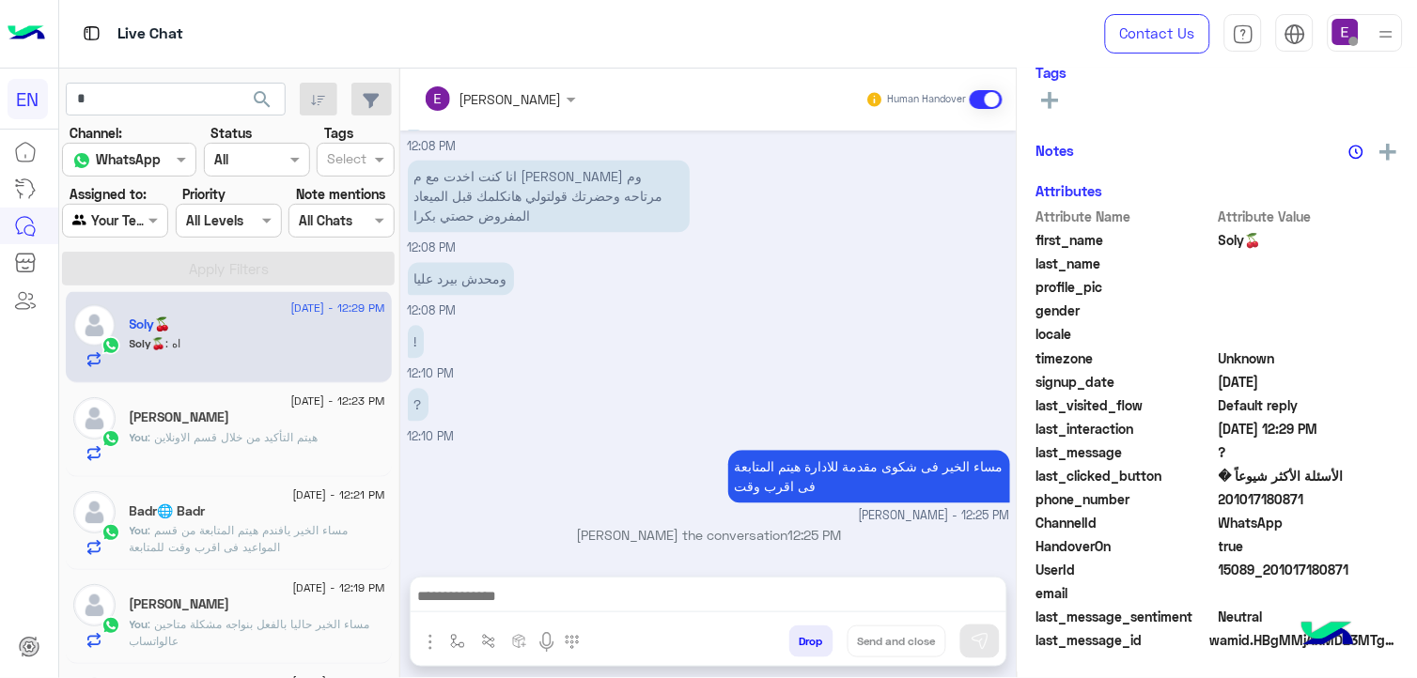
scroll to position [332, 0]
click at [1322, 490] on span "201017180871" at bounding box center [1308, 499] width 179 height 20
click at [1321, 490] on span "201017180871" at bounding box center [1308, 499] width 179 height 20
copy span "201017180871"
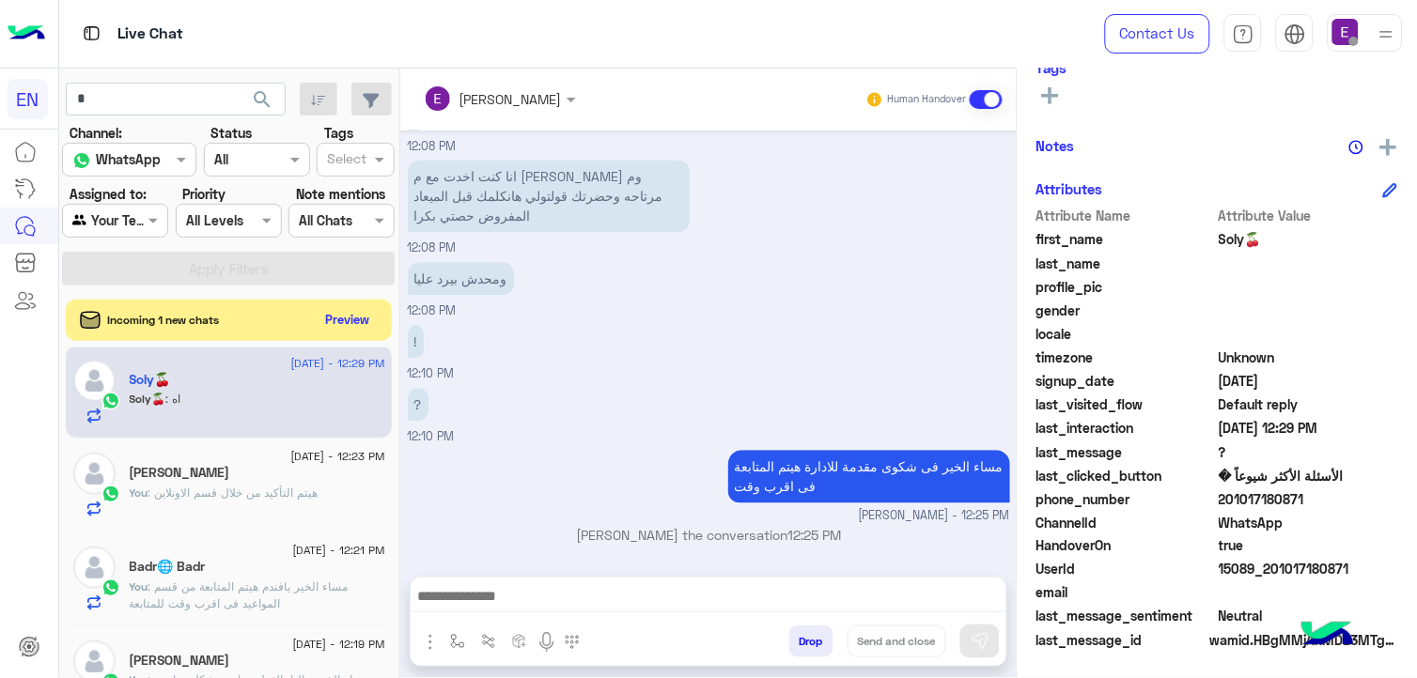
click at [776, 421] on div "? 12:10 PM" at bounding box center [709, 415] width 602 height 63
click at [368, 327] on button "Preview" at bounding box center [348, 318] width 58 height 25
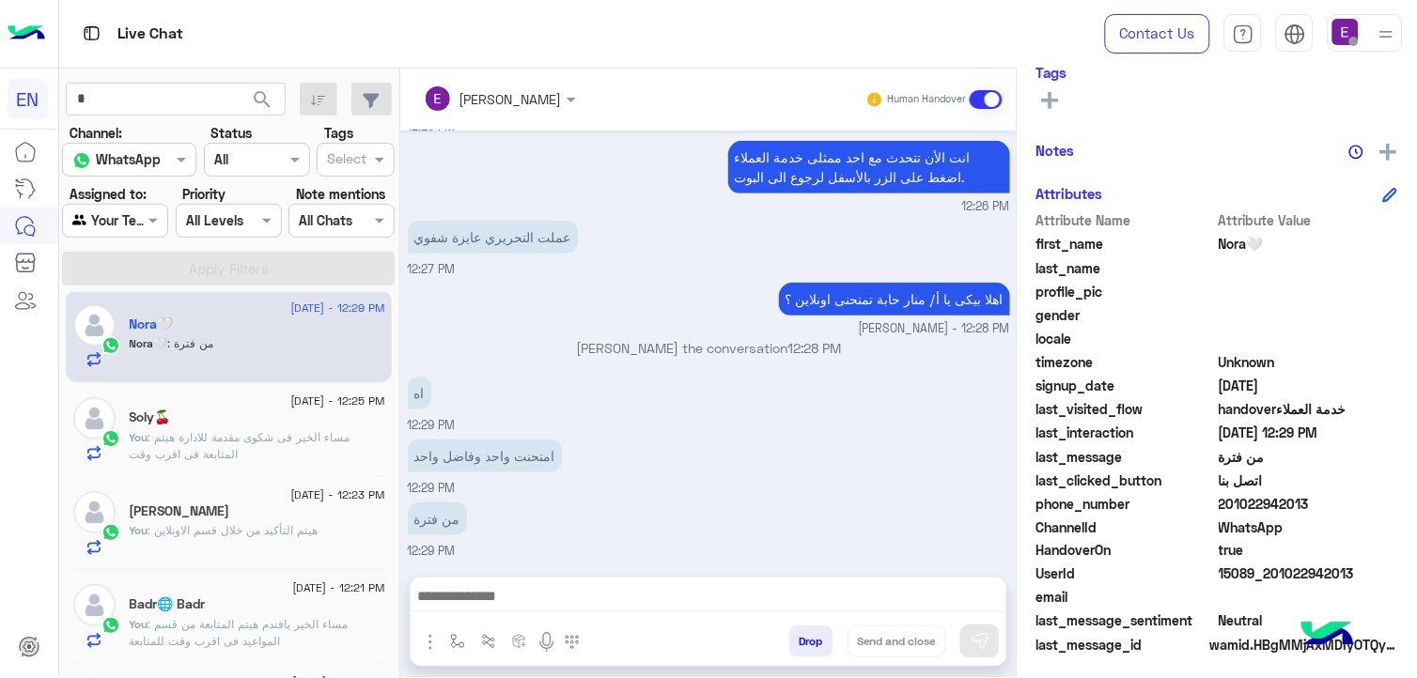
scroll to position [332, 0]
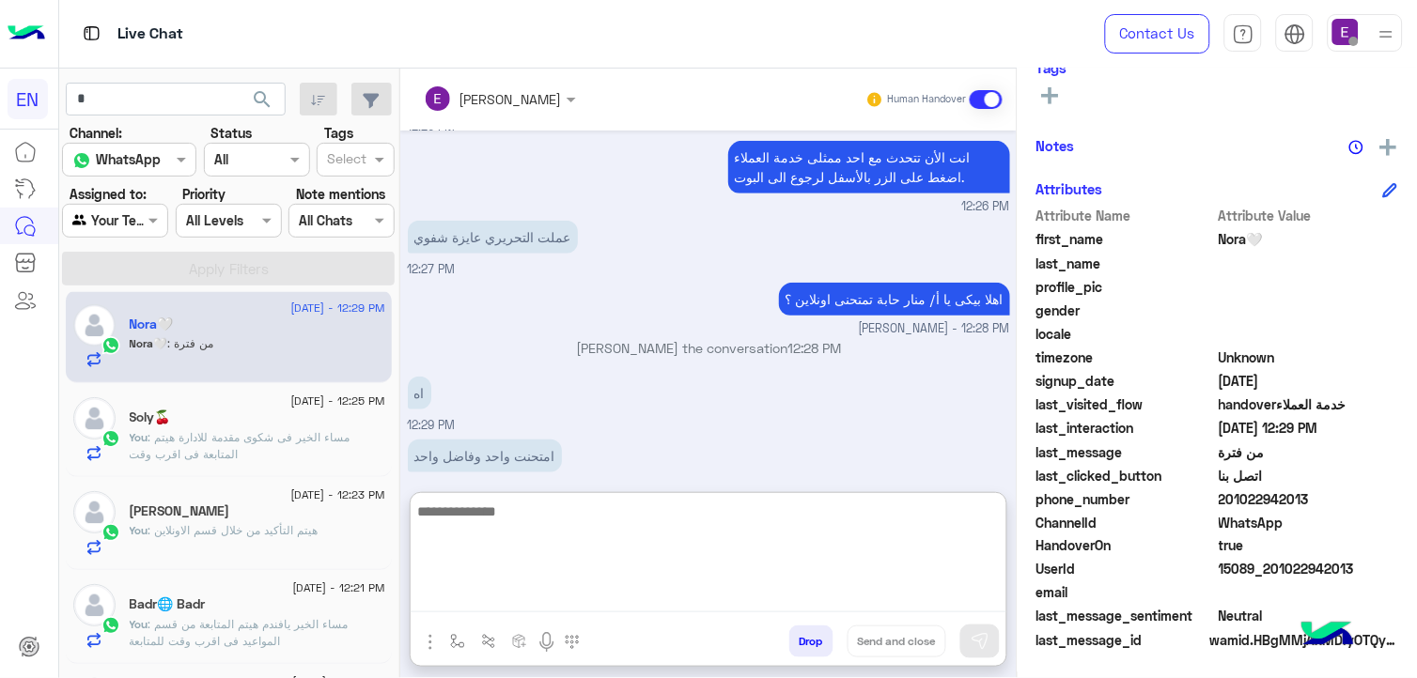
click at [457, 584] on textarea at bounding box center [709, 556] width 596 height 113
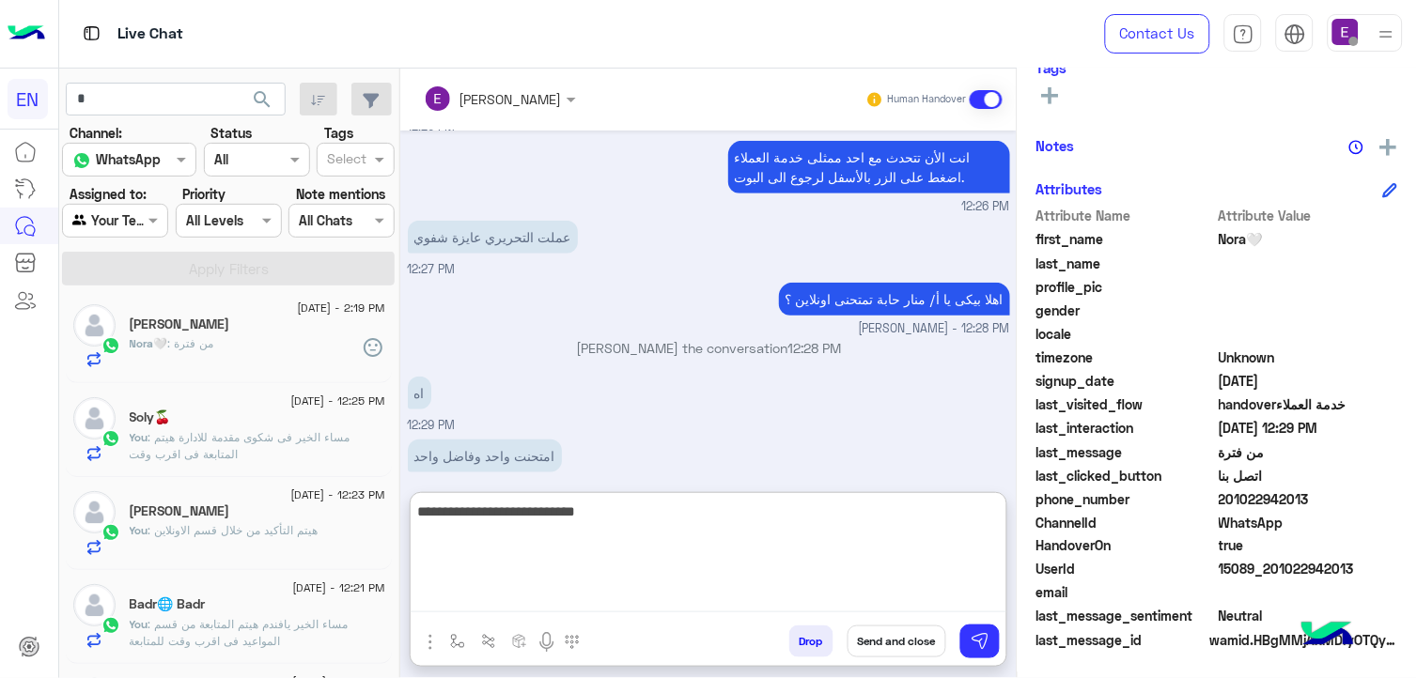
type textarea "**********"
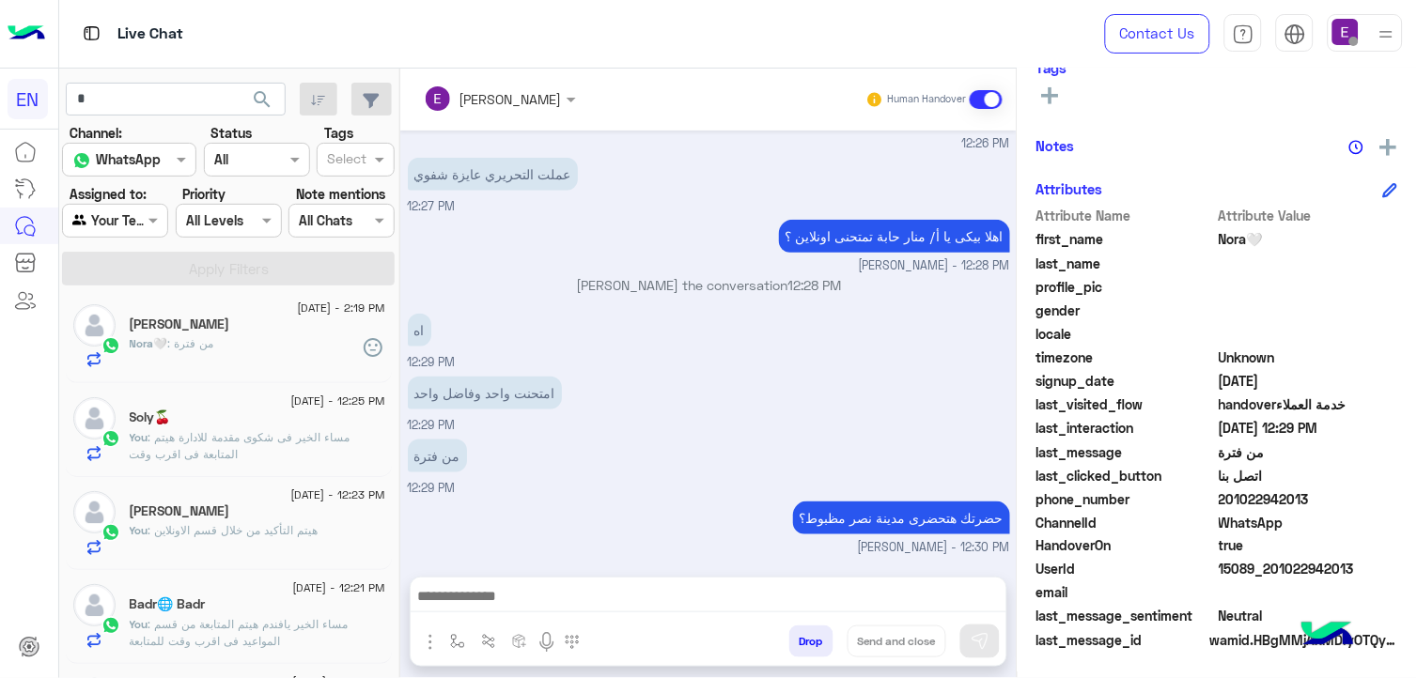
scroll to position [1943, 0]
click at [388, 494] on div "26 August - 2:19 PM Ibrahim Mohamed Nora🤍 : من فترة 27 August - 12:25 PM Soly🍒 …" at bounding box center [229, 488] width 340 height 393
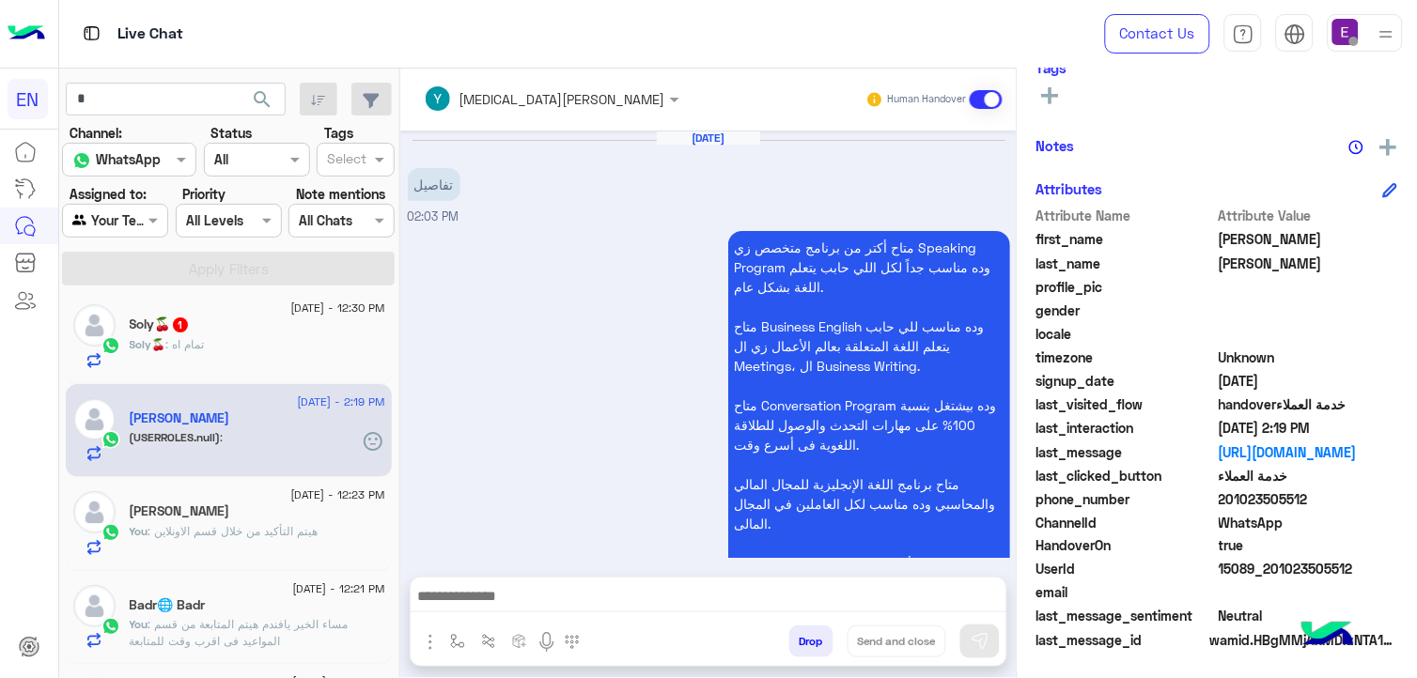
scroll to position [1328, 0]
